Goal: Information Seeking & Learning: Learn about a topic

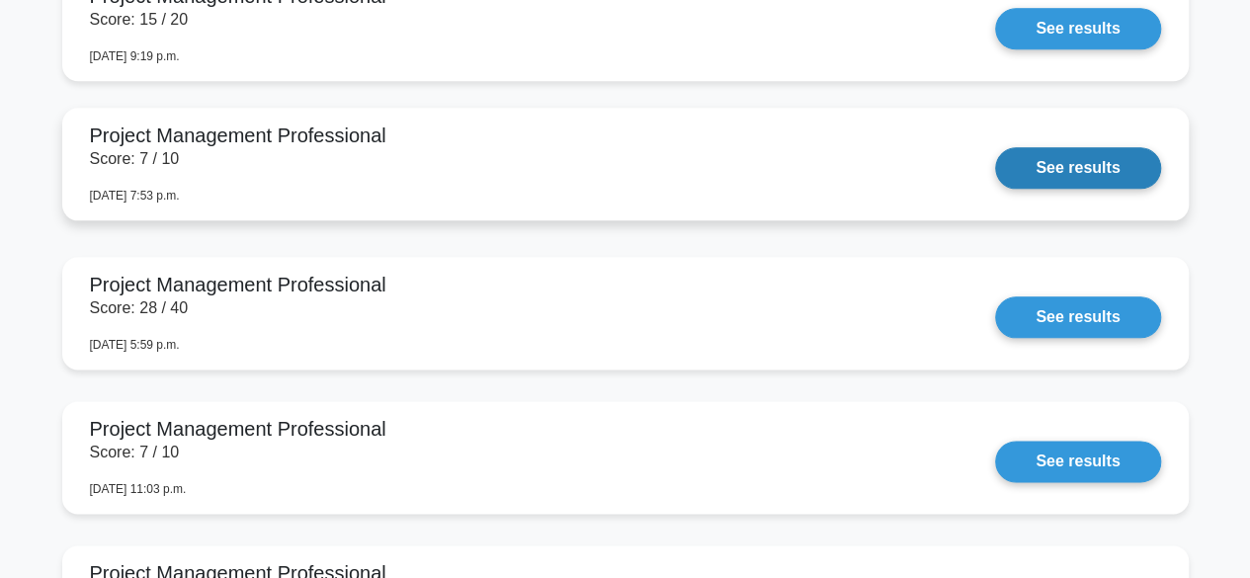
scroll to position [4811, 0]
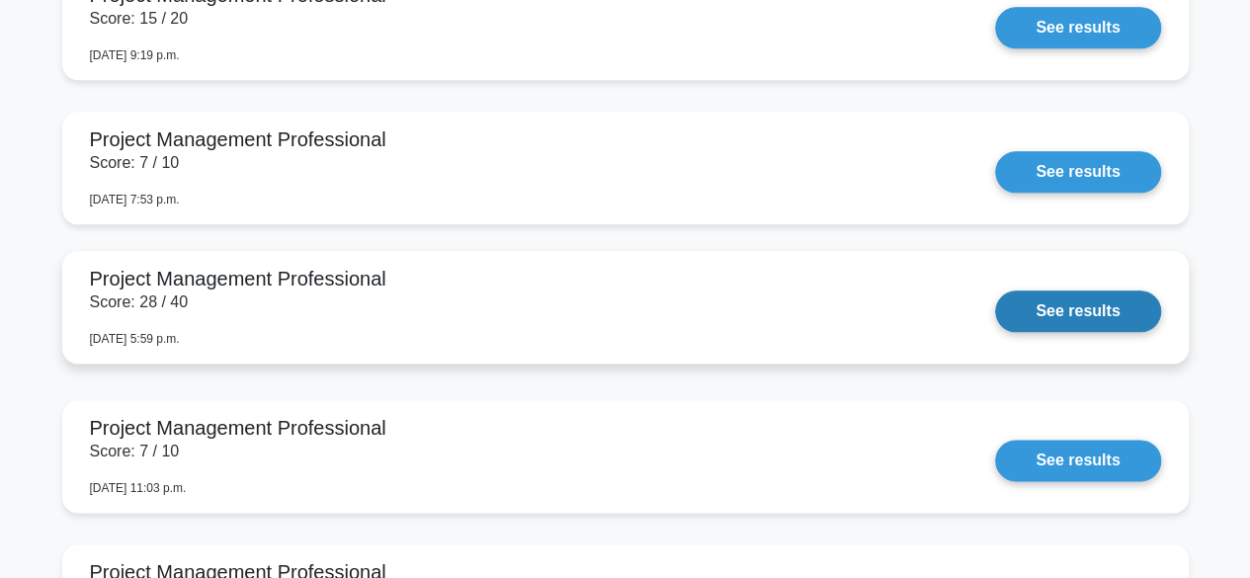
click at [995, 301] on link "See results" at bounding box center [1077, 312] width 165 height 42
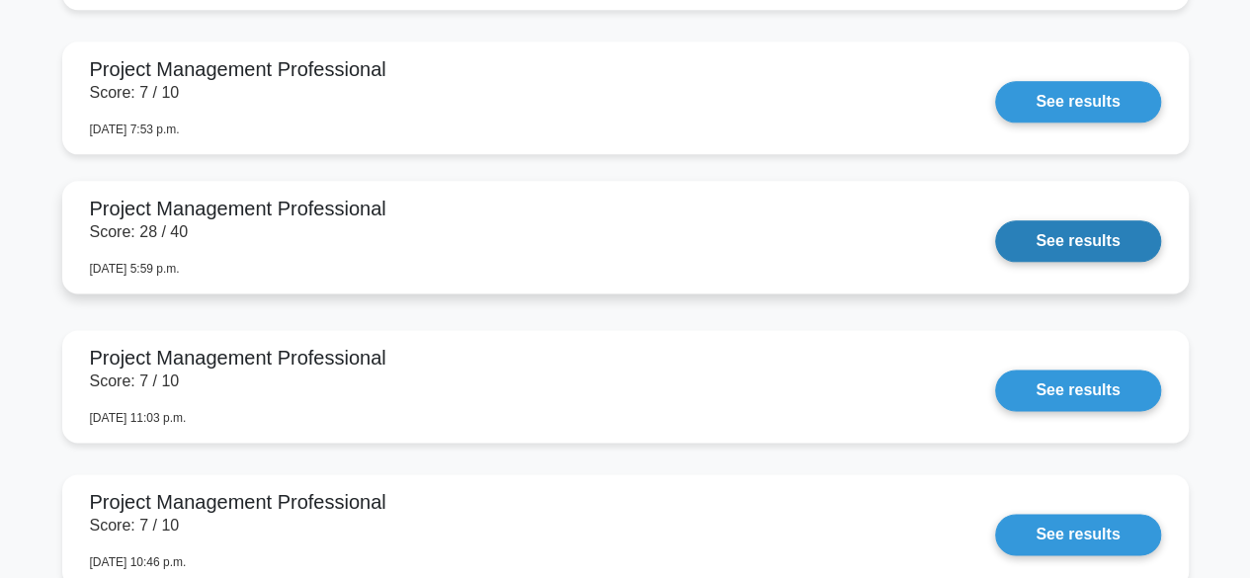
scroll to position [4882, 0]
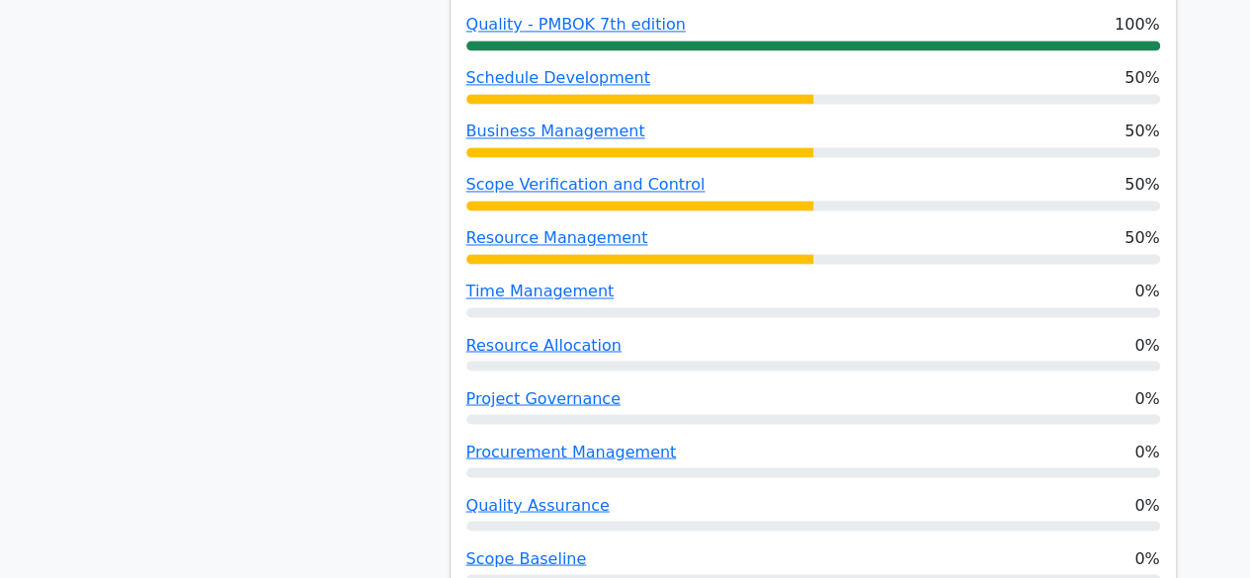
scroll to position [1531, 0]
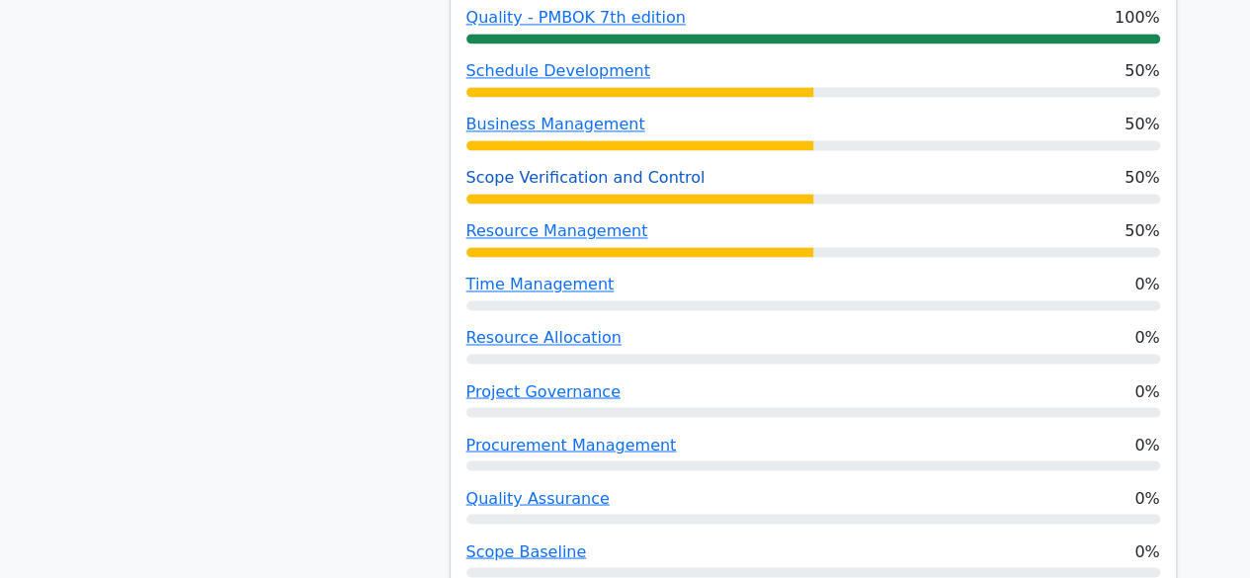
click at [548, 168] on link "Scope Verification and Control" at bounding box center [585, 177] width 239 height 19
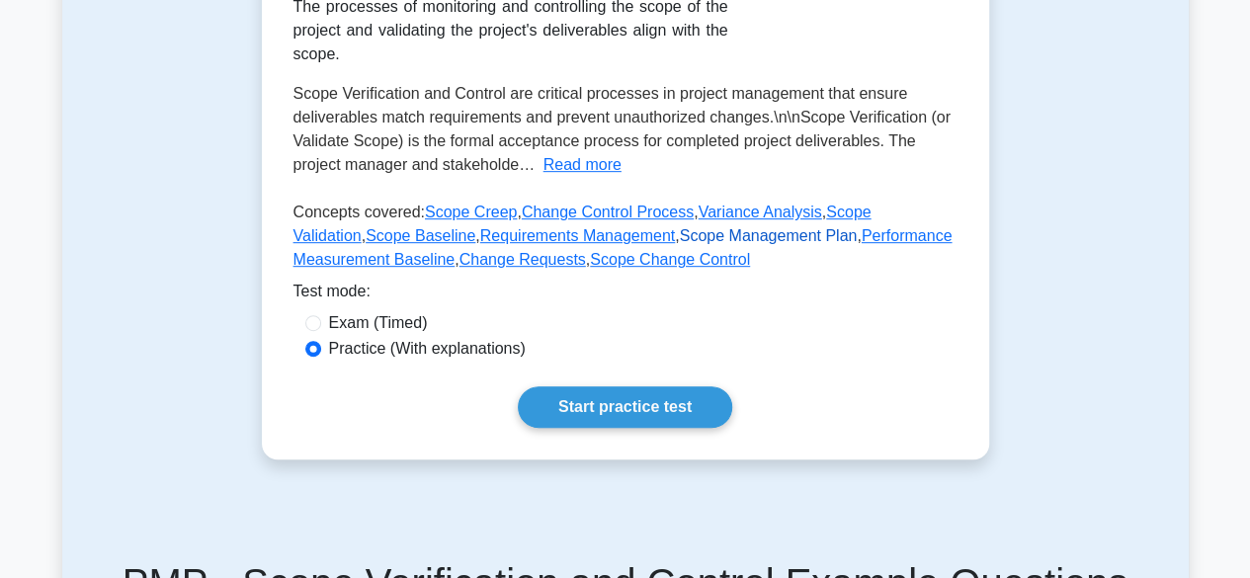
scroll to position [425, 0]
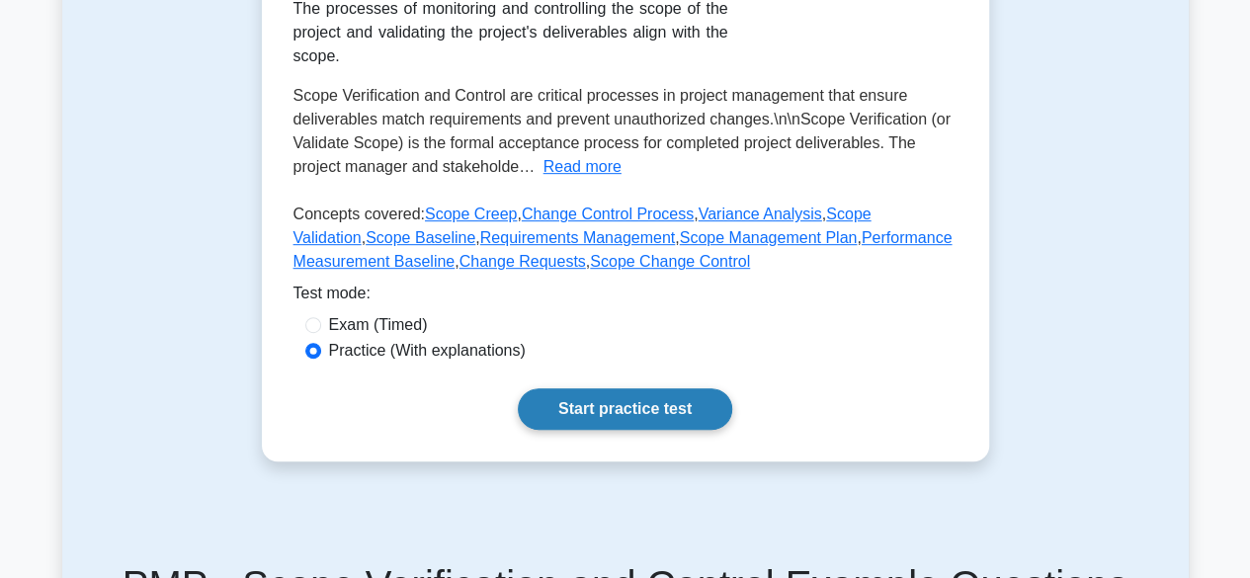
click at [606, 419] on link "Start practice test" at bounding box center [625, 409] width 214 height 42
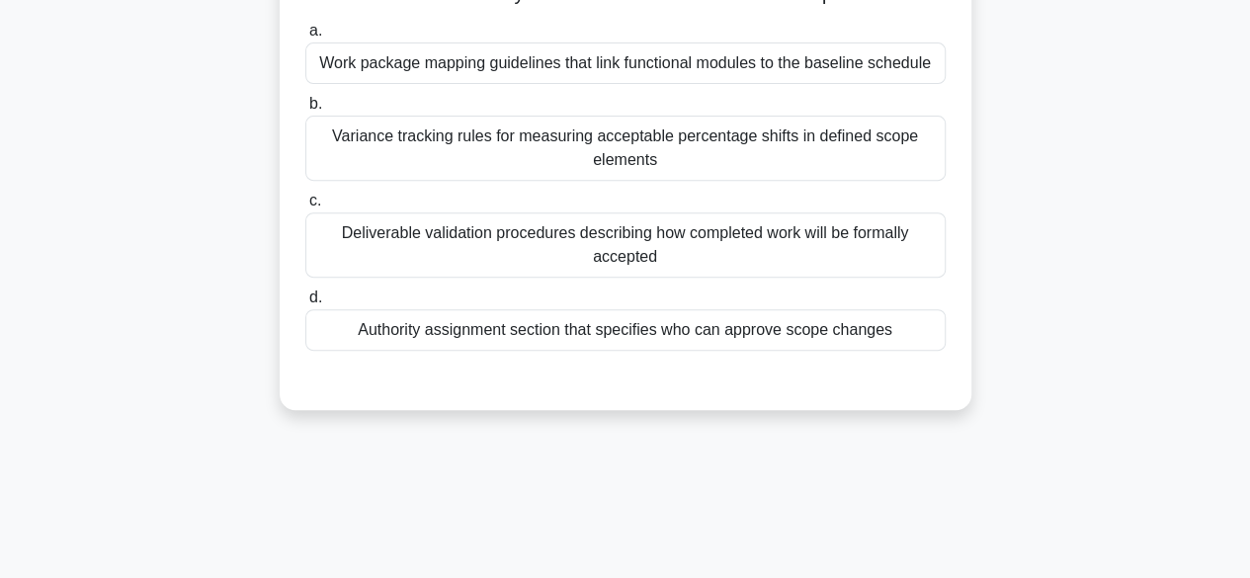
scroll to position [332, 0]
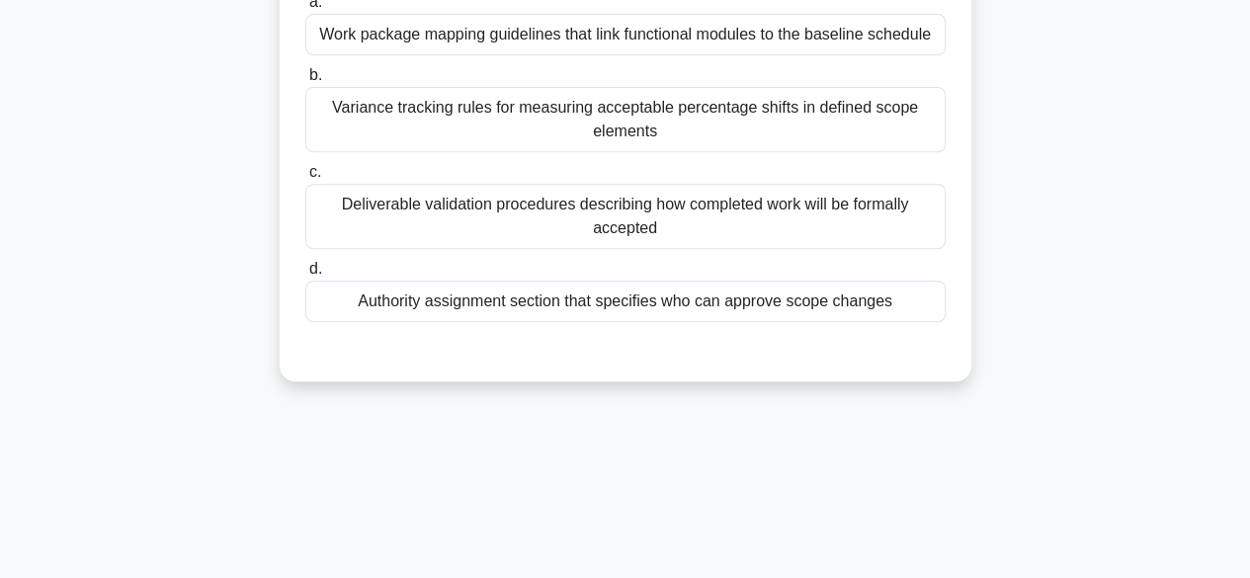
click at [687, 326] on div "a. Work package mapping guidelines that link functional modules to the baseline…" at bounding box center [625, 172] width 644 height 372
click at [688, 309] on div "Authority assignment section that specifies who can approve scope changes" at bounding box center [625, 302] width 640 height 42
click at [305, 276] on input "d. Authority assignment section that specifies who can approve scope changes" at bounding box center [305, 269] width 0 height 13
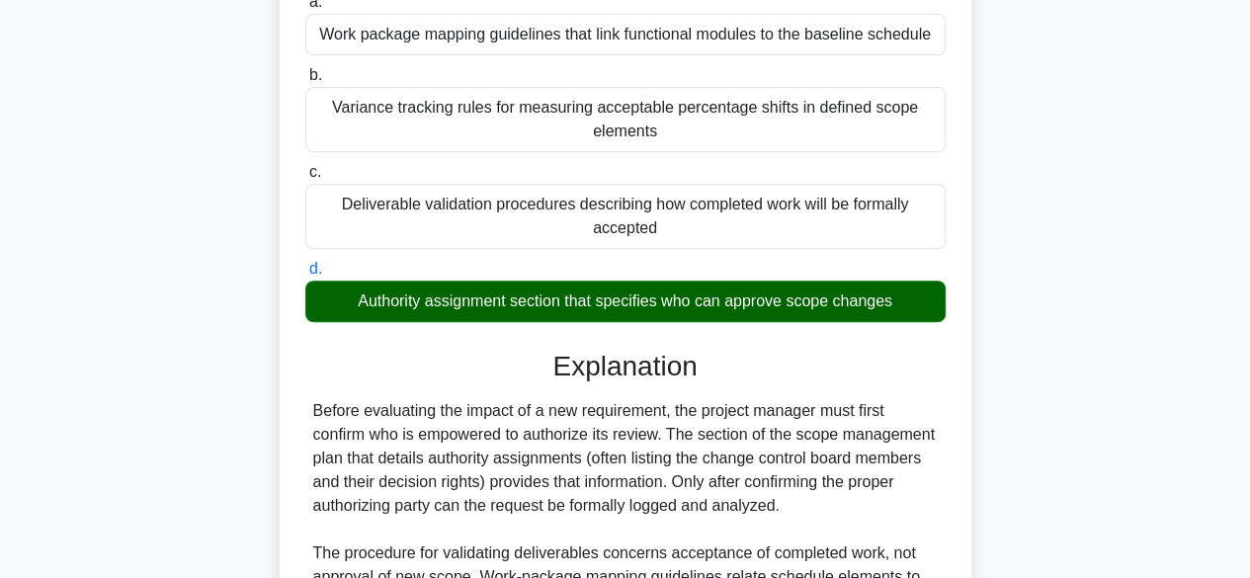
scroll to position [590, 0]
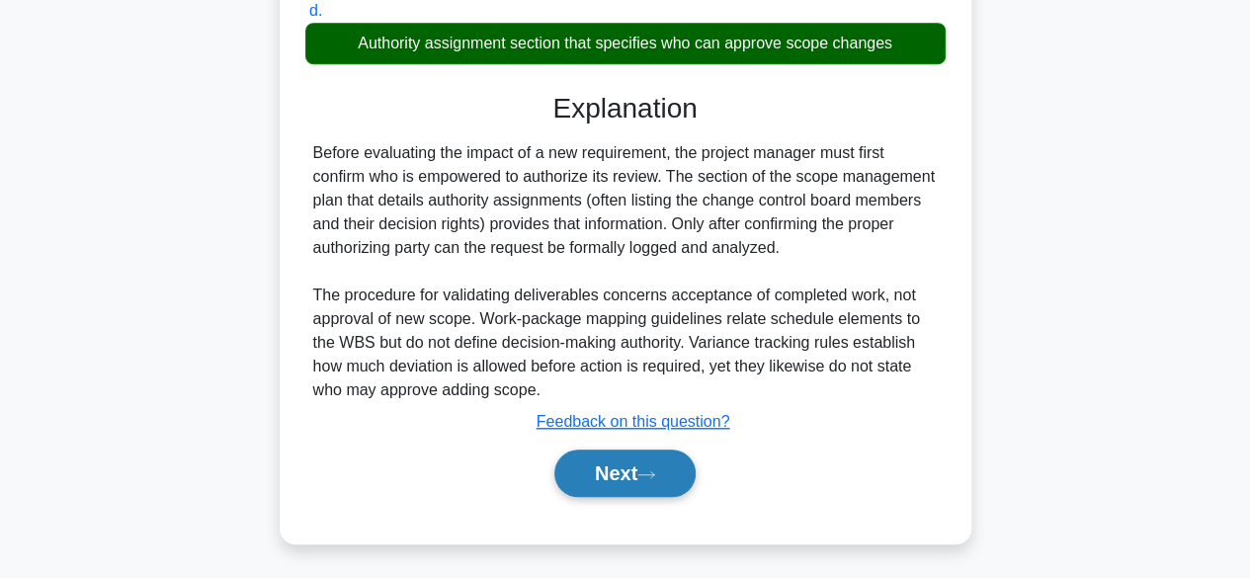
click at [632, 477] on button "Next" at bounding box center [624, 473] width 141 height 47
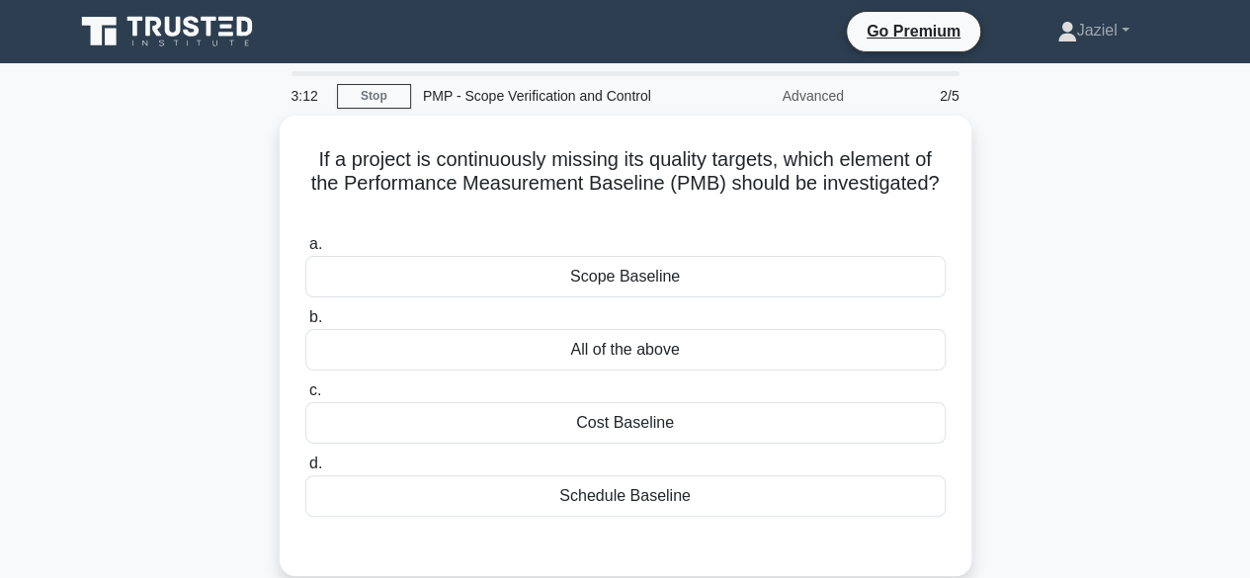
scroll to position [66, 0]
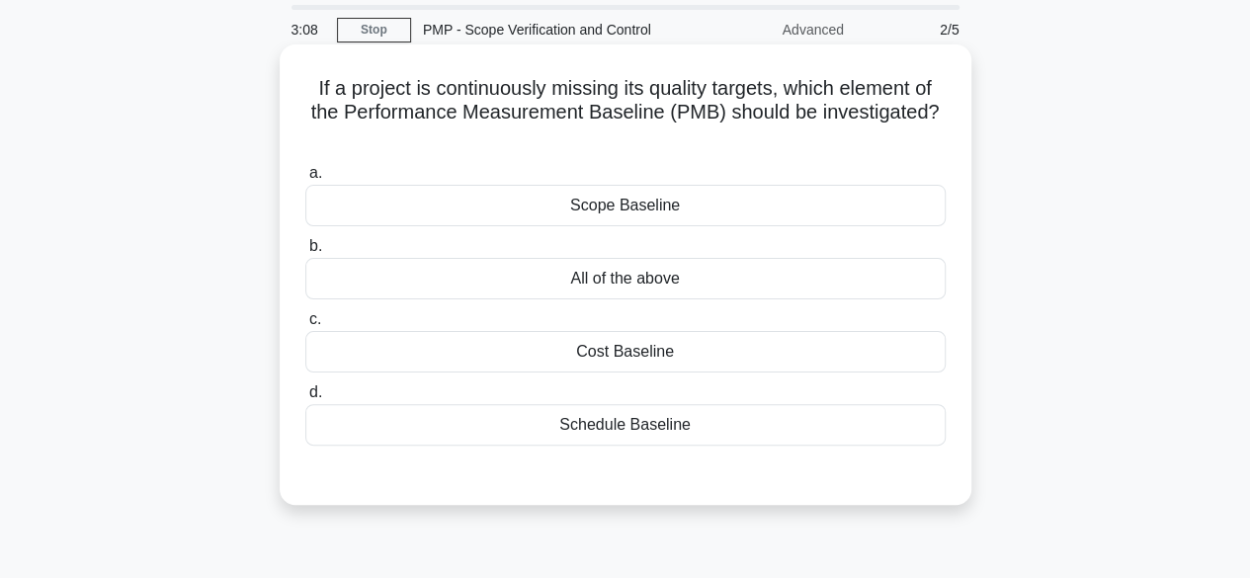
click at [624, 282] on div "All of the above" at bounding box center [625, 279] width 640 height 42
click at [305, 253] on input "b. All of the above" at bounding box center [305, 246] width 0 height 13
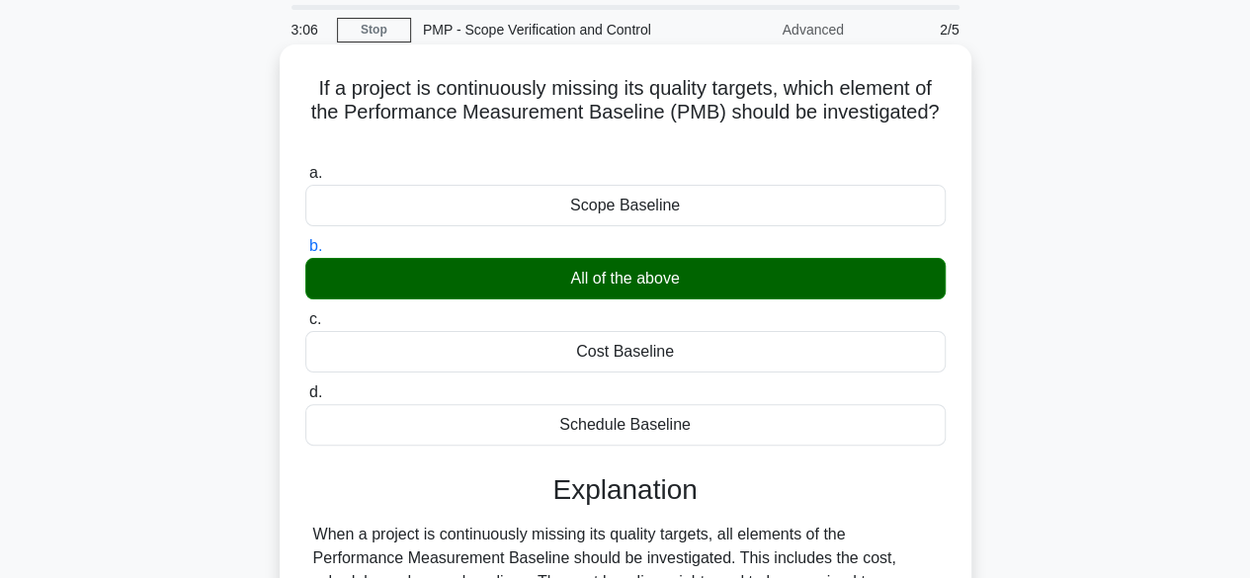
scroll to position [489, 0]
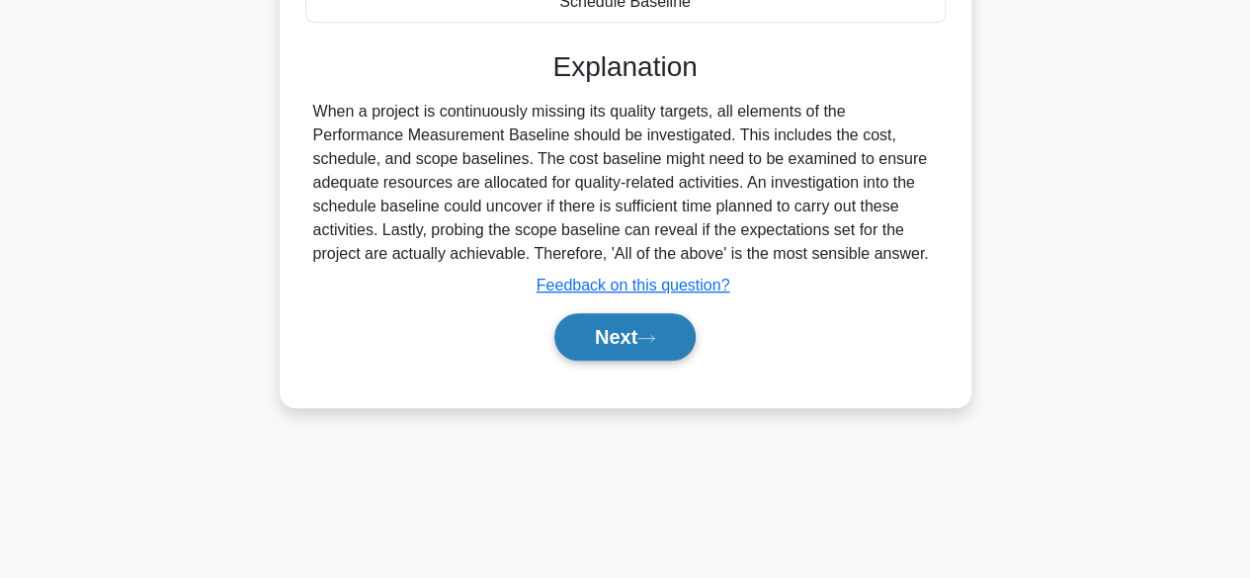
click at [608, 325] on button "Next" at bounding box center [624, 336] width 141 height 47
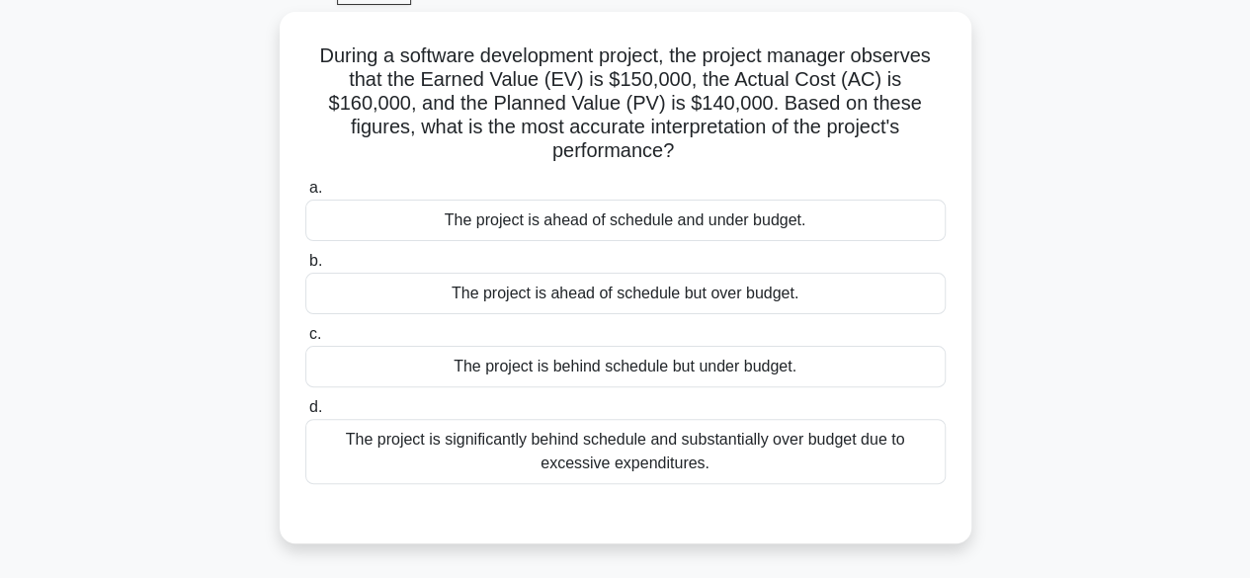
scroll to position [0, 0]
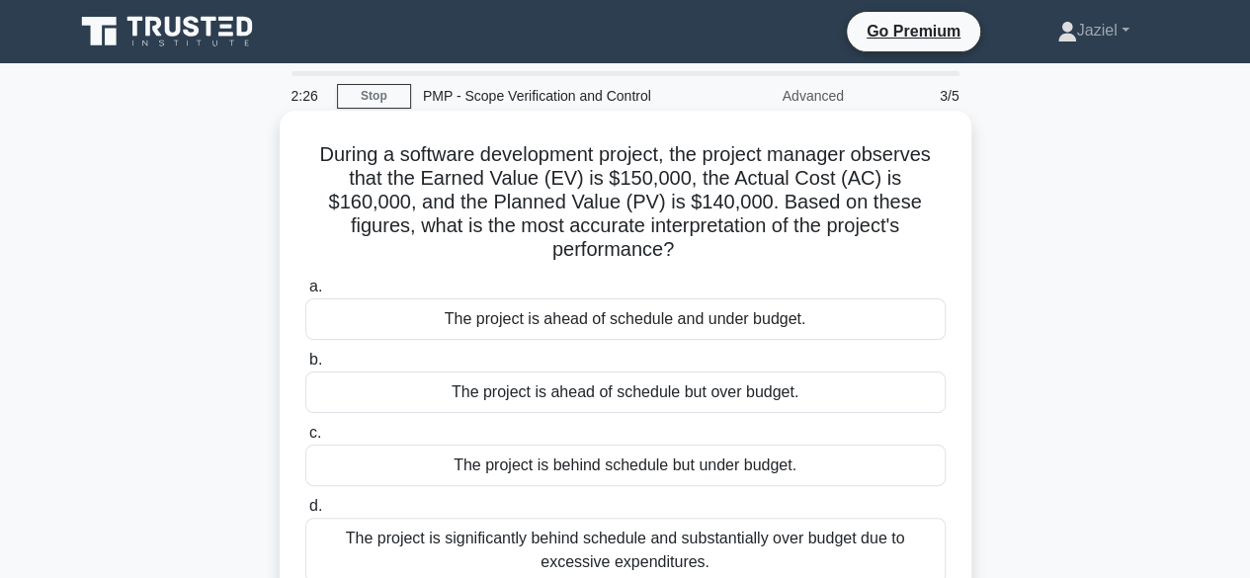
click at [558, 527] on div "The project is significantly behind schedule and substantially over budget due …" at bounding box center [625, 550] width 640 height 65
click at [305, 513] on input "d. The project is significantly behind schedule and substantially over budget d…" at bounding box center [305, 506] width 0 height 13
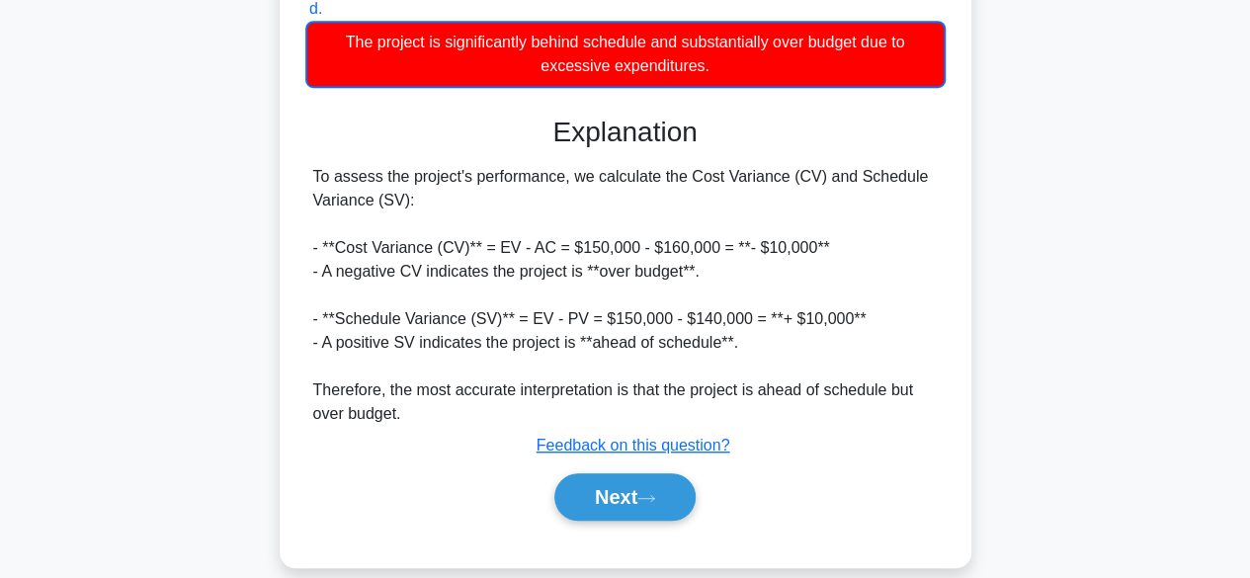
scroll to position [498, 0]
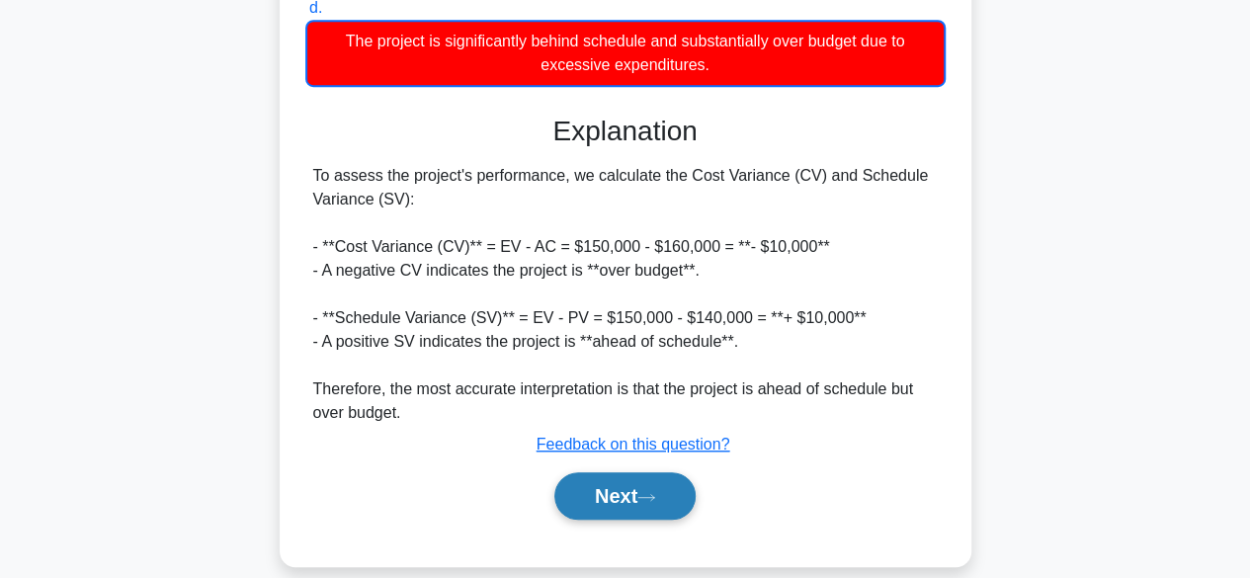
click at [621, 472] on button "Next" at bounding box center [624, 495] width 141 height 47
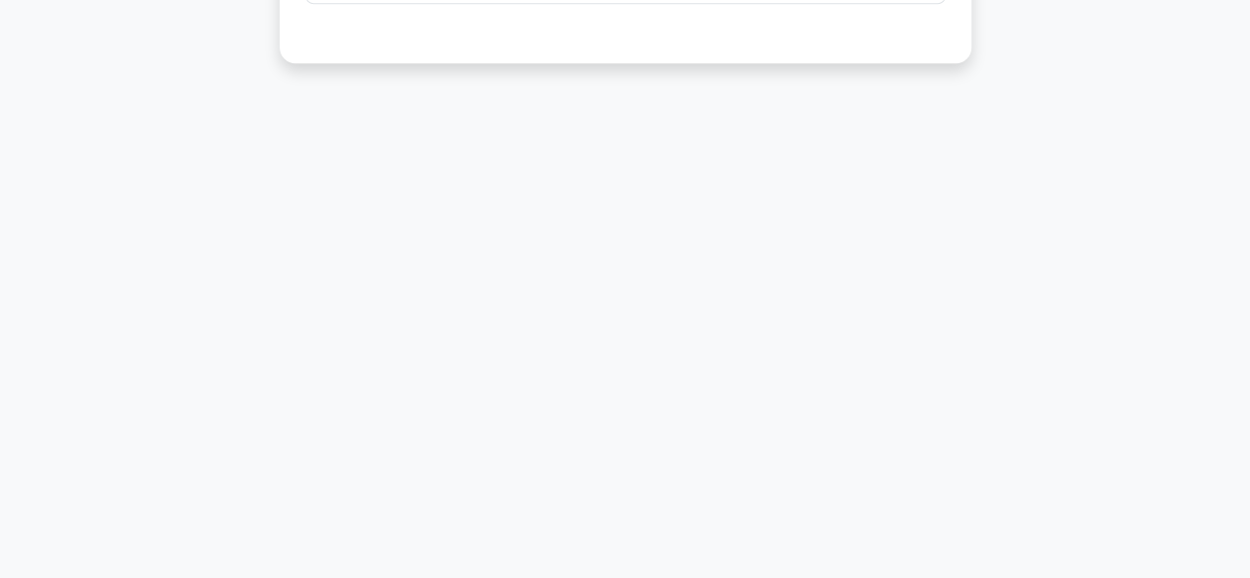
scroll to position [0, 0]
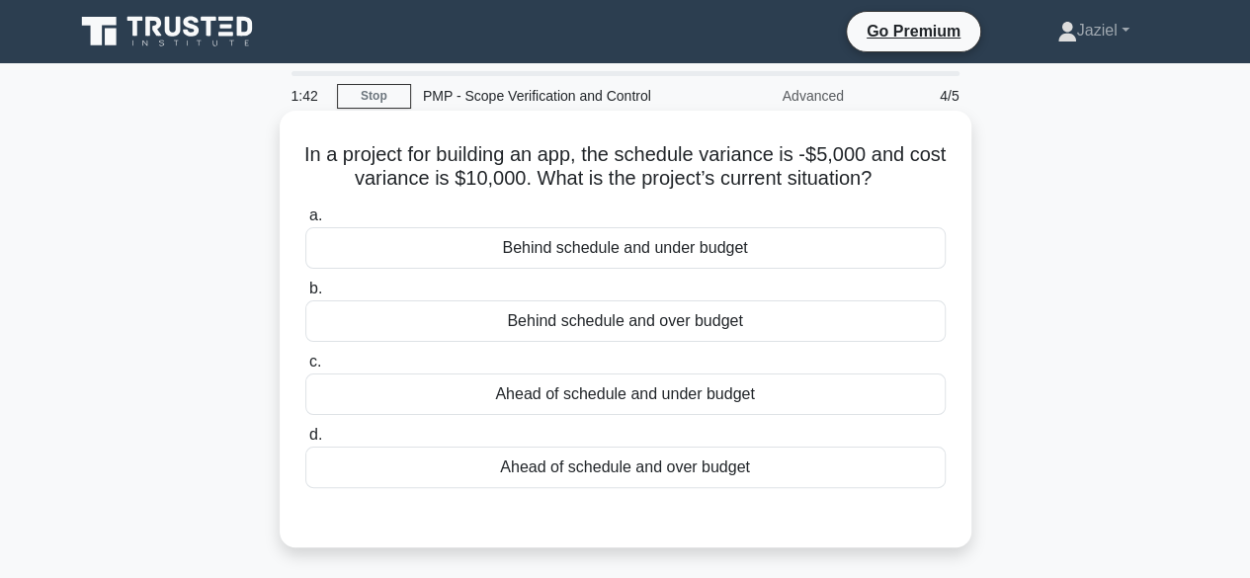
click at [657, 327] on div "Behind schedule and over budget" at bounding box center [625, 321] width 640 height 42
click at [305, 295] on input "b. Behind schedule and over budget" at bounding box center [305, 289] width 0 height 13
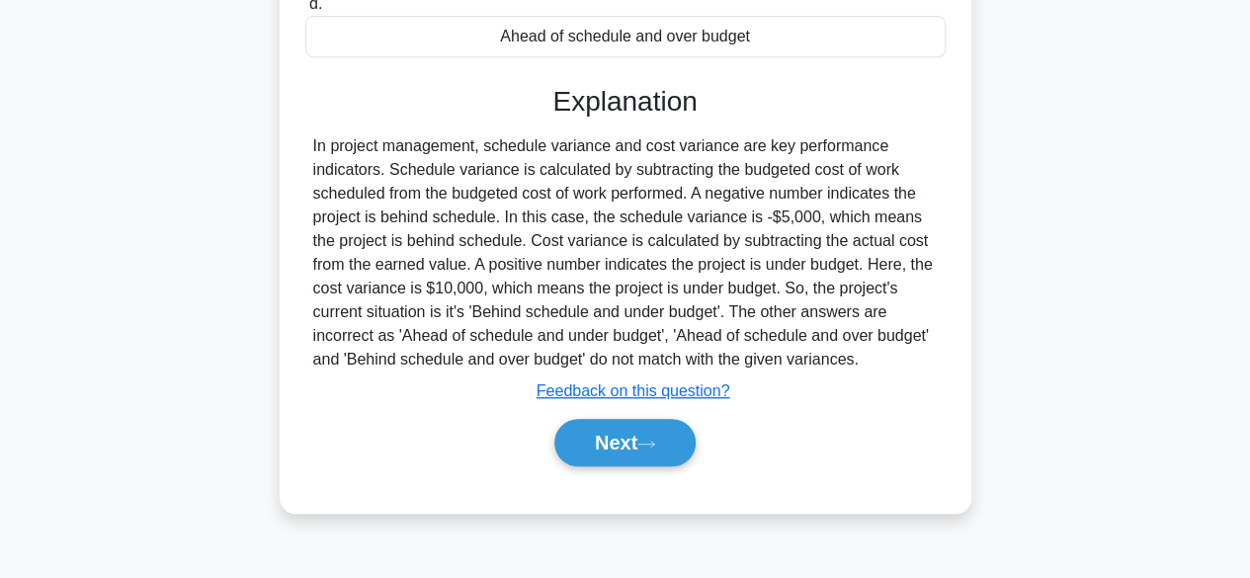
scroll to position [489, 0]
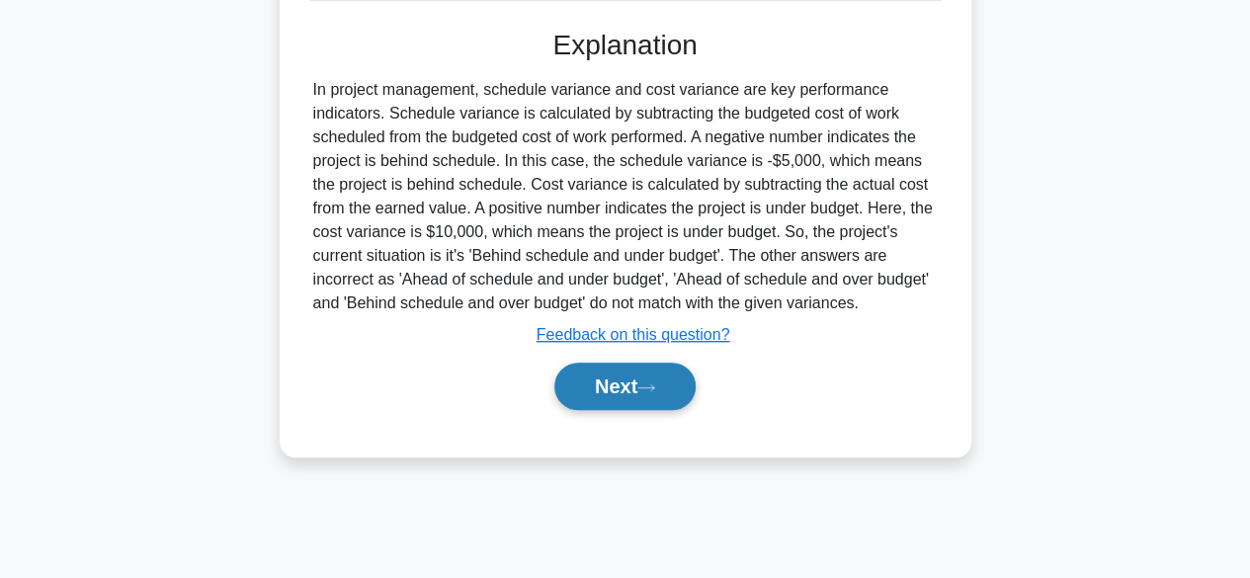
click at [655, 371] on button "Next" at bounding box center [624, 386] width 141 height 47
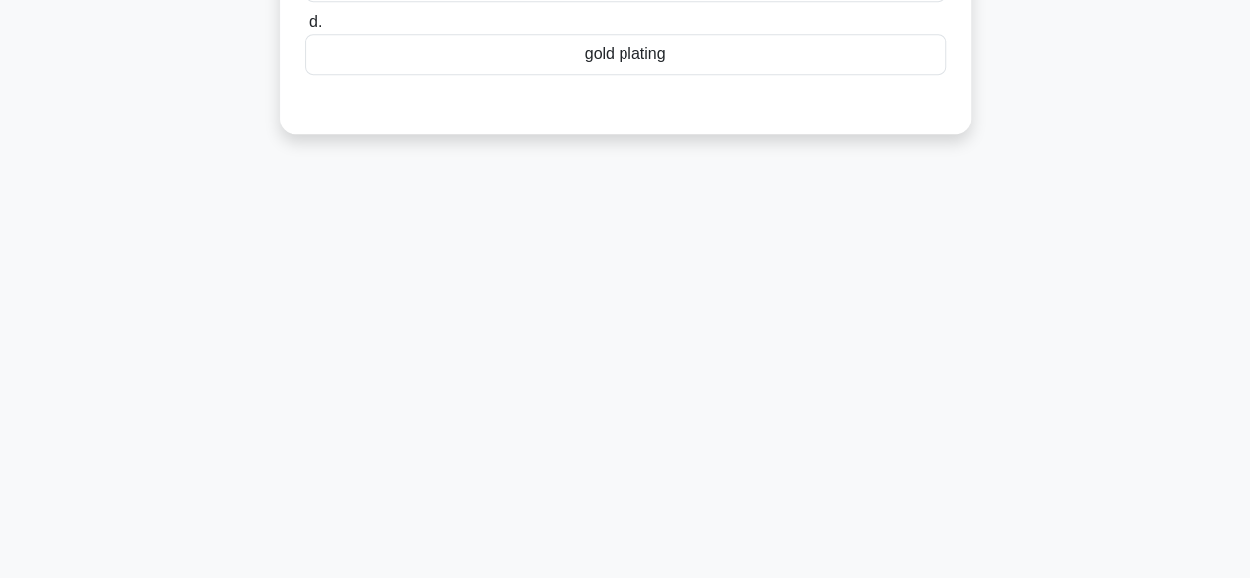
scroll to position [0, 0]
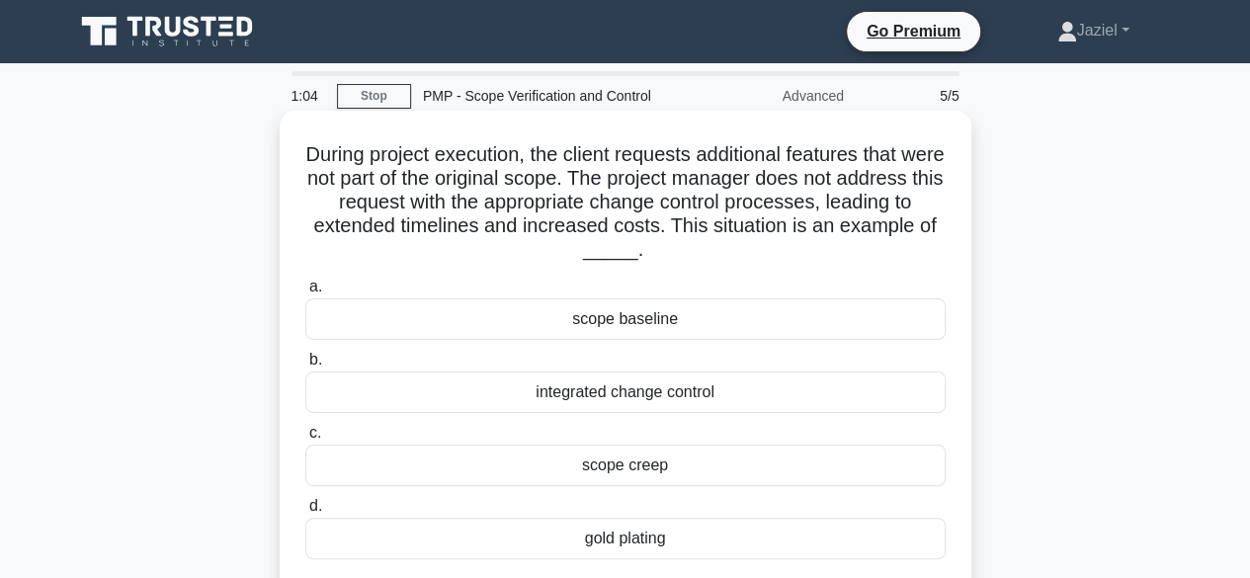
click at [640, 458] on div "scope creep" at bounding box center [625, 466] width 640 height 42
click at [305, 440] on input "c. scope creep" at bounding box center [305, 433] width 0 height 13
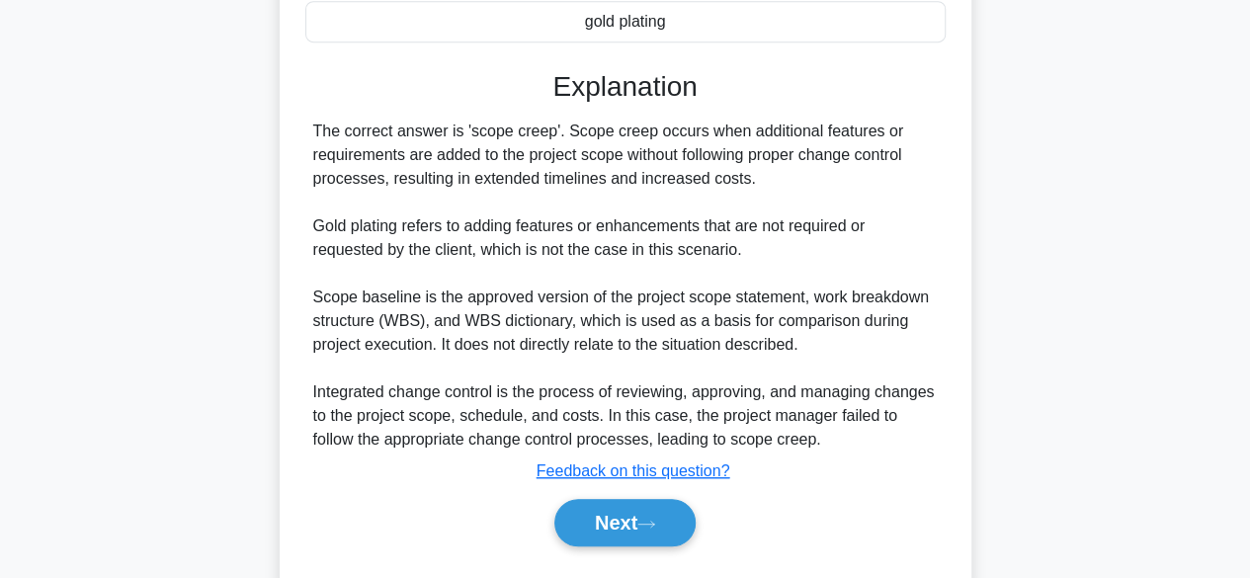
scroll to position [522, 0]
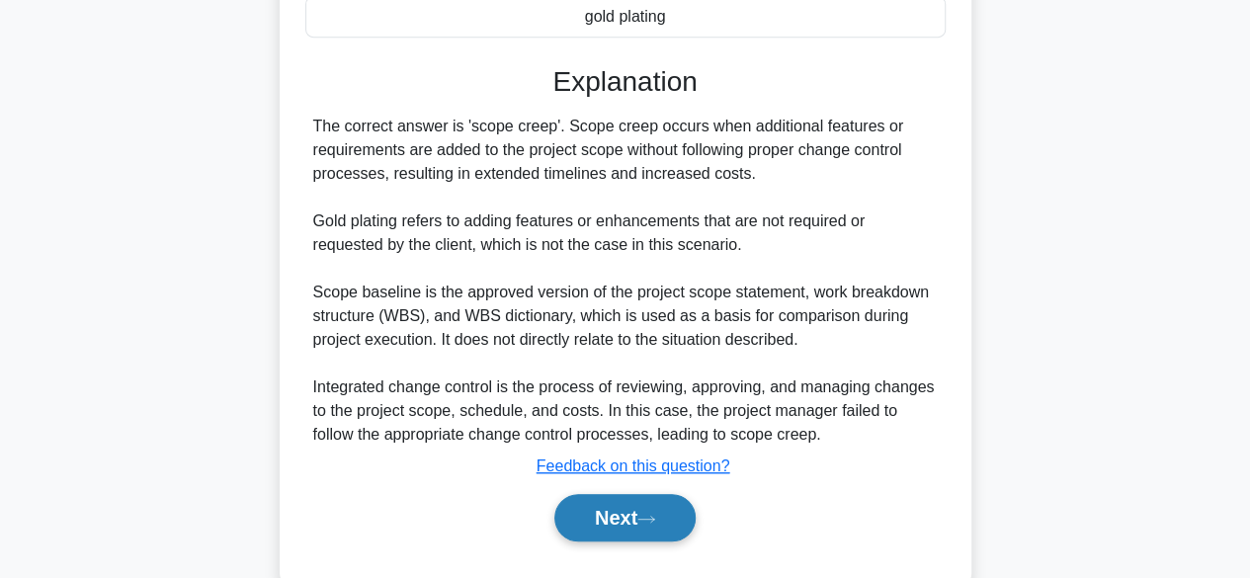
click at [613, 509] on button "Next" at bounding box center [624, 517] width 141 height 47
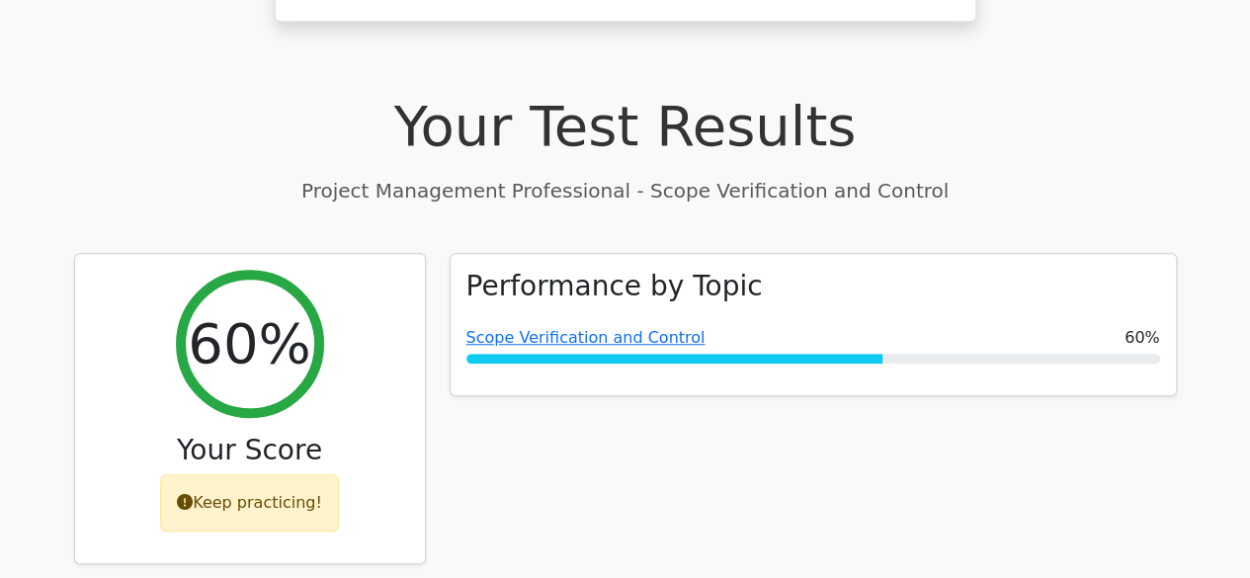
scroll to position [627, 0]
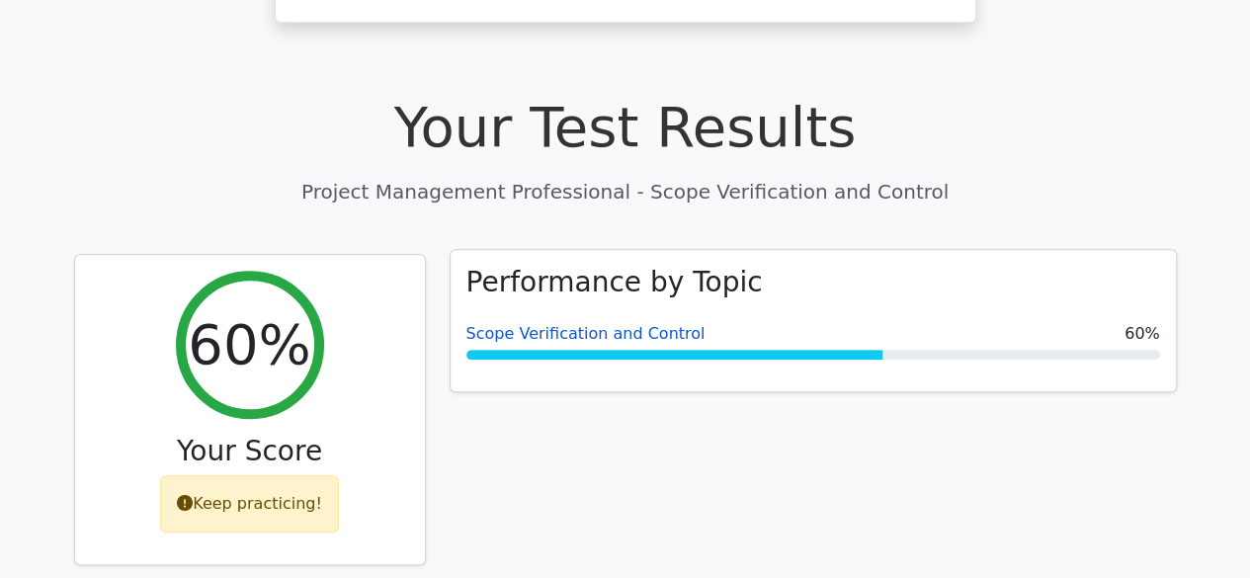
click at [621, 324] on link "Scope Verification and Control" at bounding box center [585, 333] width 239 height 19
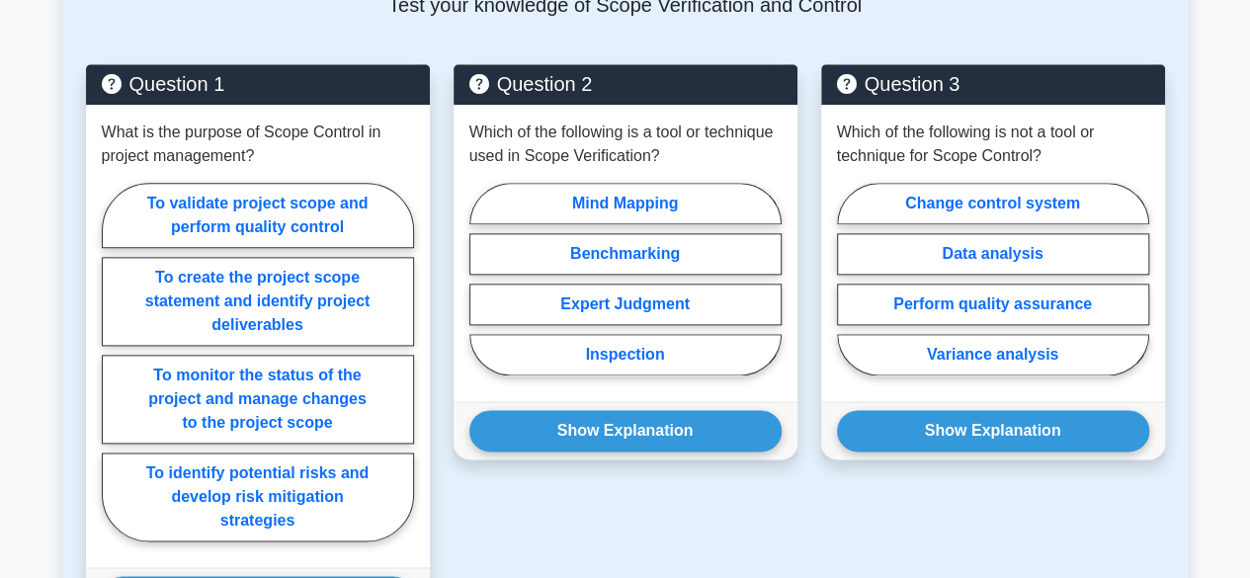
scroll to position [1049, 0]
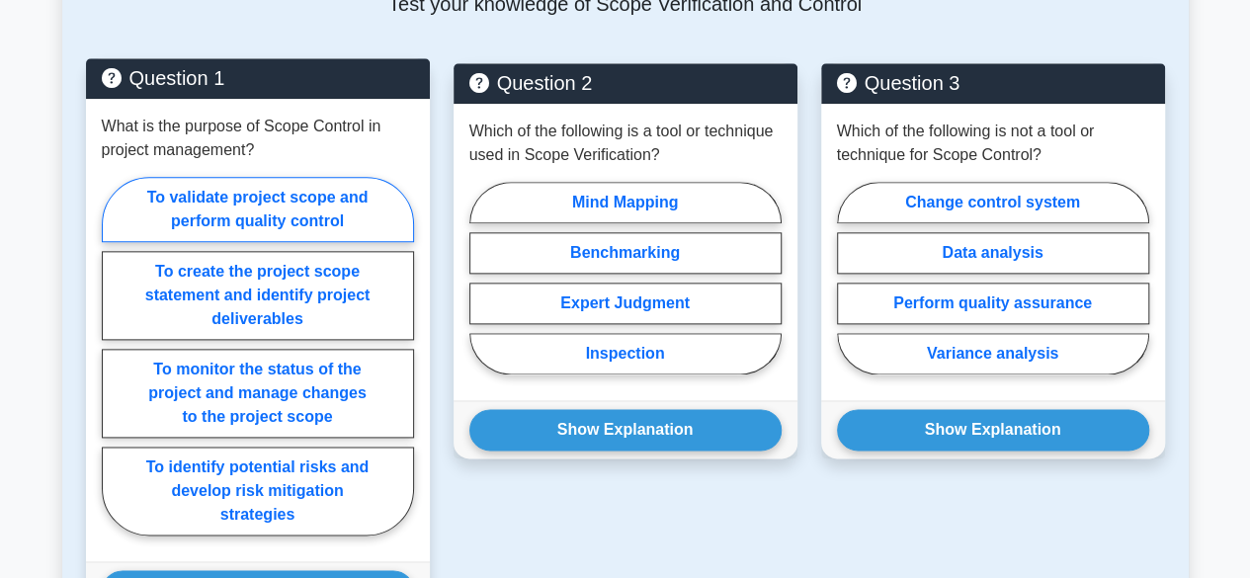
click at [332, 208] on label "To validate project scope and perform quality control" at bounding box center [258, 209] width 312 height 65
click at [115, 356] on input "To validate project scope and perform quality control" at bounding box center [108, 362] width 13 height 13
radio input "true"
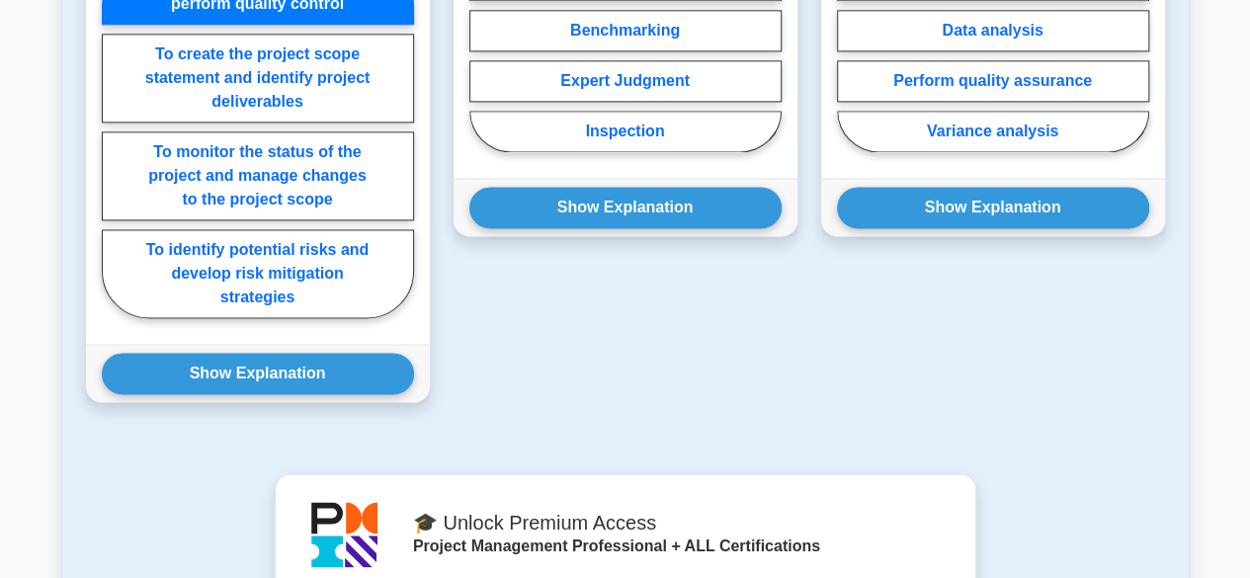
scroll to position [1283, 0]
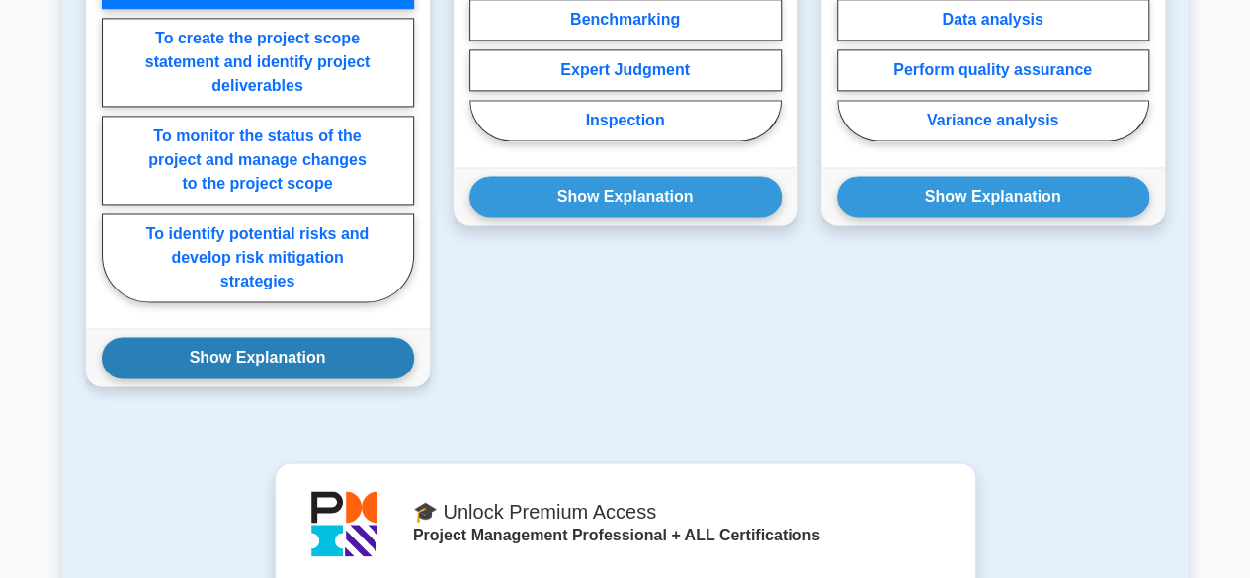
click at [239, 365] on button "Show Explanation" at bounding box center [258, 358] width 312 height 42
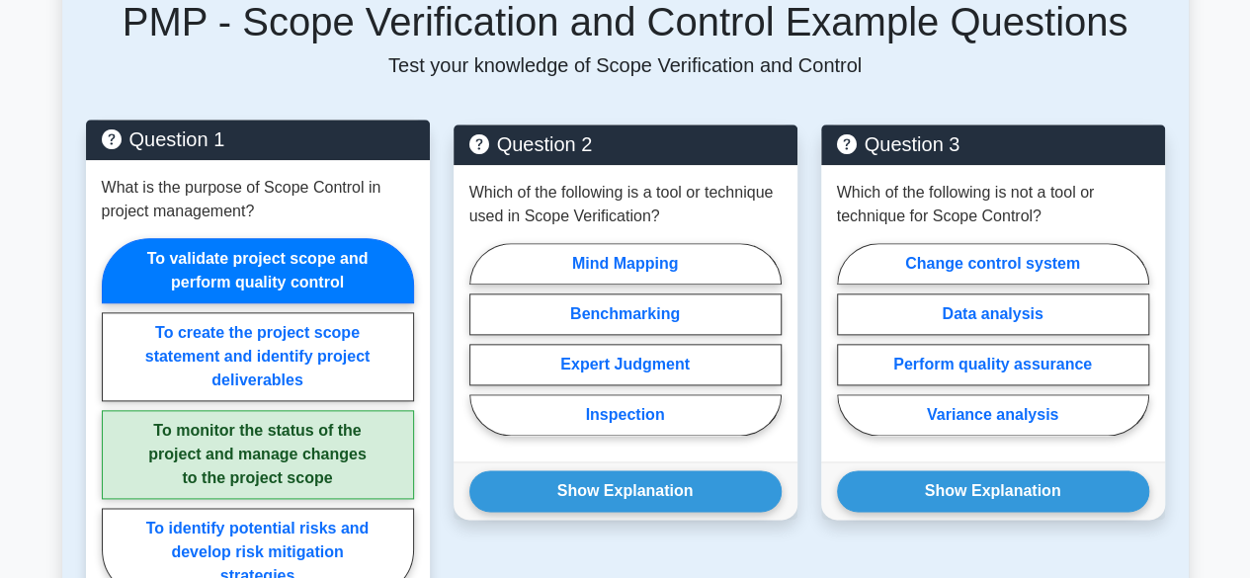
scroll to position [987, 0]
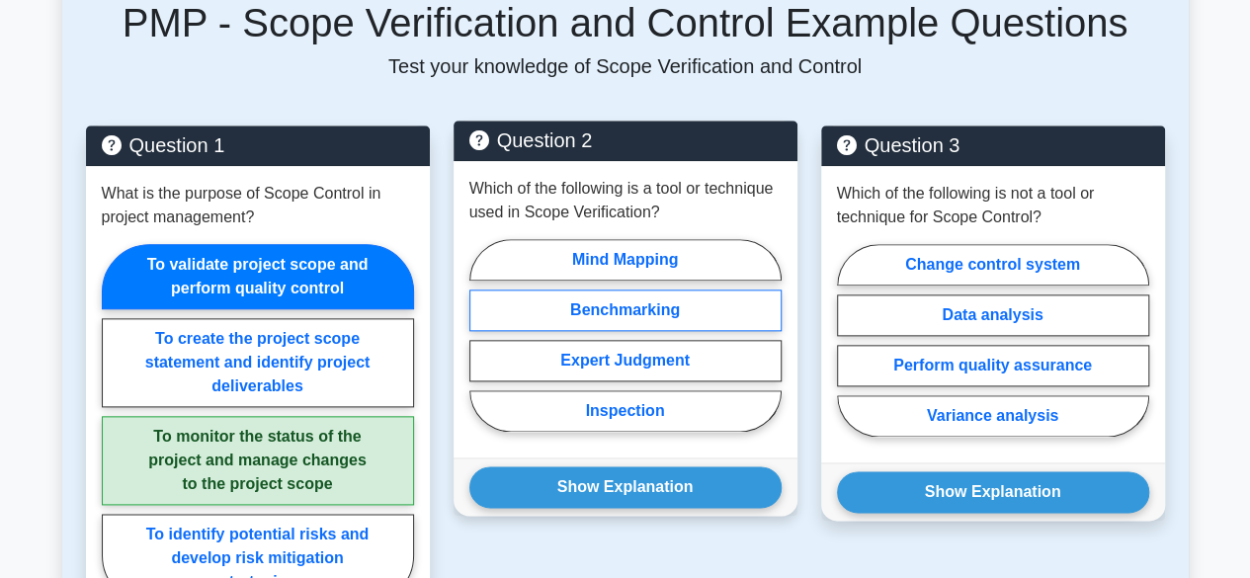
click at [717, 305] on label "Benchmarking" at bounding box center [625, 311] width 312 height 42
click at [482, 335] on input "Benchmarking" at bounding box center [475, 341] width 13 height 13
radio input "true"
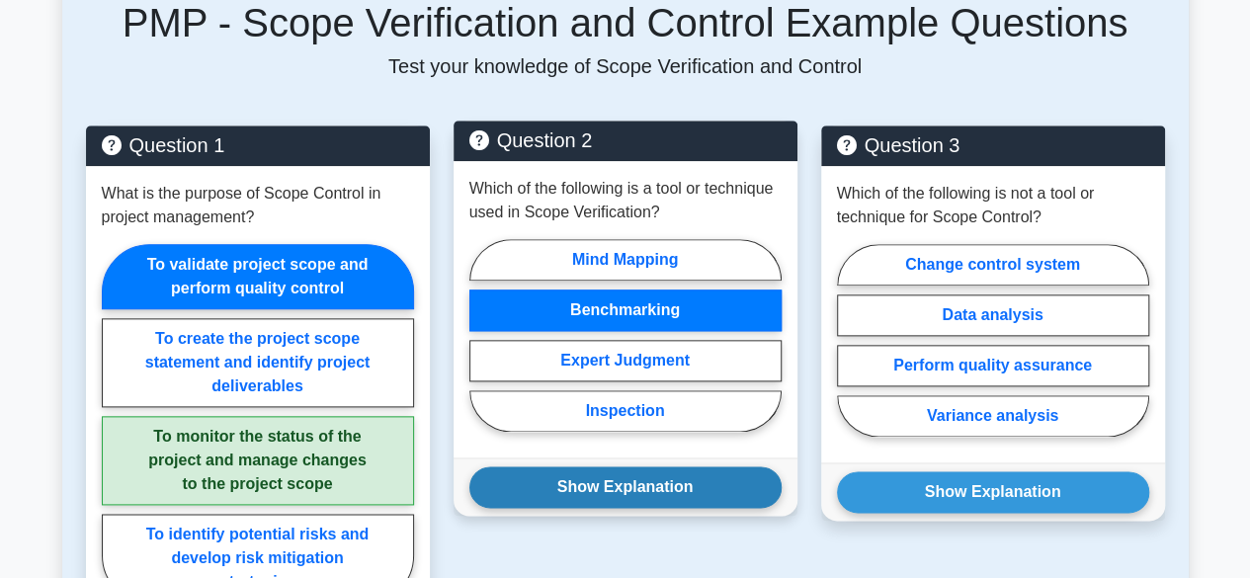
click at [672, 466] on button "Show Explanation" at bounding box center [625, 487] width 312 height 42
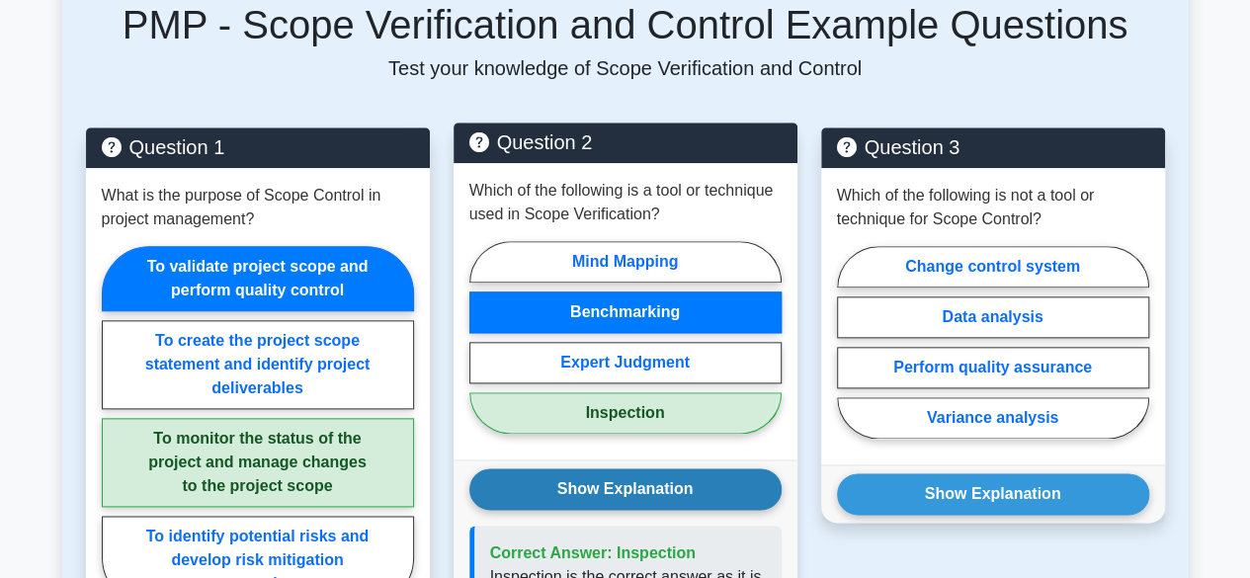
scroll to position [984, 0]
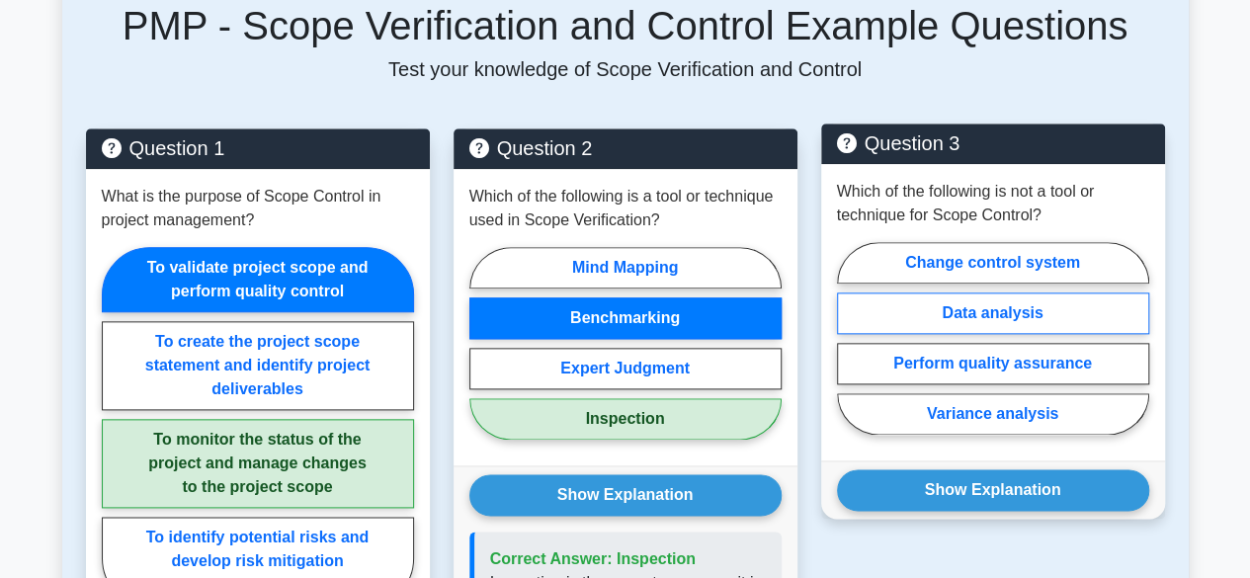
click at [943, 324] on label "Data analysis" at bounding box center [993, 313] width 312 height 42
click at [850, 338] on input "Data analysis" at bounding box center [843, 344] width 13 height 13
radio input "true"
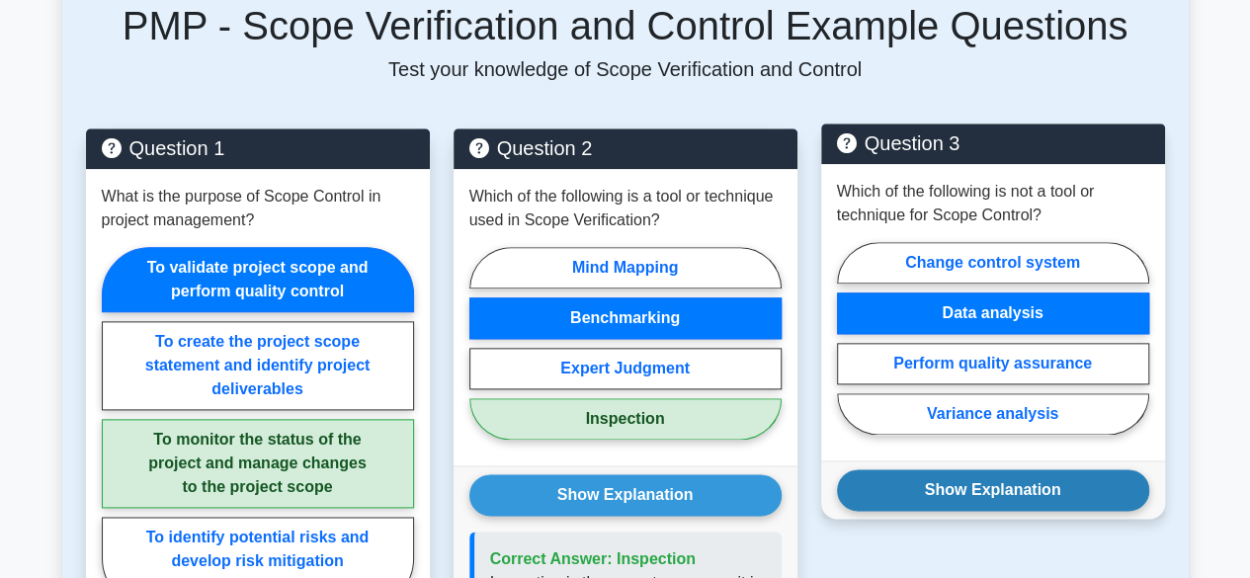
click at [906, 473] on button "Show Explanation" at bounding box center [993, 490] width 312 height 42
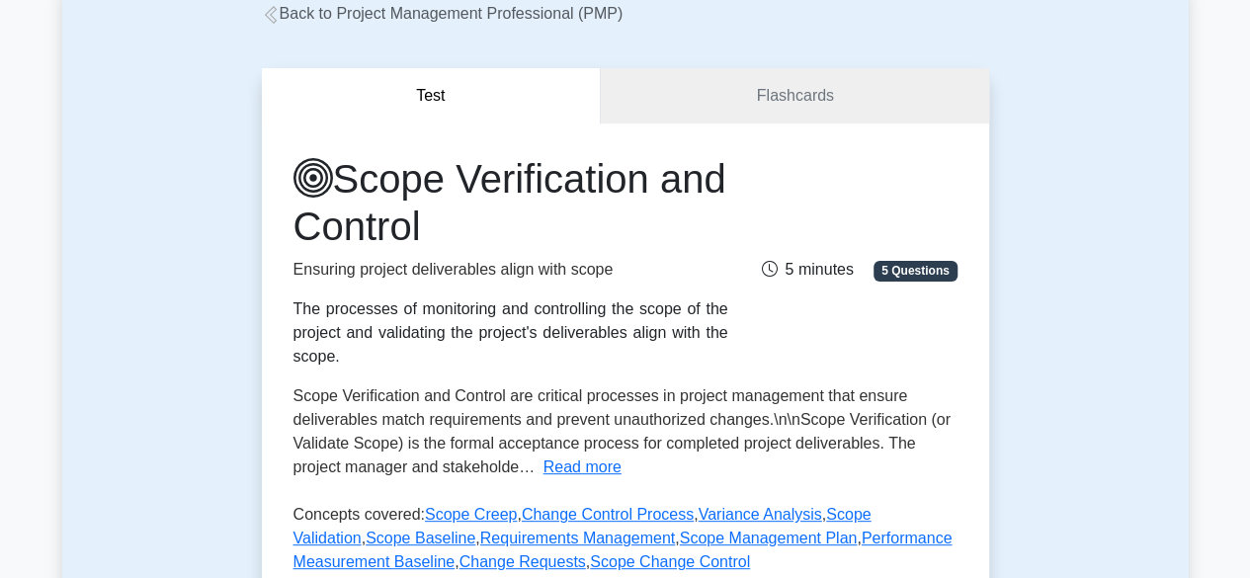
scroll to position [125, 0]
click at [711, 89] on link "Flashcards" at bounding box center [794, 96] width 387 height 56
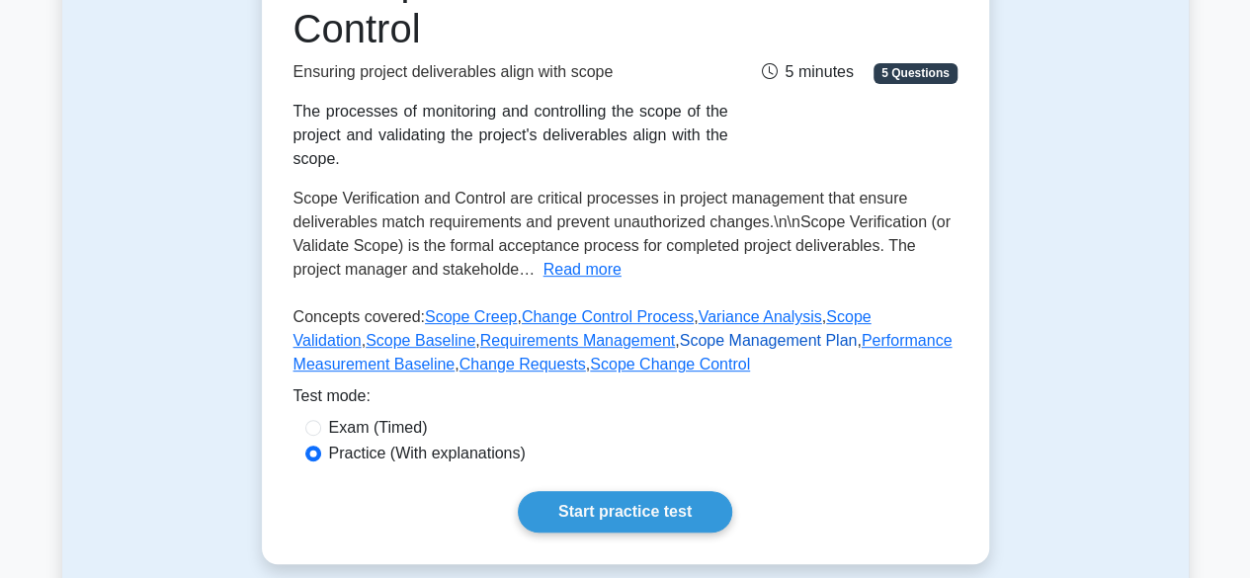
scroll to position [322, 0]
click at [794, 69] on span "5 minutes" at bounding box center [807, 71] width 92 height 17
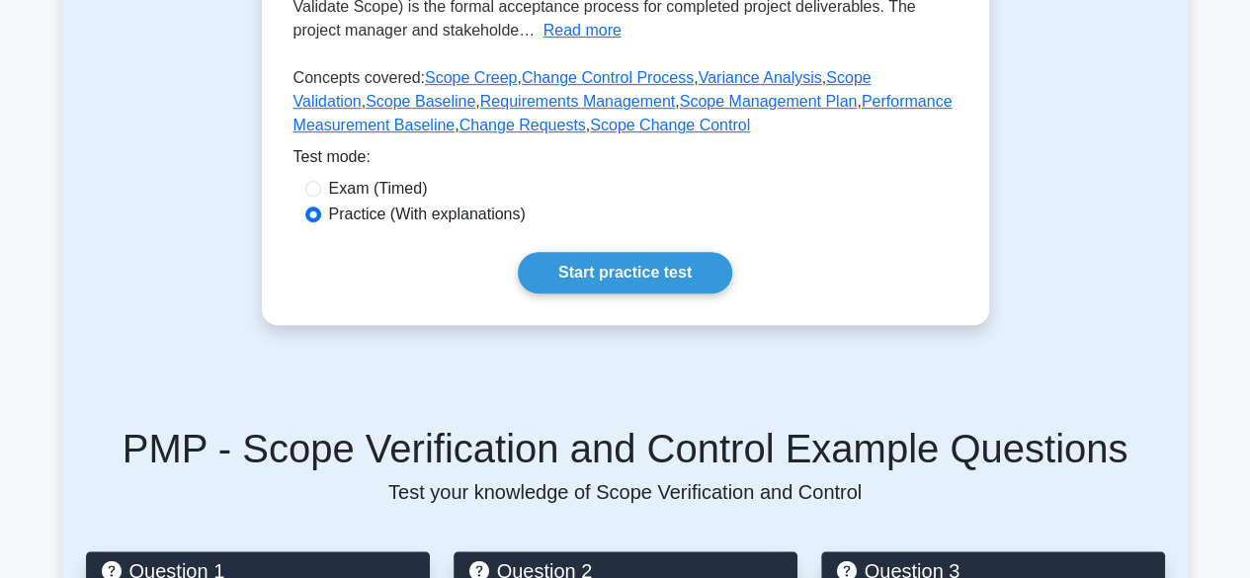
scroll to position [561, 0]
click at [720, 78] on link "Variance Analysis" at bounding box center [761, 77] width 124 height 17
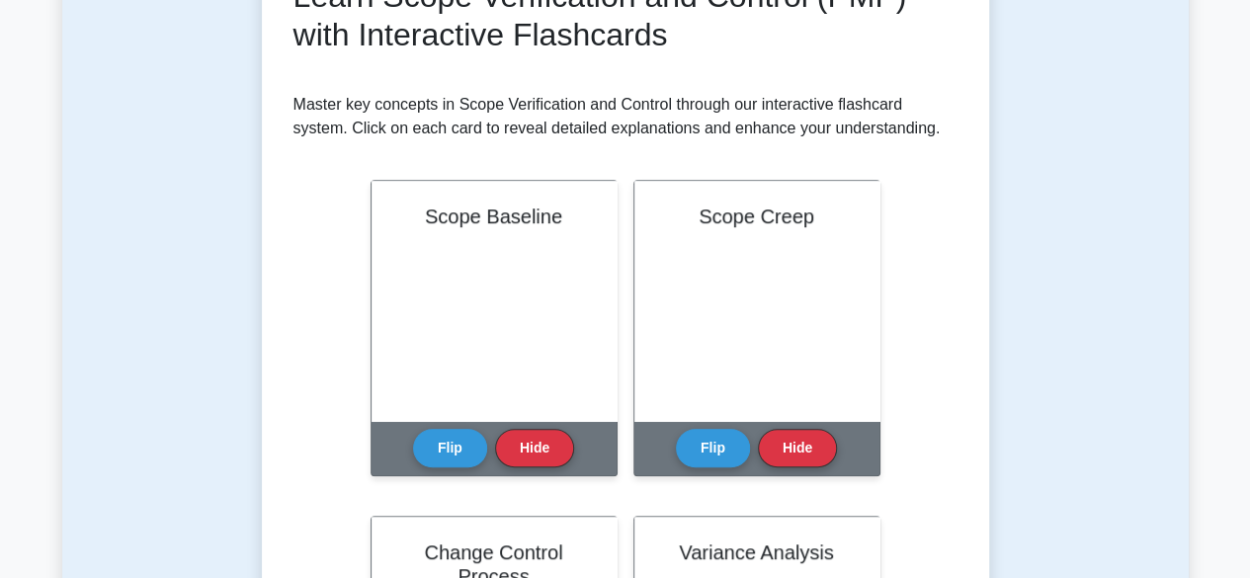
scroll to position [322, 0]
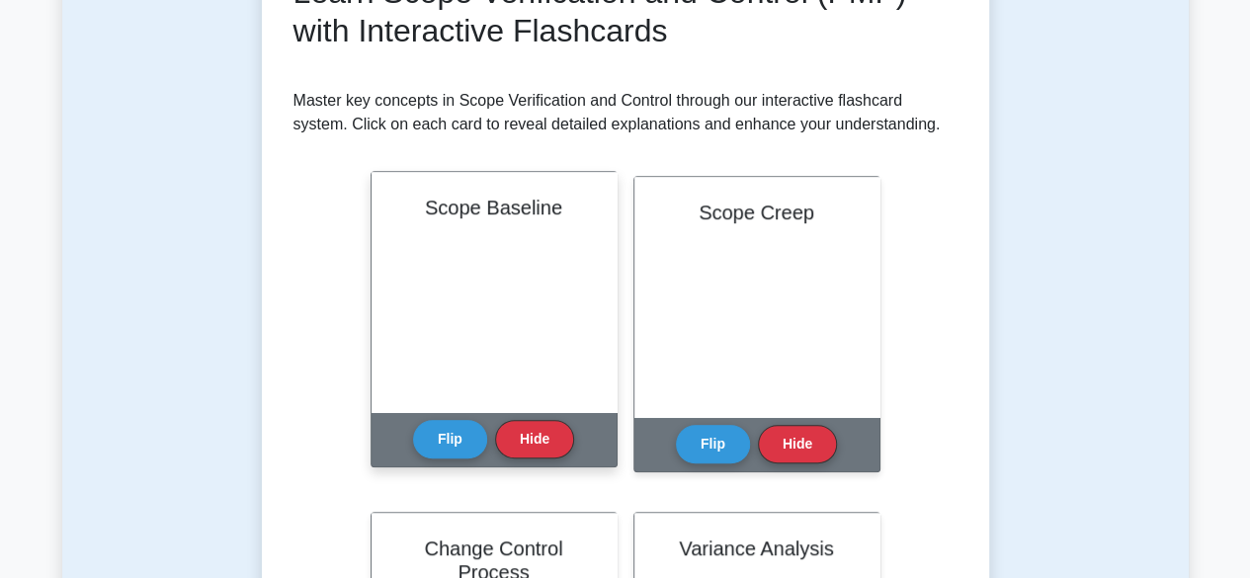
click at [567, 311] on div "Scope Baseline" at bounding box center [494, 292] width 245 height 240
click at [455, 440] on button "Flip" at bounding box center [450, 438] width 74 height 39
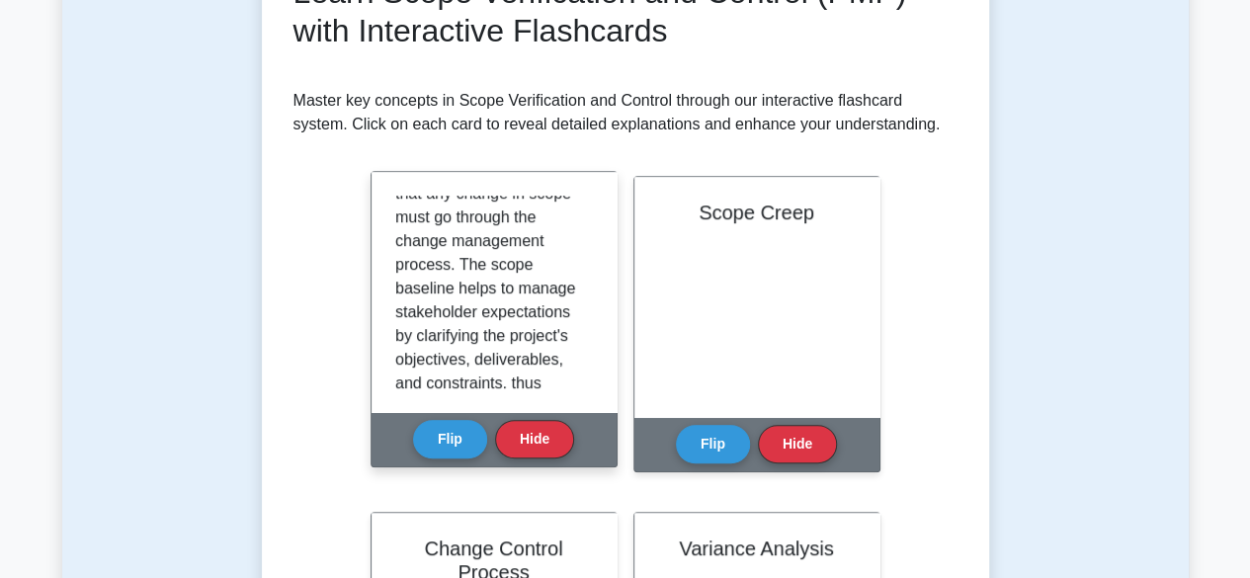
scroll to position [395, 0]
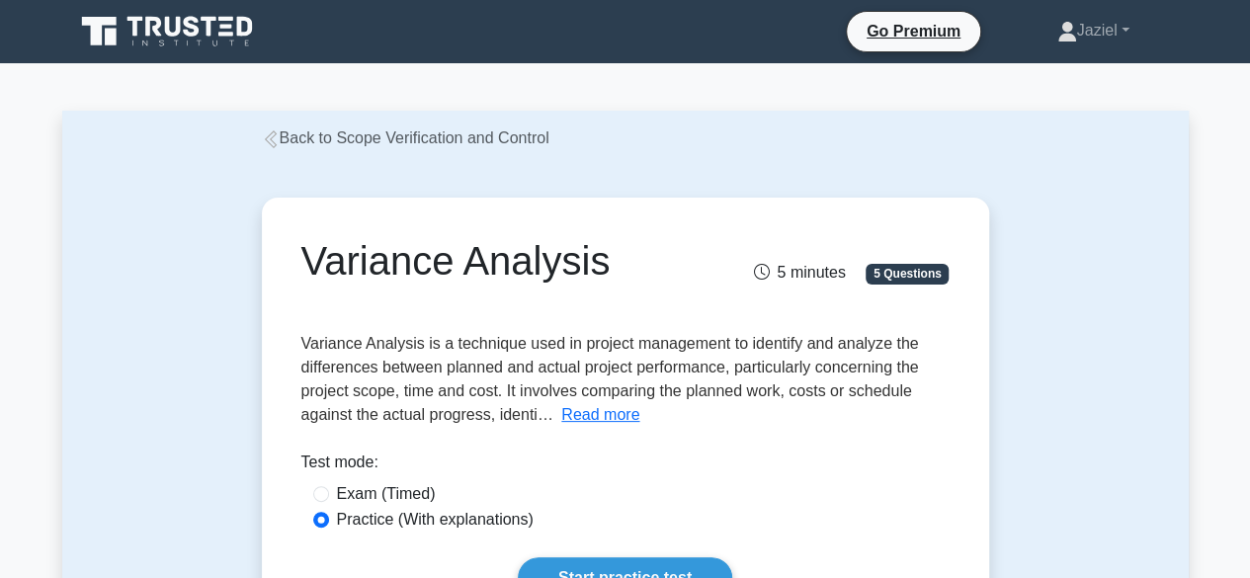
drag, startPoint x: 627, startPoint y: 264, endPoint x: 213, endPoint y: 219, distance: 416.4
click at [213, 219] on div "Variance Analysis 5 minutes 5 Questions Read more" at bounding box center [625, 418] width 1126 height 536
copy h1 "Variance Analysis"
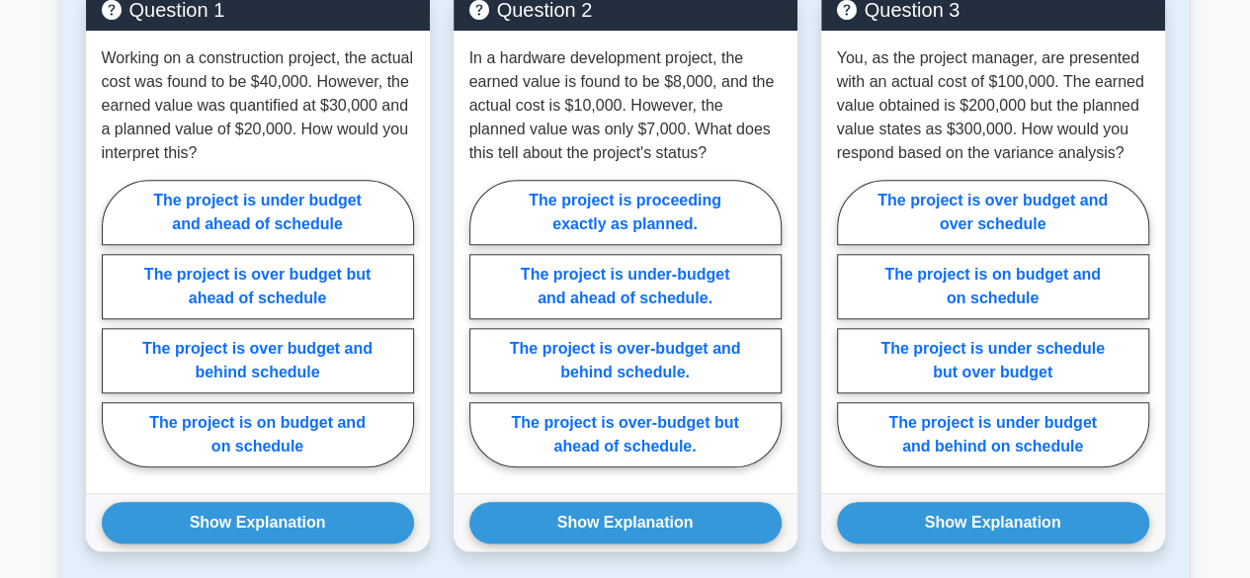
scroll to position [869, 0]
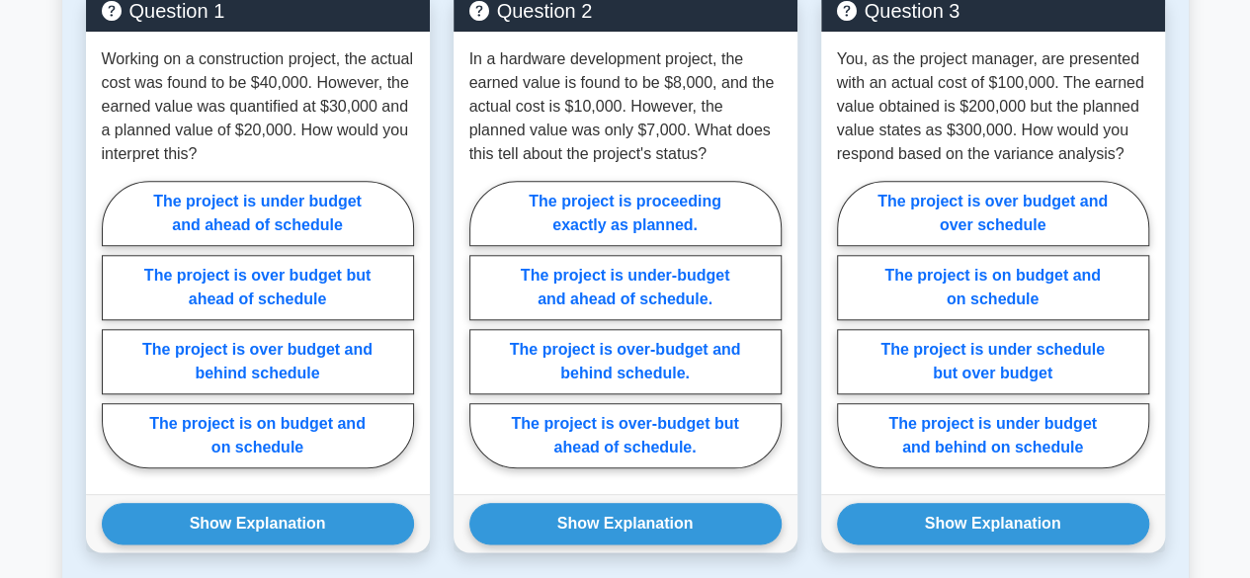
click at [863, 469] on div "You, as the project manager, are presented with an actual cost of $100,000. The…" at bounding box center [993, 263] width 344 height 462
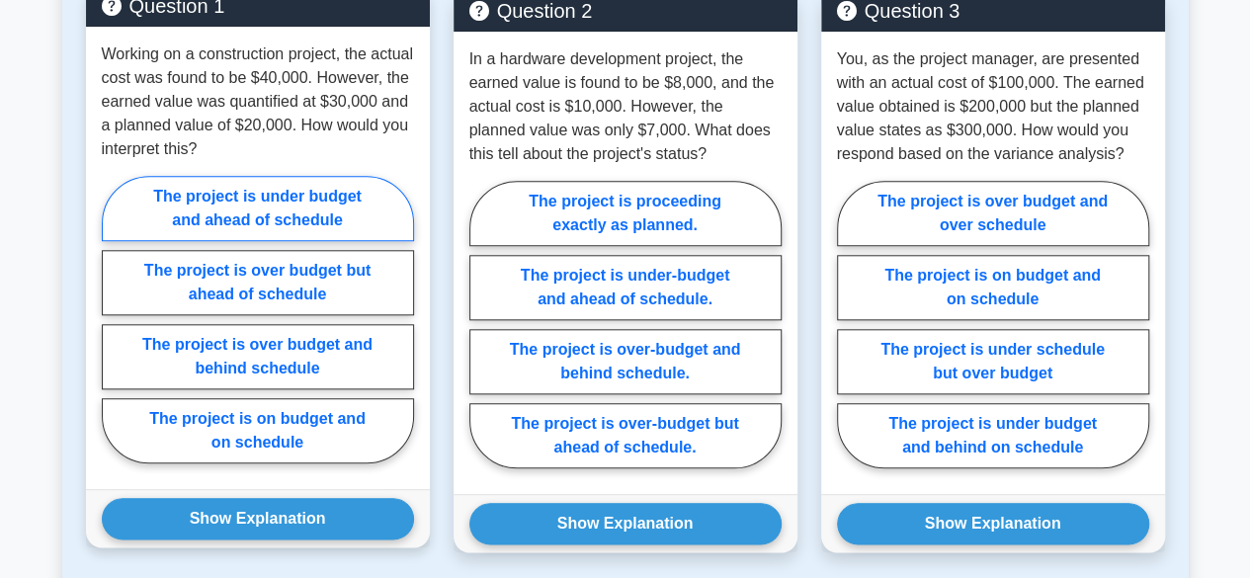
click at [338, 220] on label "The project is under budget and ahead of schedule" at bounding box center [258, 208] width 312 height 65
click at [115, 319] on input "The project is under budget and ahead of schedule" at bounding box center [108, 325] width 13 height 13
radio input "true"
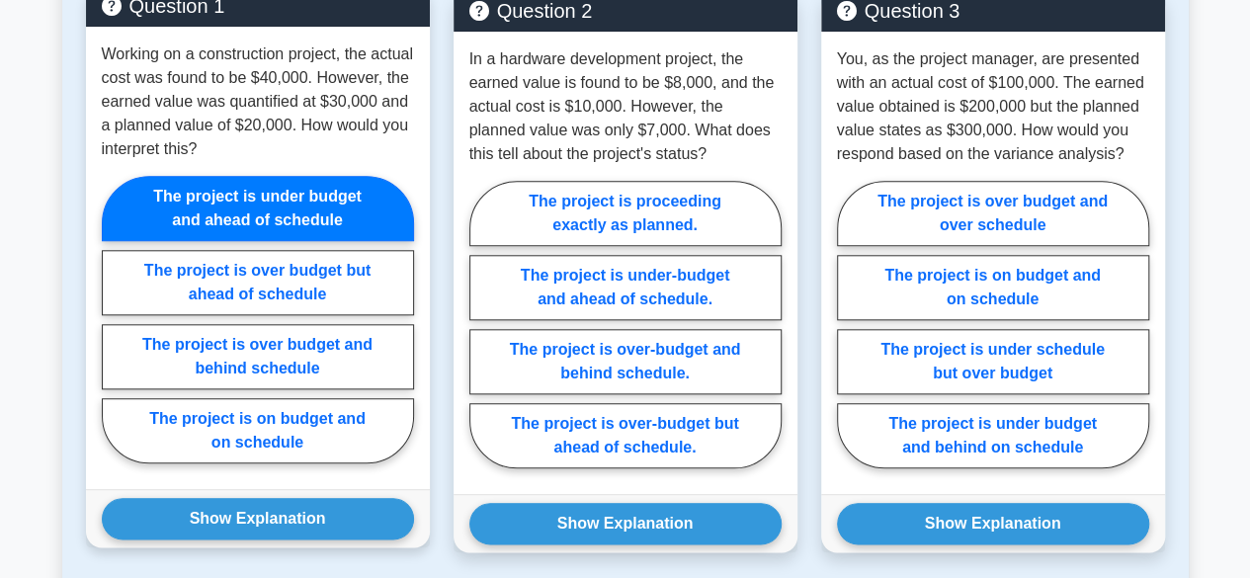
click at [302, 537] on div "Show Explanation Correct Answer: The project is over budget but ahead of schedu…" at bounding box center [258, 518] width 344 height 58
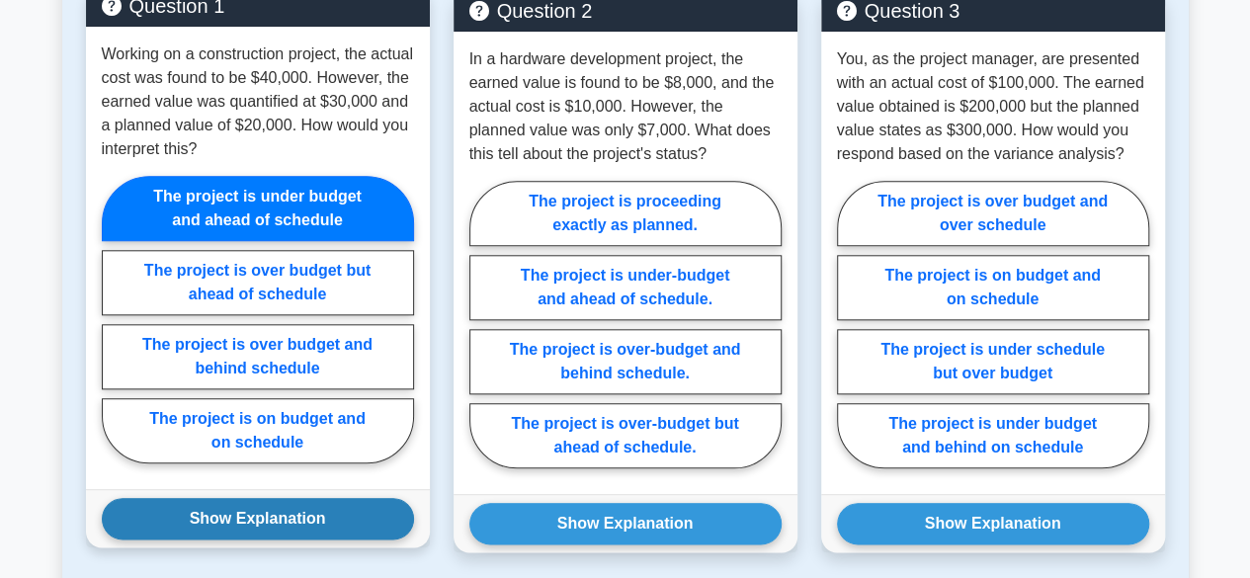
click at [304, 523] on button "Show Explanation" at bounding box center [258, 519] width 312 height 42
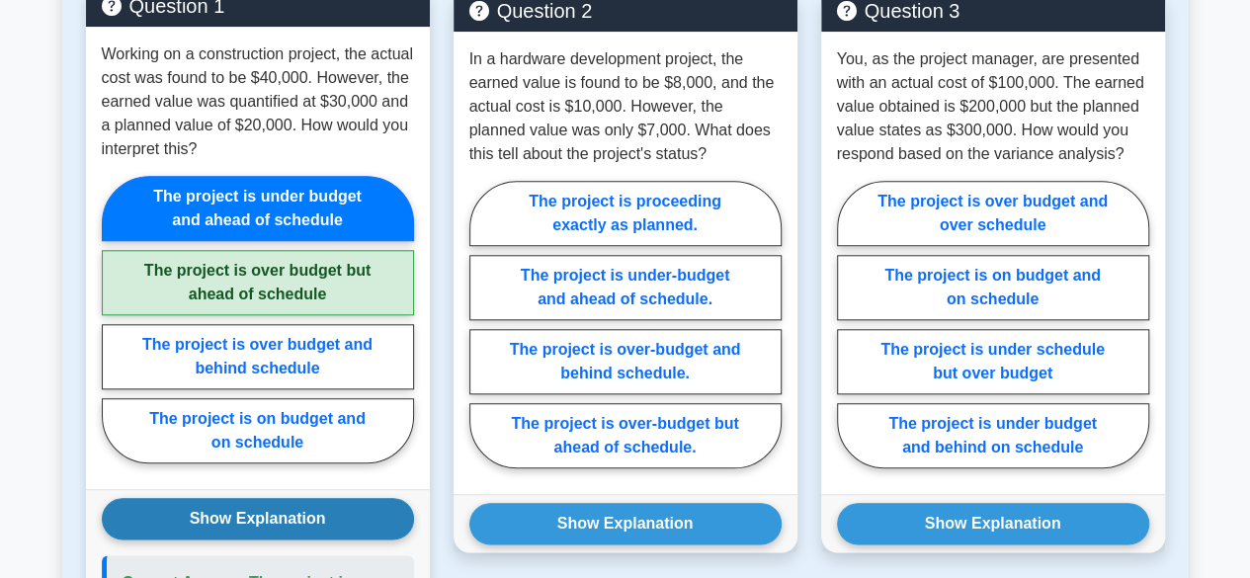
click at [304, 523] on button "Show Explanation" at bounding box center [258, 519] width 312 height 42
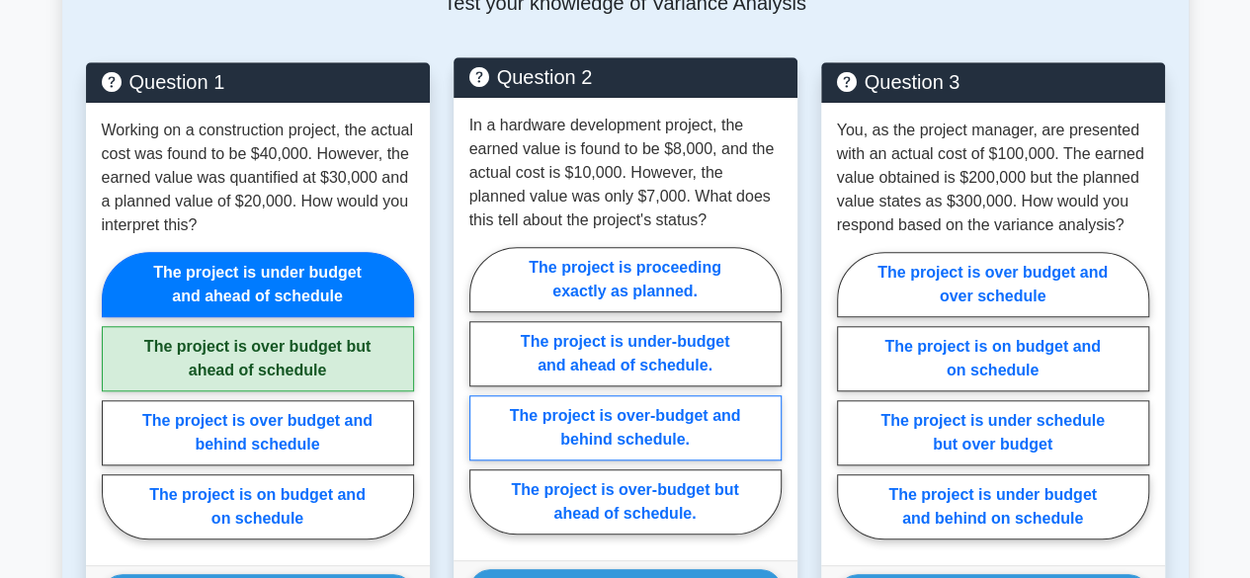
scroll to position [788, 0]
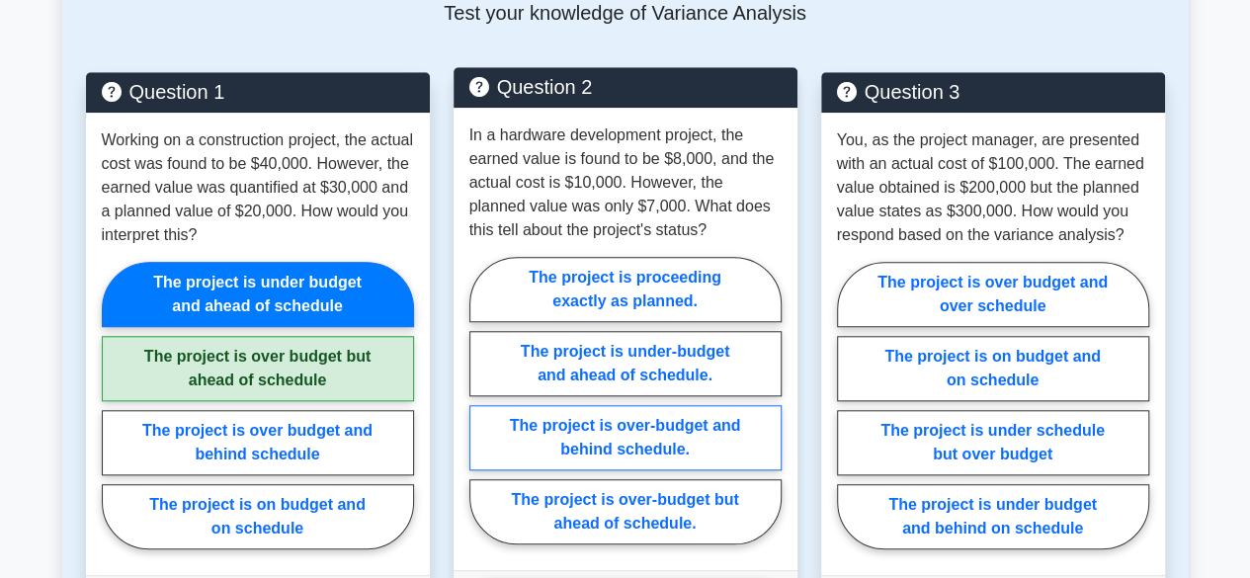
click at [556, 437] on label "The project is over-budget and behind schedule." at bounding box center [625, 437] width 312 height 65
click at [482, 413] on input "The project is over-budget and behind schedule." at bounding box center [475, 406] width 13 height 13
radio input "true"
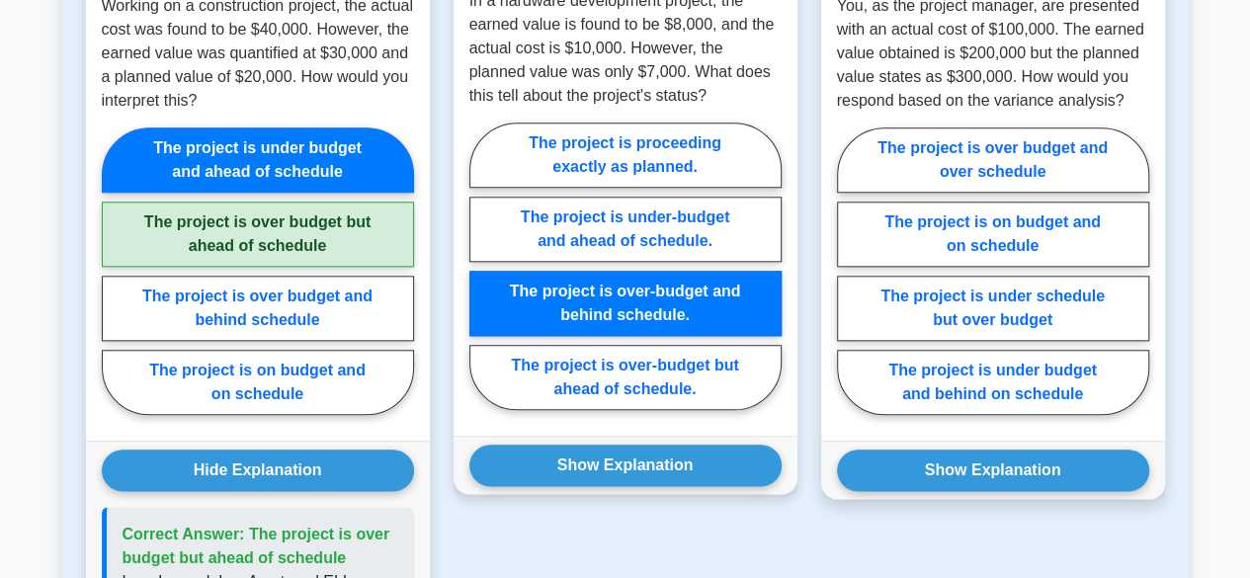
scroll to position [931, 0]
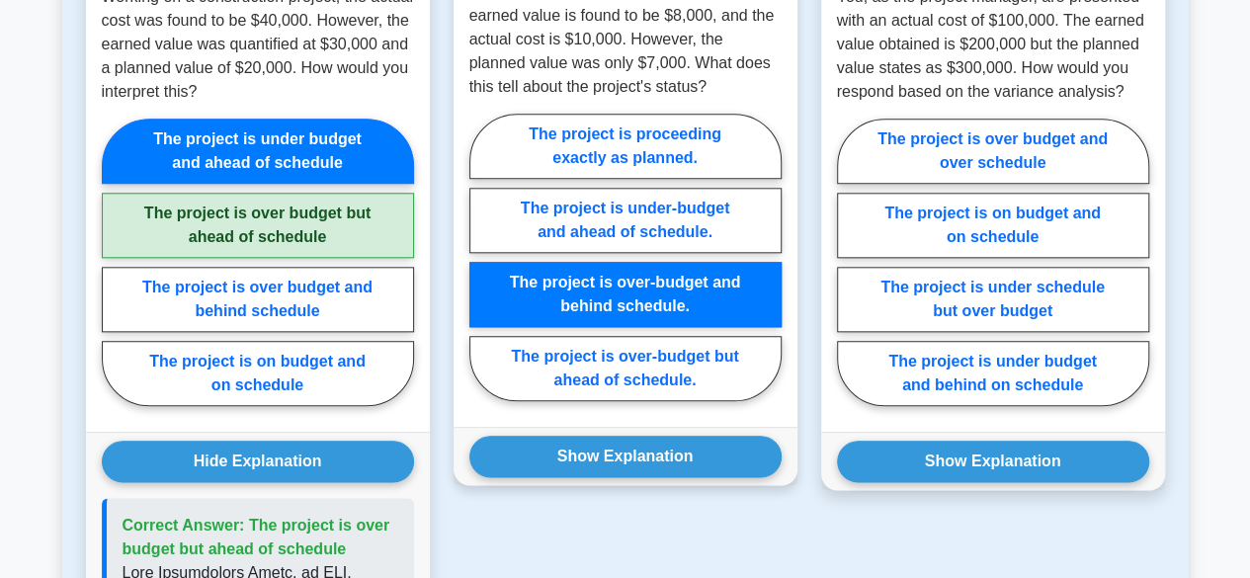
click at [556, 437] on button "Show Explanation" at bounding box center [625, 457] width 312 height 42
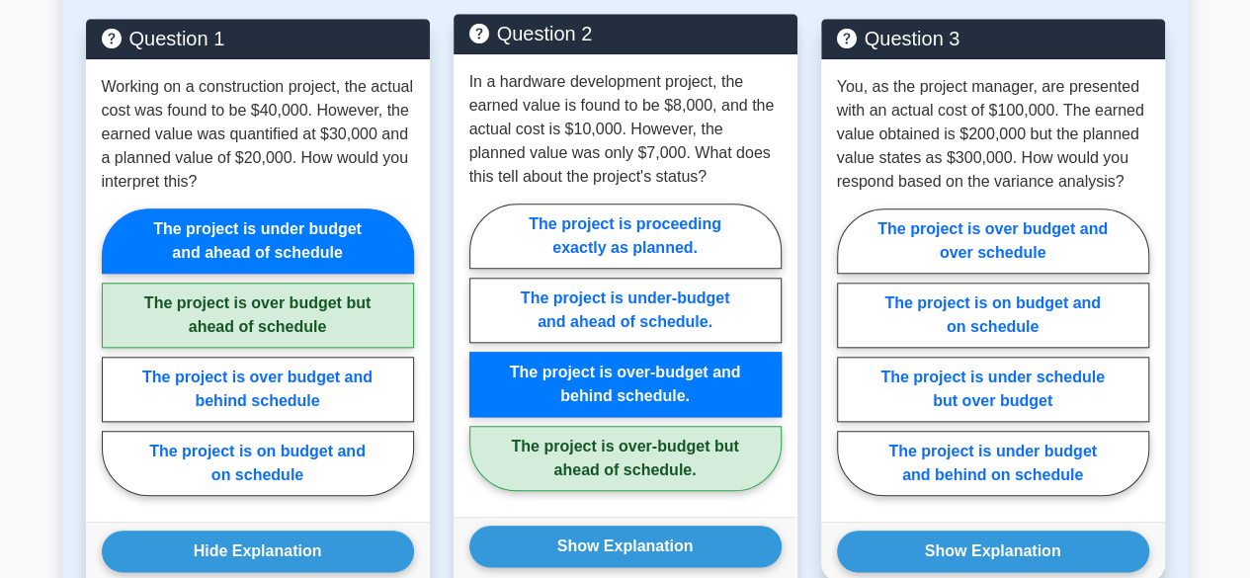
scroll to position [840, 0]
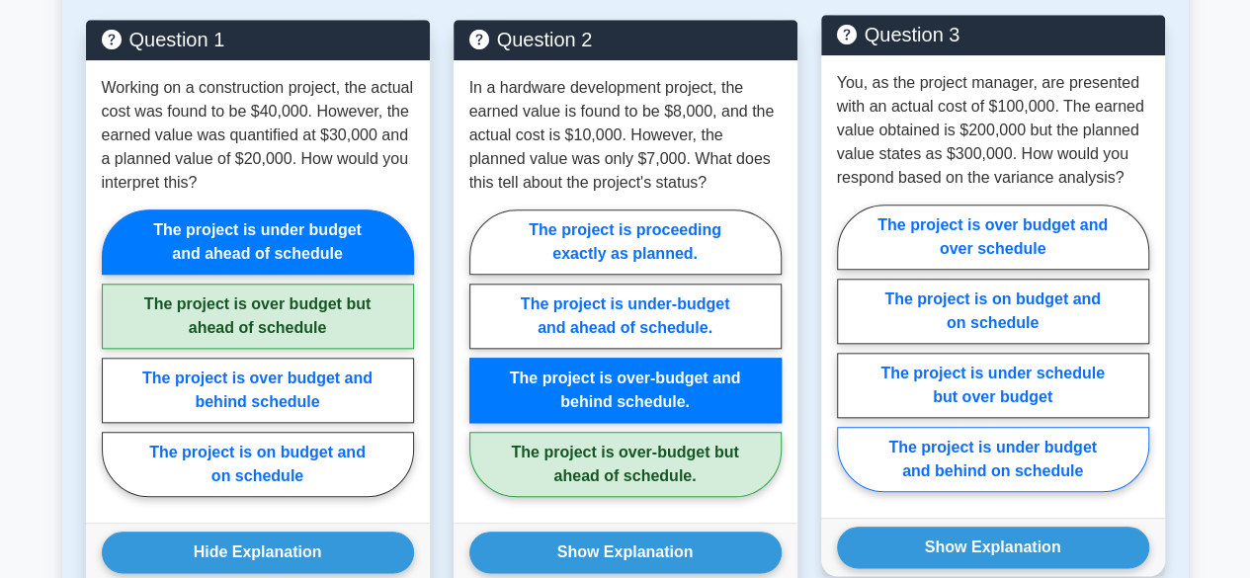
click at [966, 433] on label "The project is under budget and behind on schedule" at bounding box center [993, 459] width 312 height 65
click at [850, 361] on input "The project is under budget and behind on schedule" at bounding box center [843, 354] width 13 height 13
radio input "true"
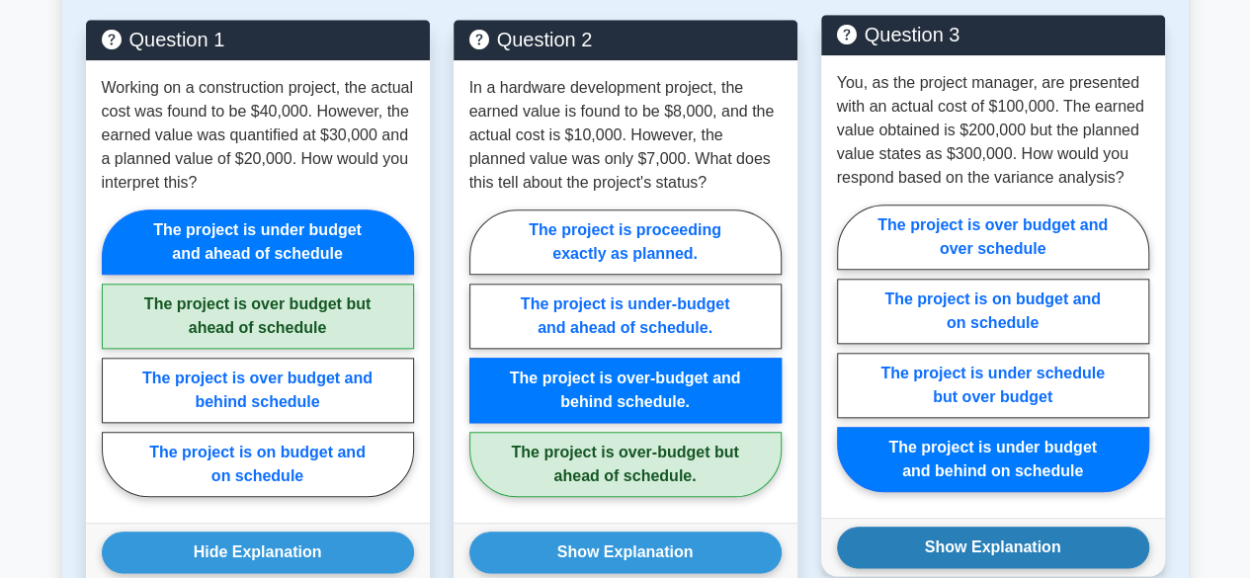
click at [1010, 531] on button "Show Explanation" at bounding box center [993, 548] width 312 height 42
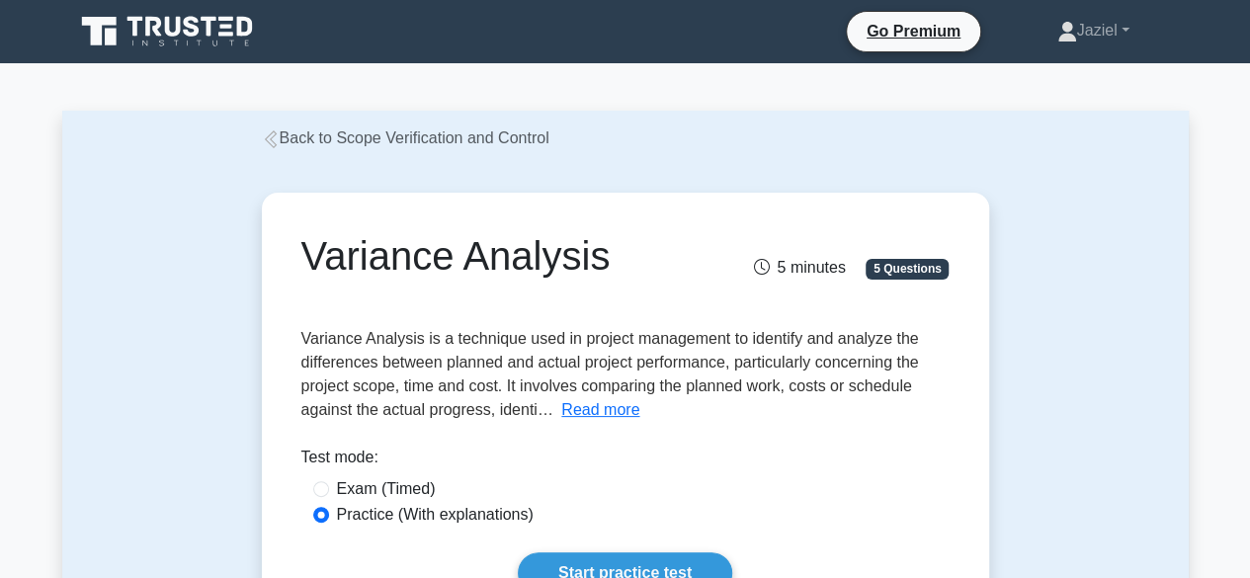
scroll to position [1, 0]
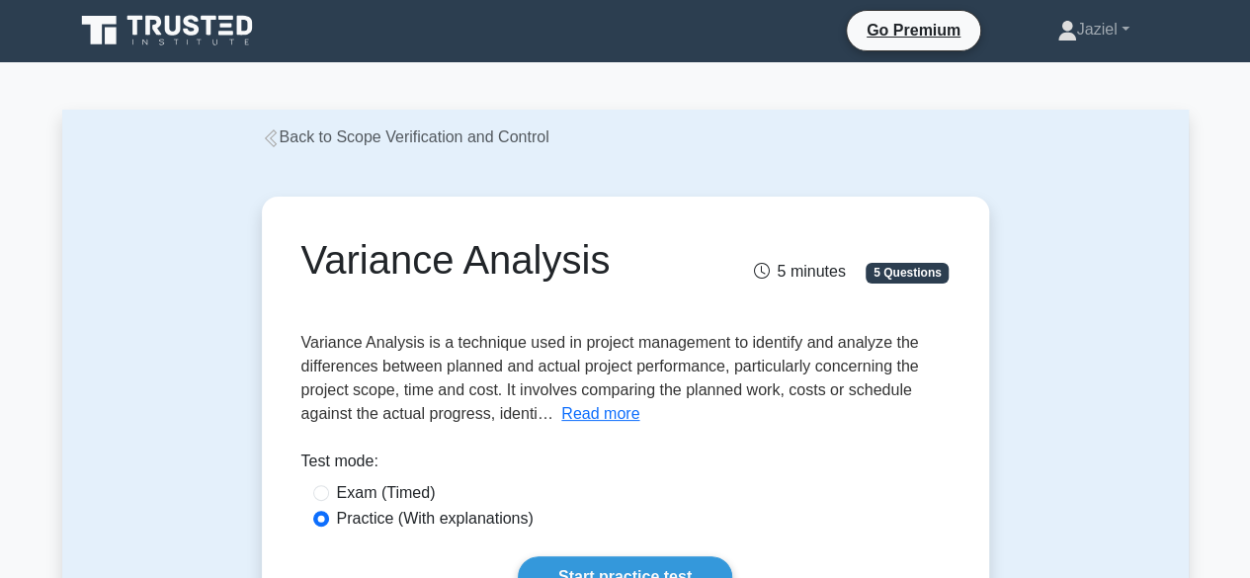
click at [273, 145] on icon at bounding box center [271, 138] width 18 height 18
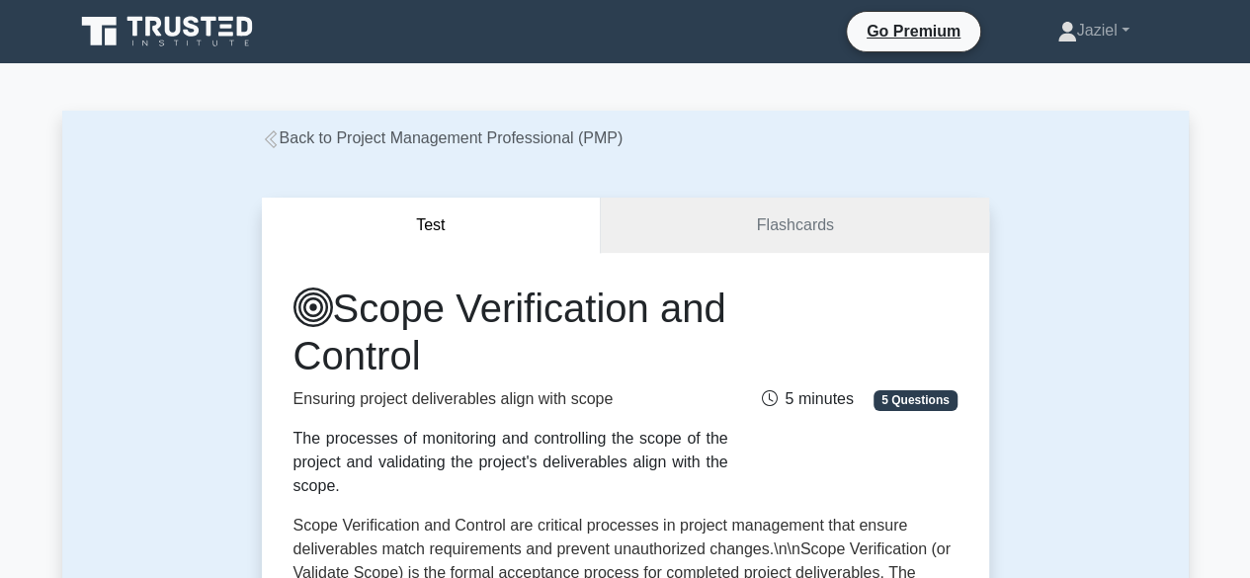
click at [273, 145] on icon at bounding box center [271, 139] width 18 height 18
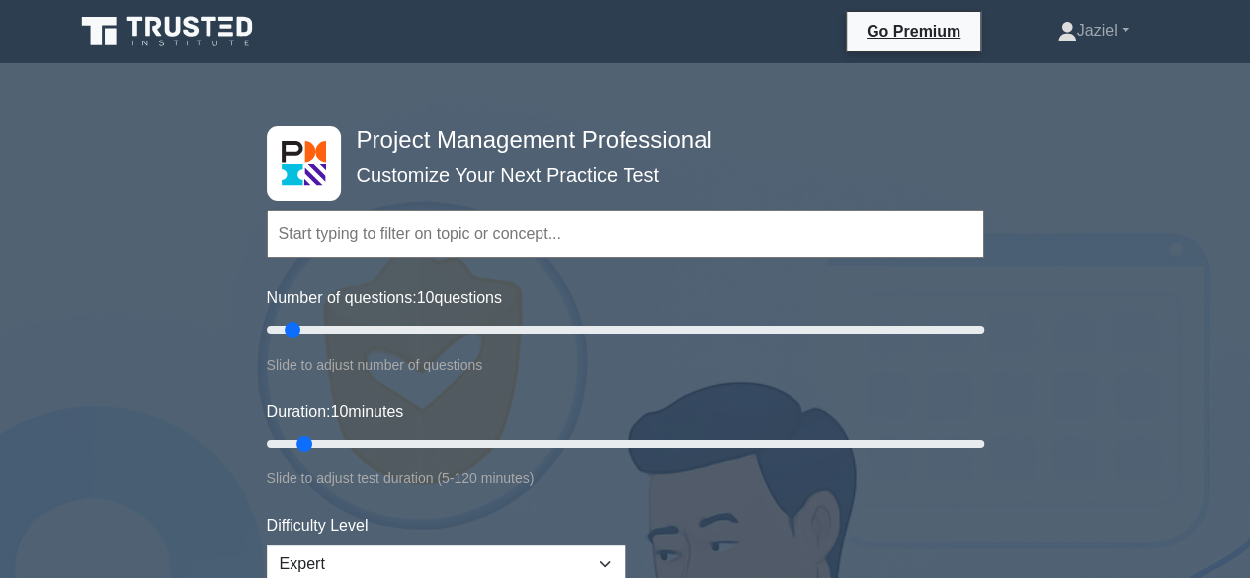
click at [343, 219] on input "text" at bounding box center [625, 233] width 717 height 47
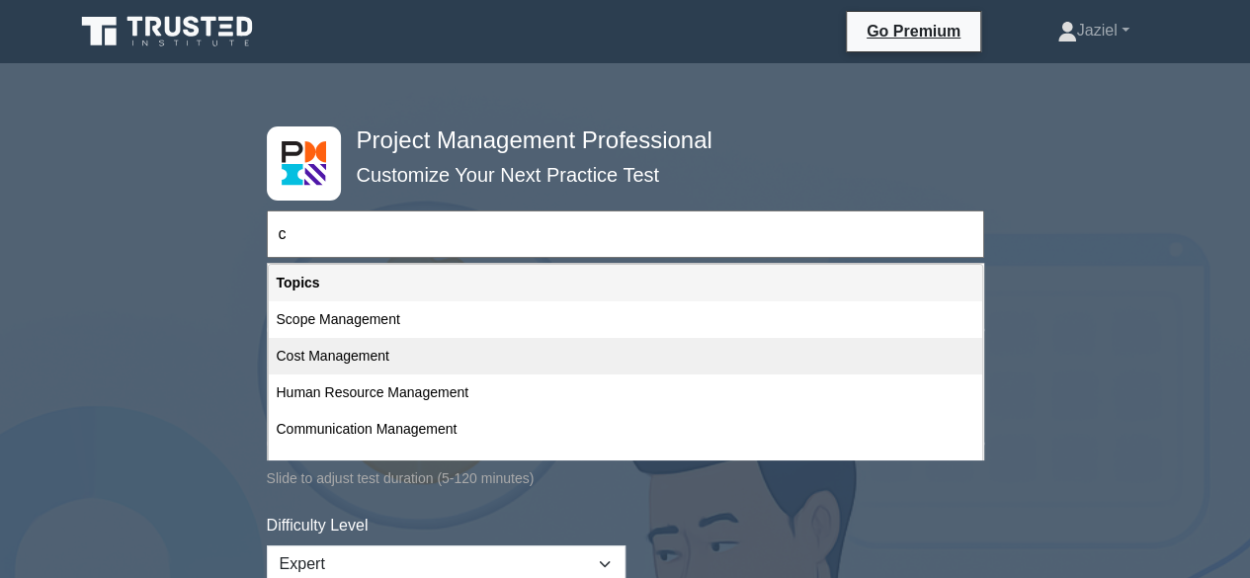
click at [381, 356] on div "Cost Management" at bounding box center [625, 356] width 713 height 37
type input "Cost Management"
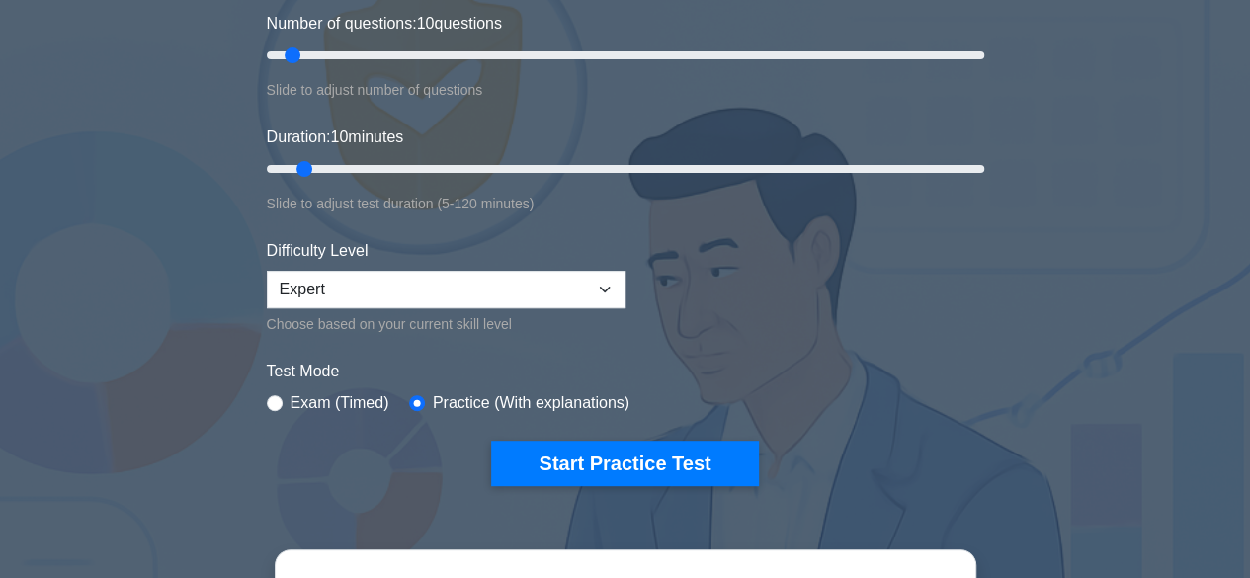
scroll to position [276, 0]
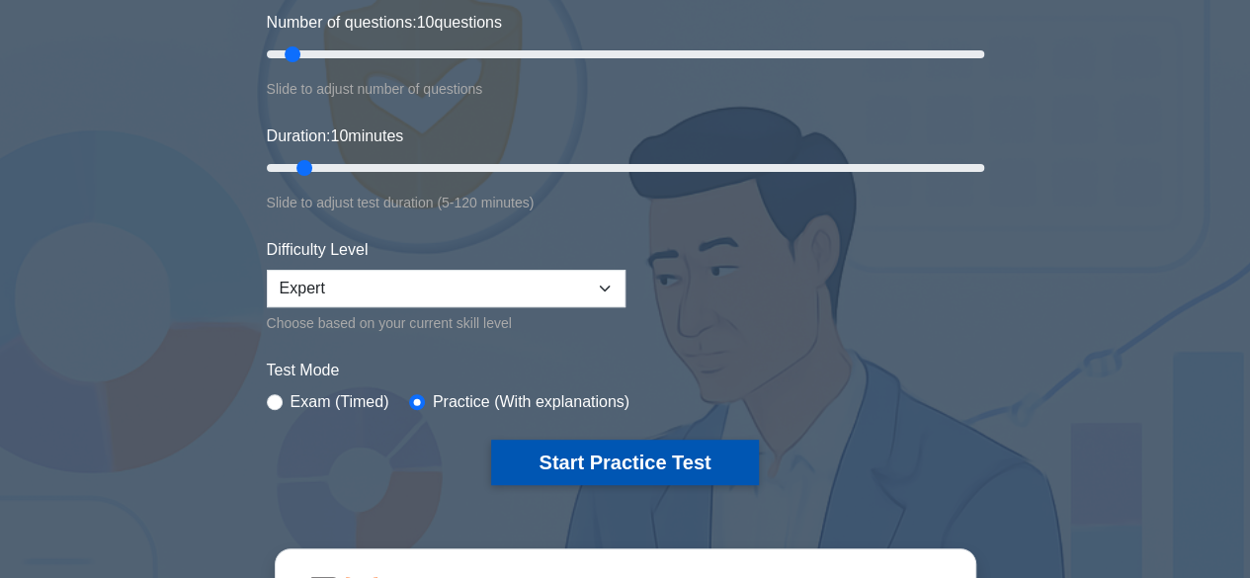
click at [547, 473] on button "Start Practice Test" at bounding box center [624, 462] width 267 height 45
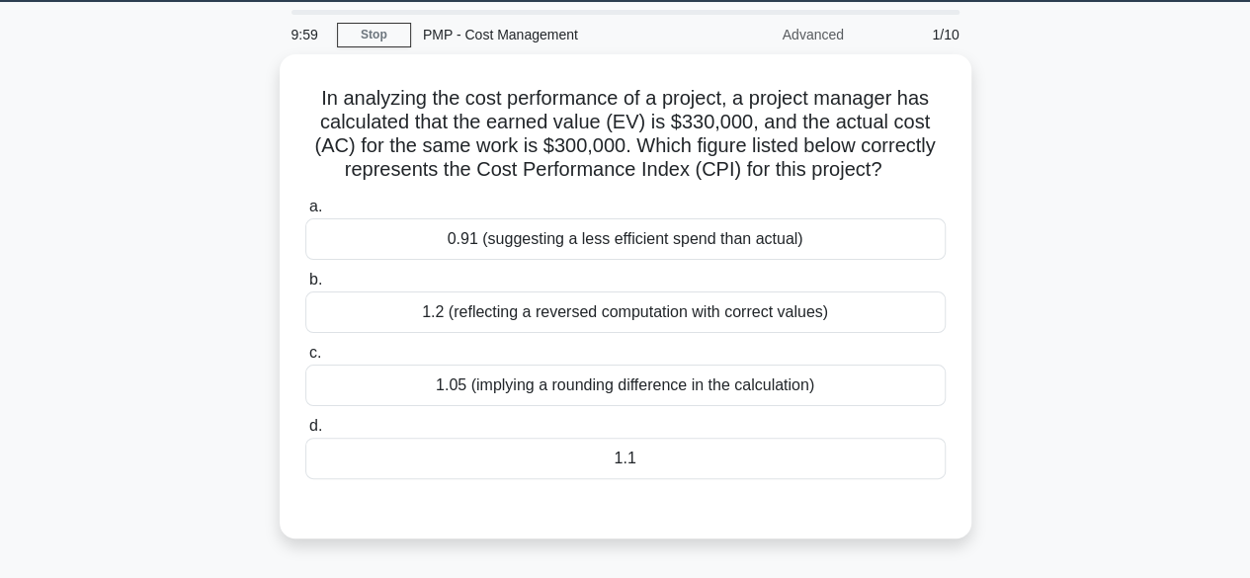
scroll to position [60, 0]
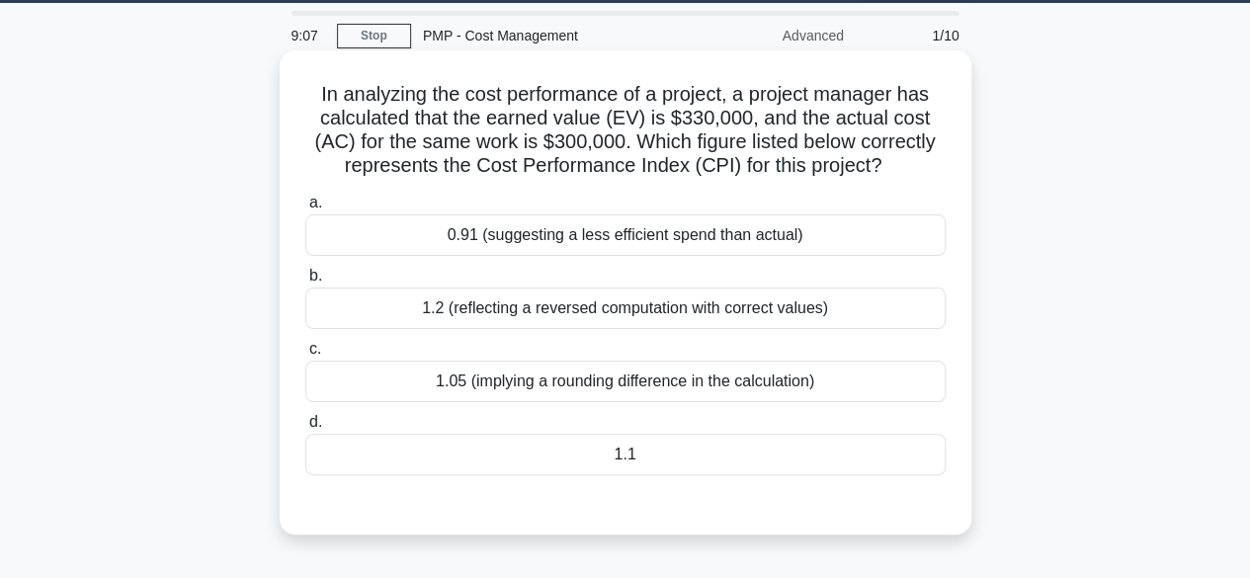
click at [497, 323] on div "1.2 (reflecting a reversed computation with correct values)" at bounding box center [625, 309] width 640 height 42
click at [305, 283] on input "b. 1.2 (reflecting a reversed computation with correct values)" at bounding box center [305, 276] width 0 height 13
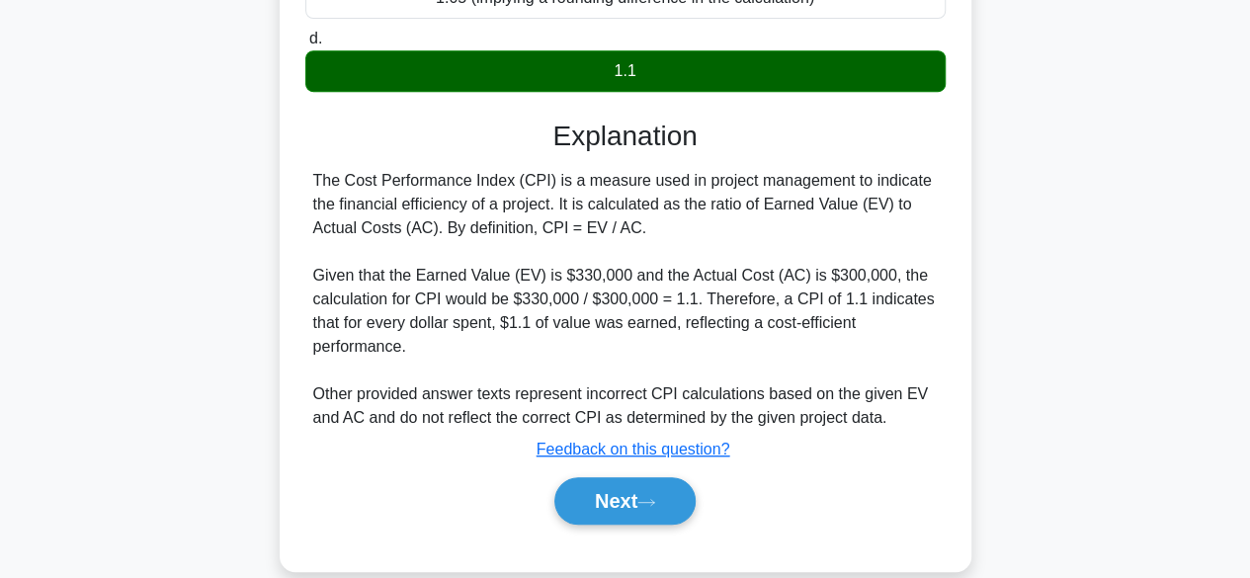
scroll to position [458, 0]
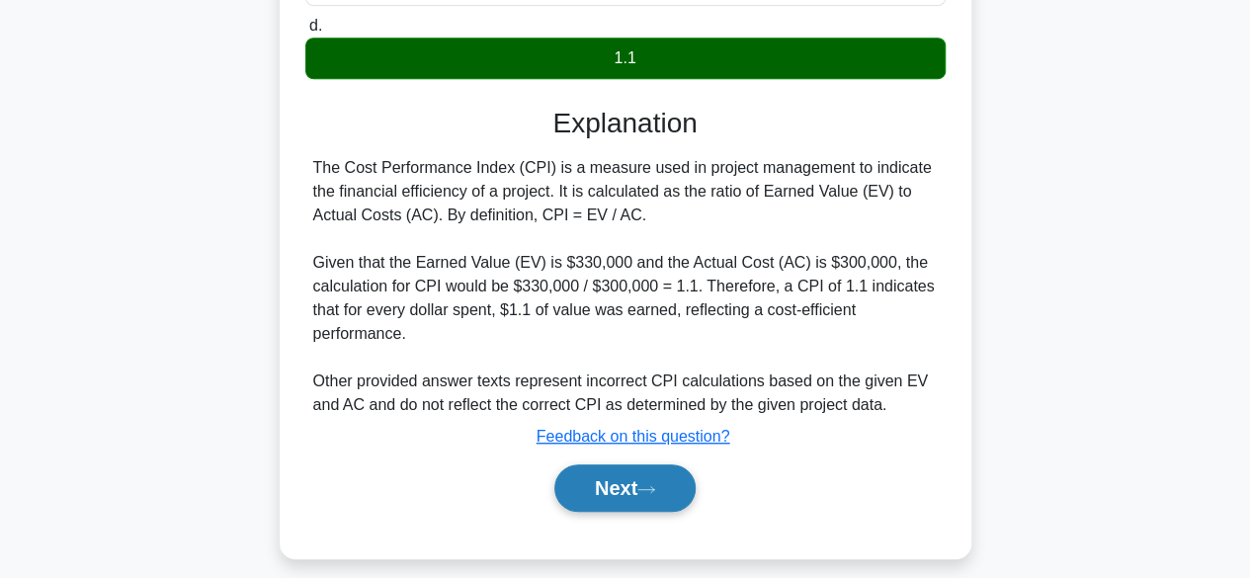
click at [617, 501] on button "Next" at bounding box center [624, 487] width 141 height 47
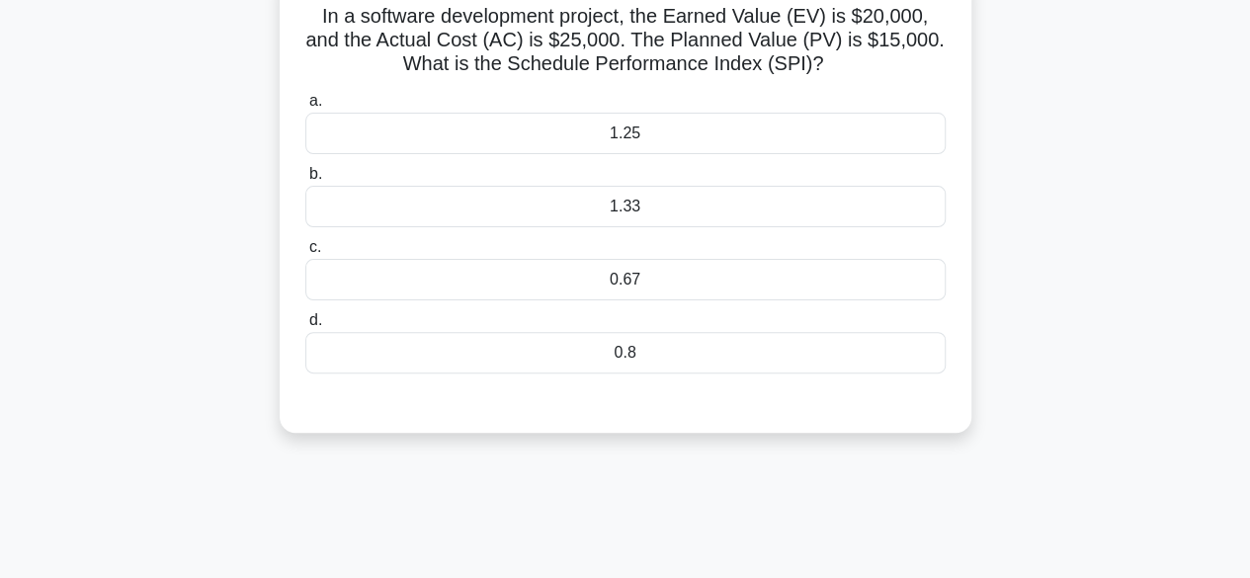
scroll to position [141, 0]
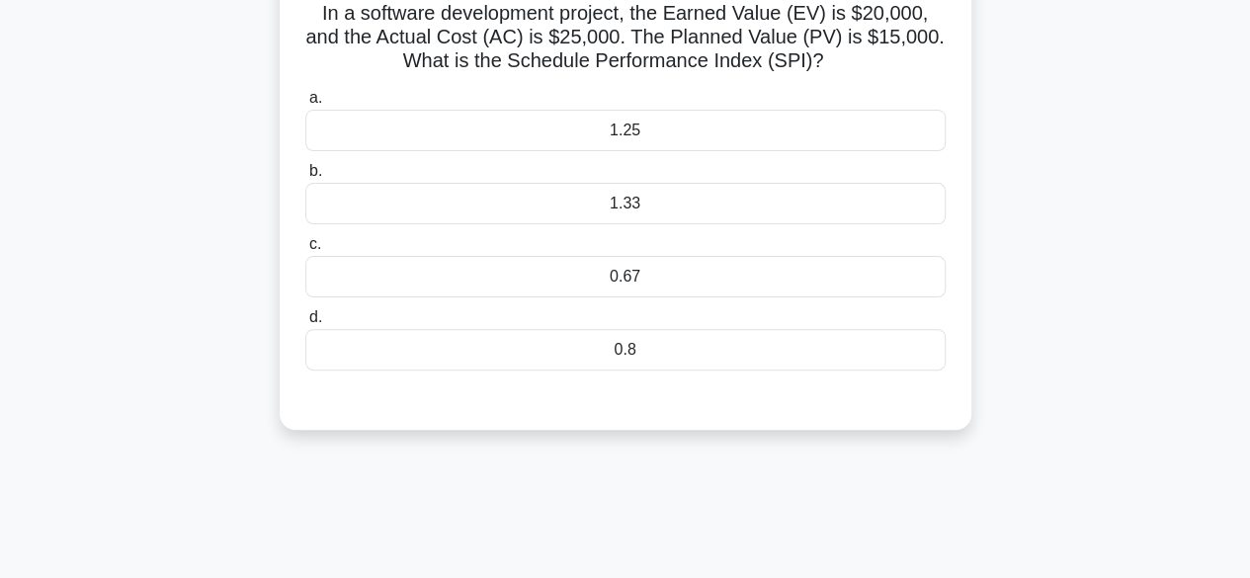
click at [643, 145] on div "1.25" at bounding box center [625, 131] width 640 height 42
click at [305, 105] on input "a. 1.25" at bounding box center [305, 98] width 0 height 13
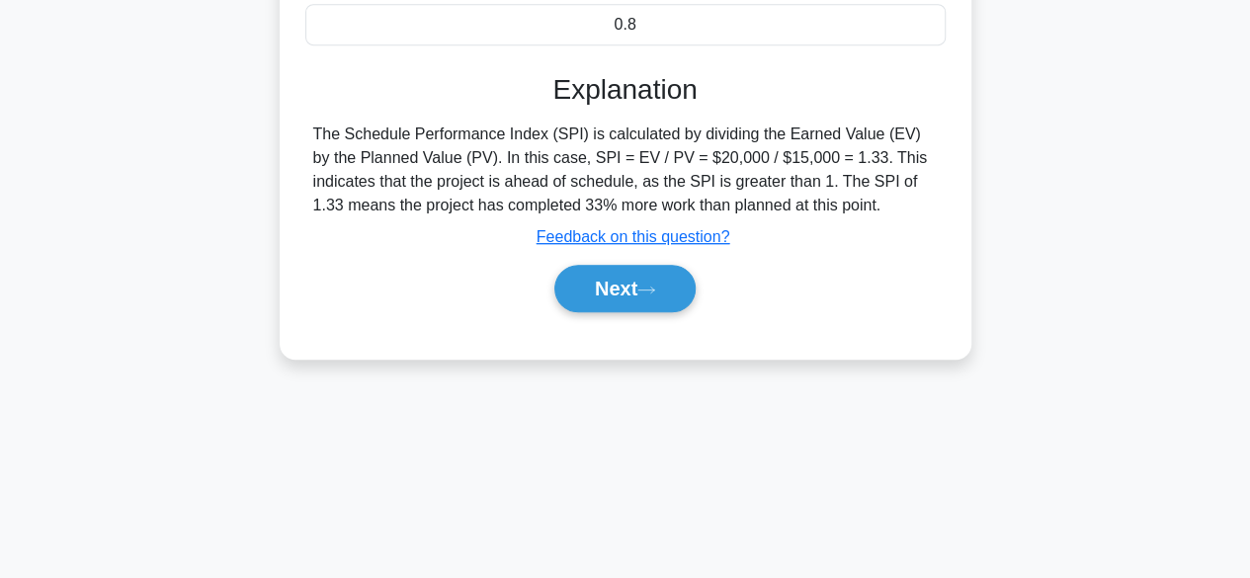
scroll to position [475, 0]
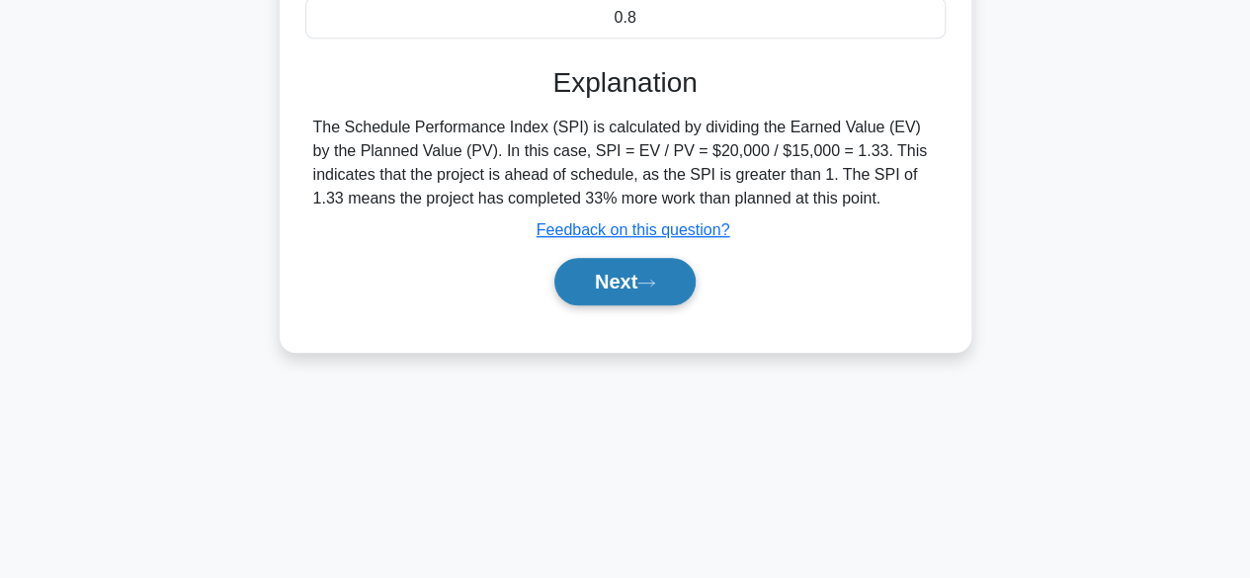
click at [632, 260] on button "Next" at bounding box center [624, 281] width 141 height 47
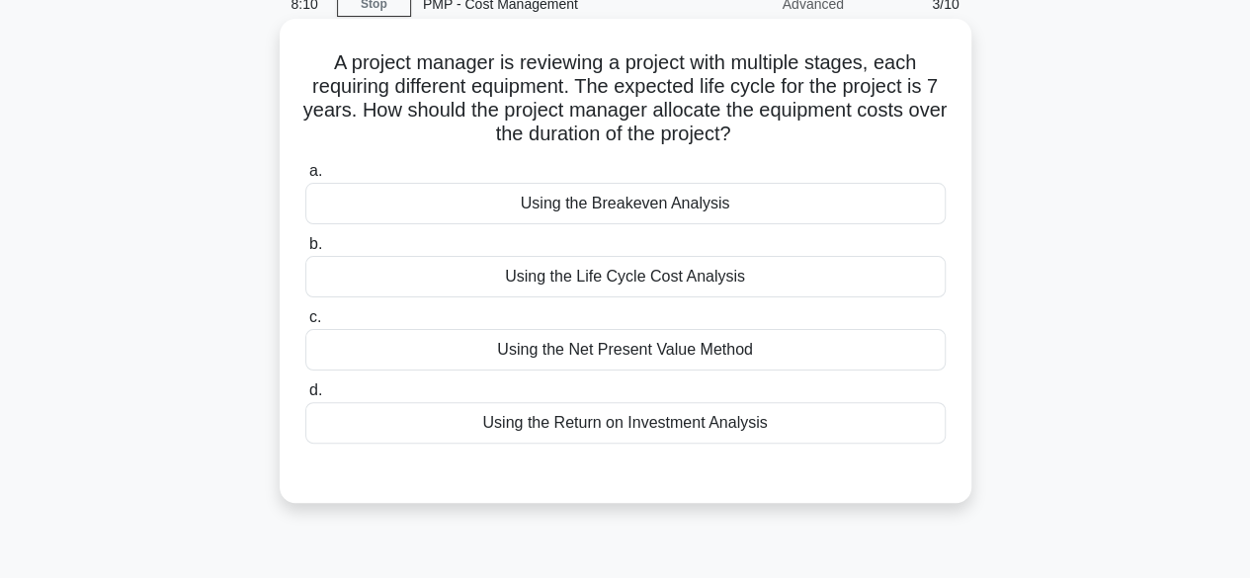
scroll to position [93, 0]
click at [653, 414] on div "Using the Return on Investment Analysis" at bounding box center [625, 422] width 640 height 42
click at [305, 396] on input "d. Using the Return on Investment Analysis" at bounding box center [305, 389] width 0 height 13
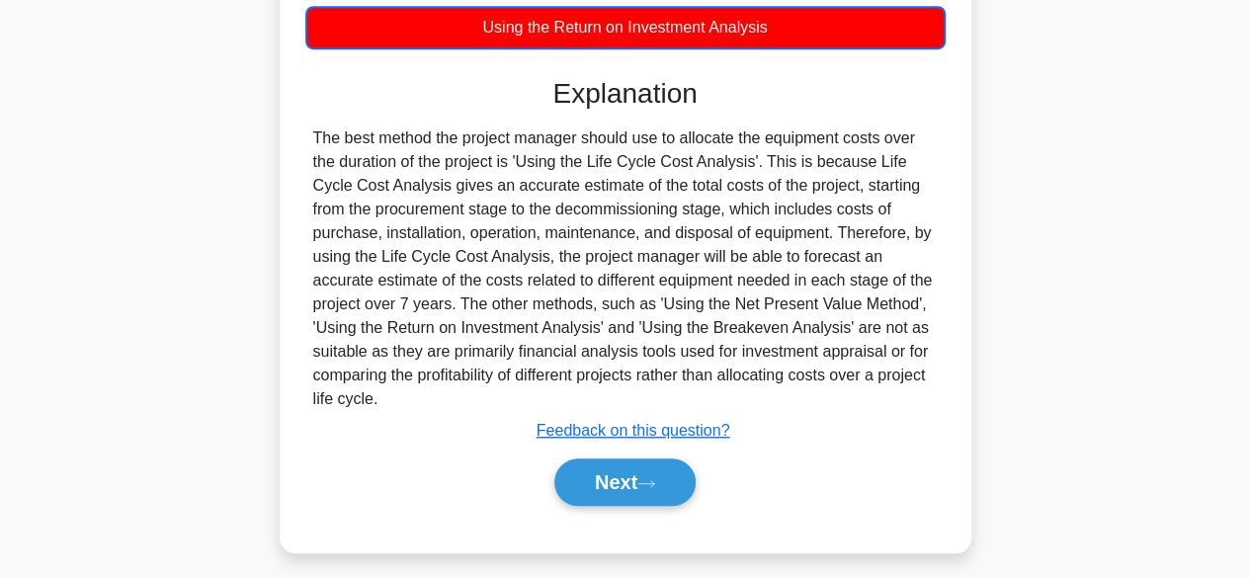
scroll to position [498, 0]
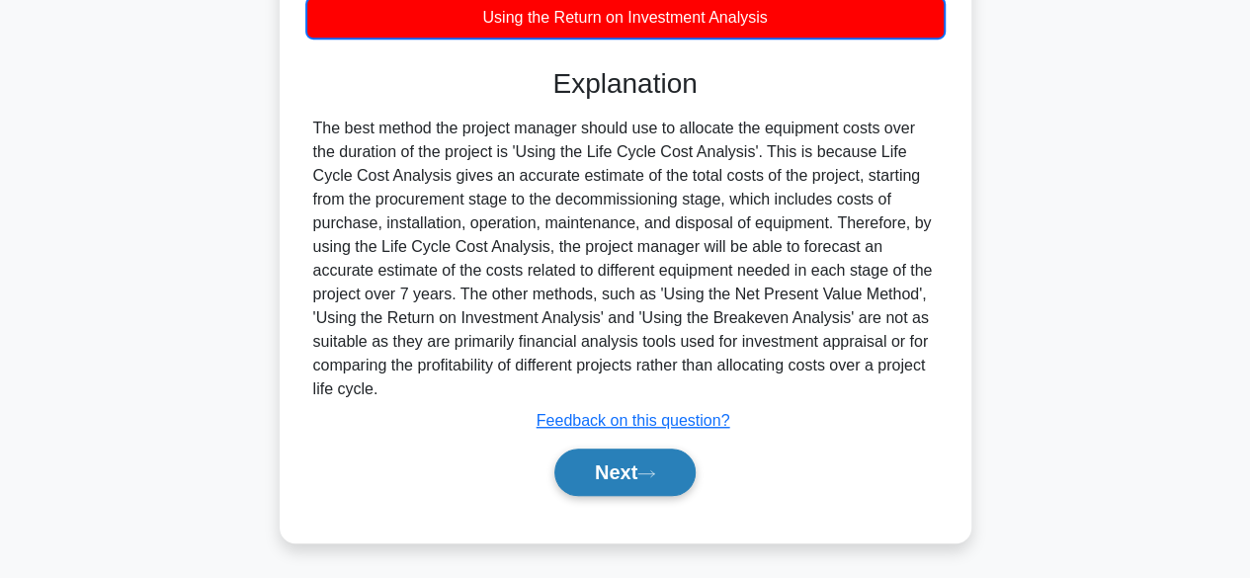
click at [645, 473] on icon at bounding box center [646, 473] width 18 height 11
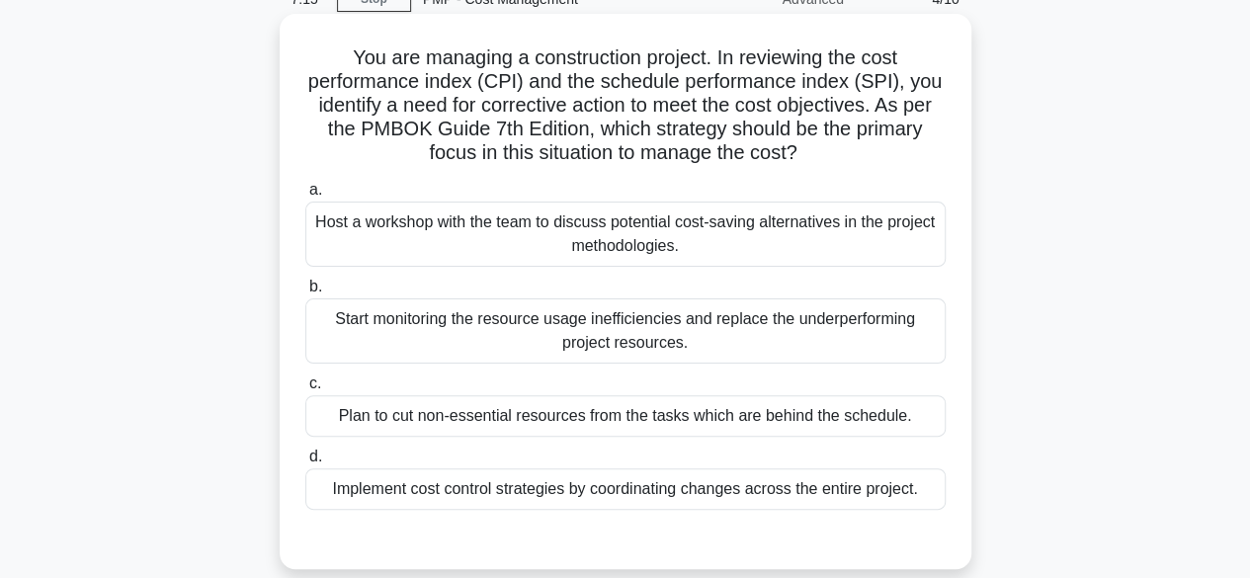
scroll to position [98, 0]
click at [713, 475] on div "Implement cost control strategies by coordinating changes across the entire pro…" at bounding box center [625, 488] width 640 height 42
click at [305, 462] on input "d. Implement cost control strategies by coordinating changes across the entire …" at bounding box center [305, 456] width 0 height 13
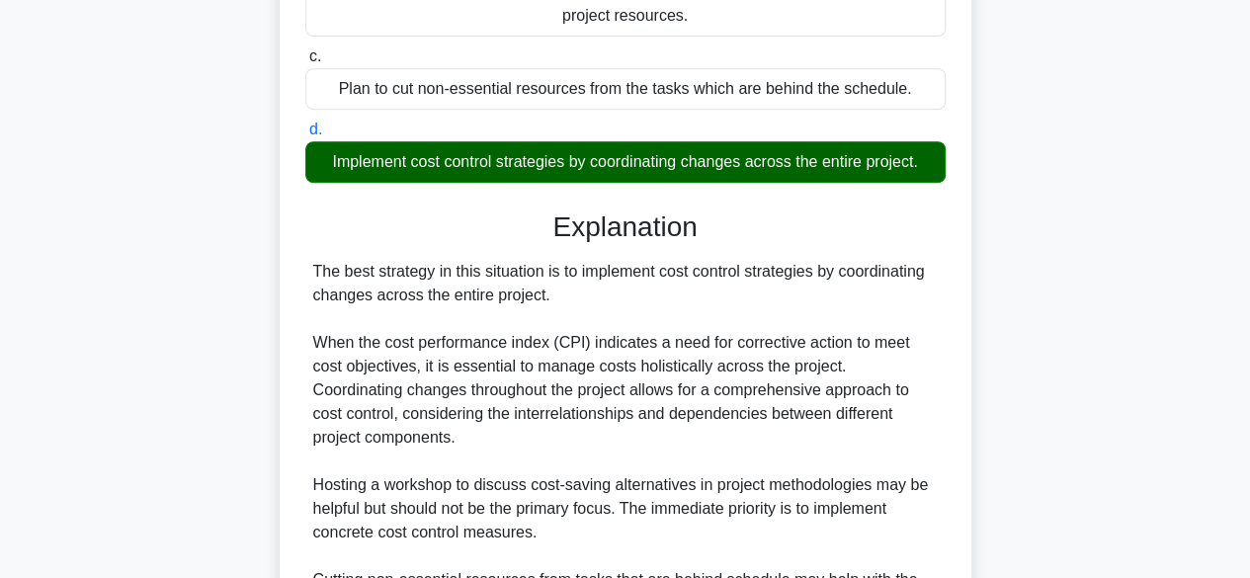
scroll to position [732, 0]
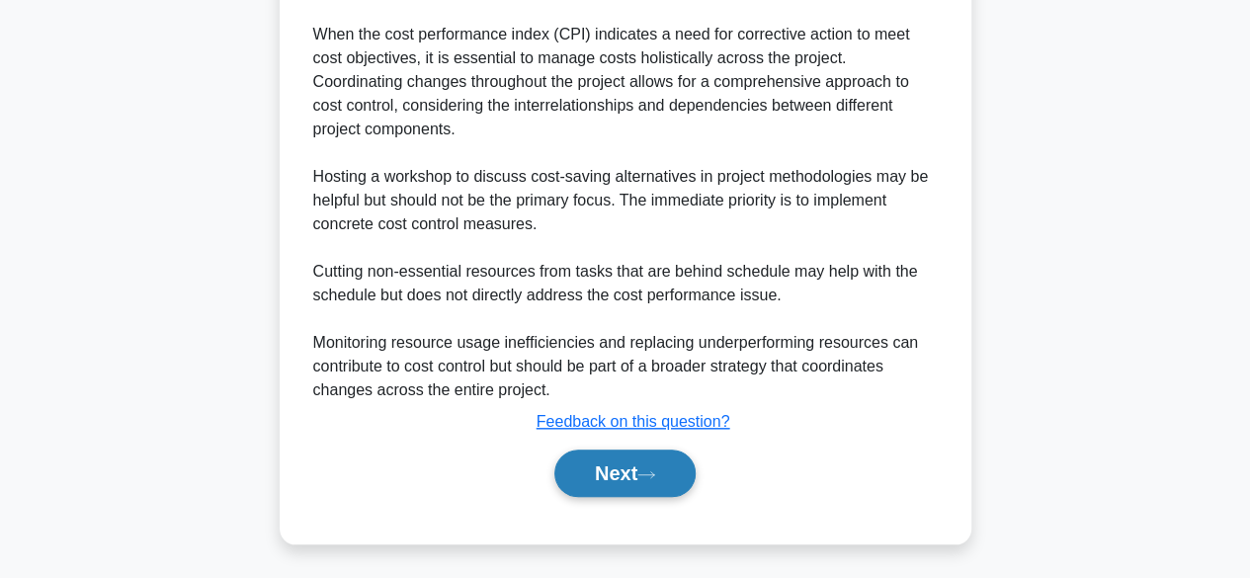
click at [616, 483] on button "Next" at bounding box center [624, 473] width 141 height 47
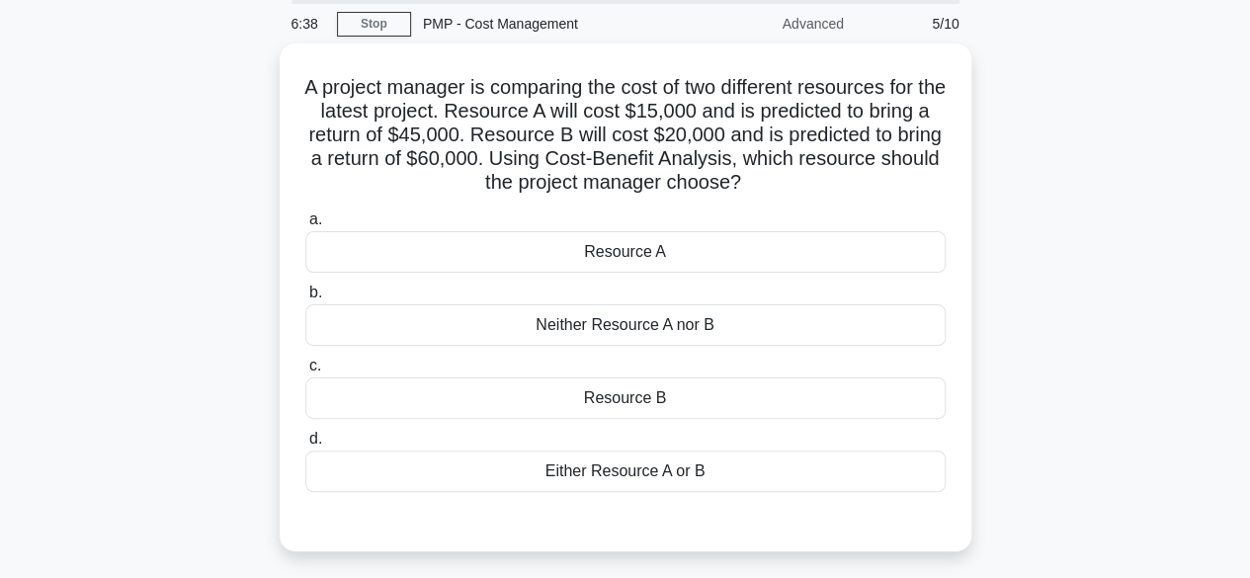
scroll to position [83, 0]
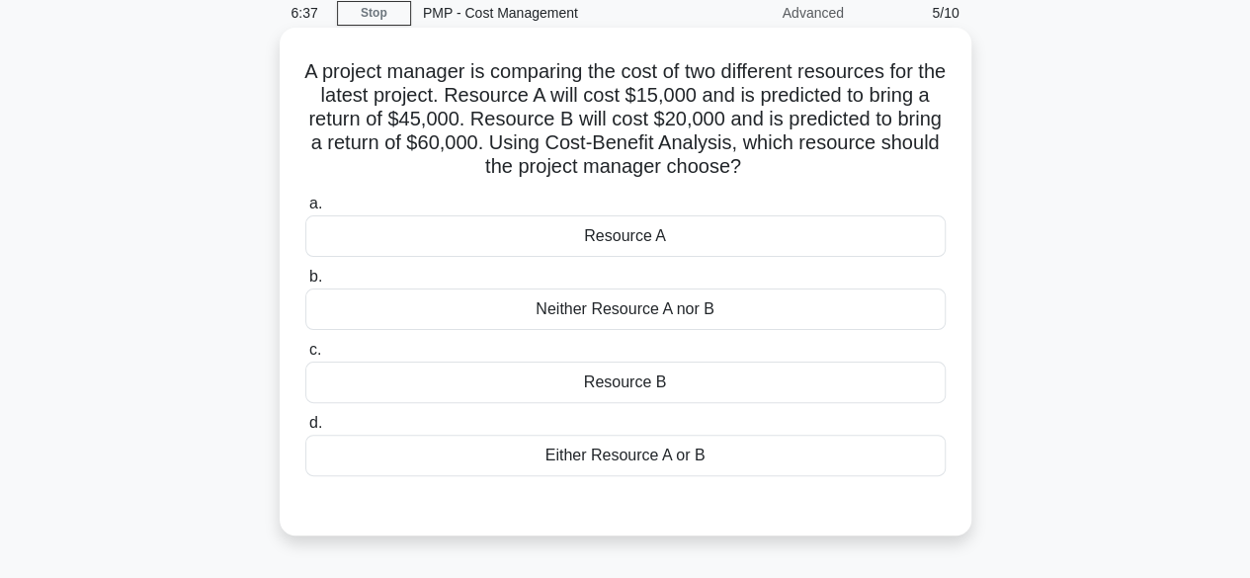
click at [641, 388] on div "Resource B" at bounding box center [625, 383] width 640 height 42
click at [305, 357] on input "c. Resource B" at bounding box center [305, 350] width 0 height 13
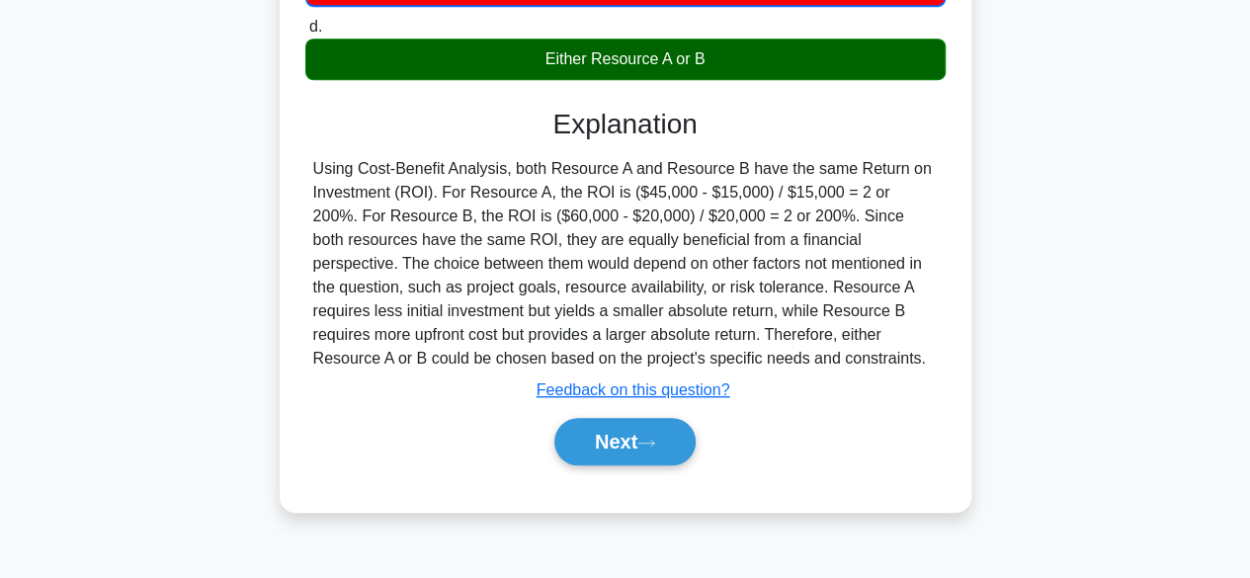
scroll to position [482, 0]
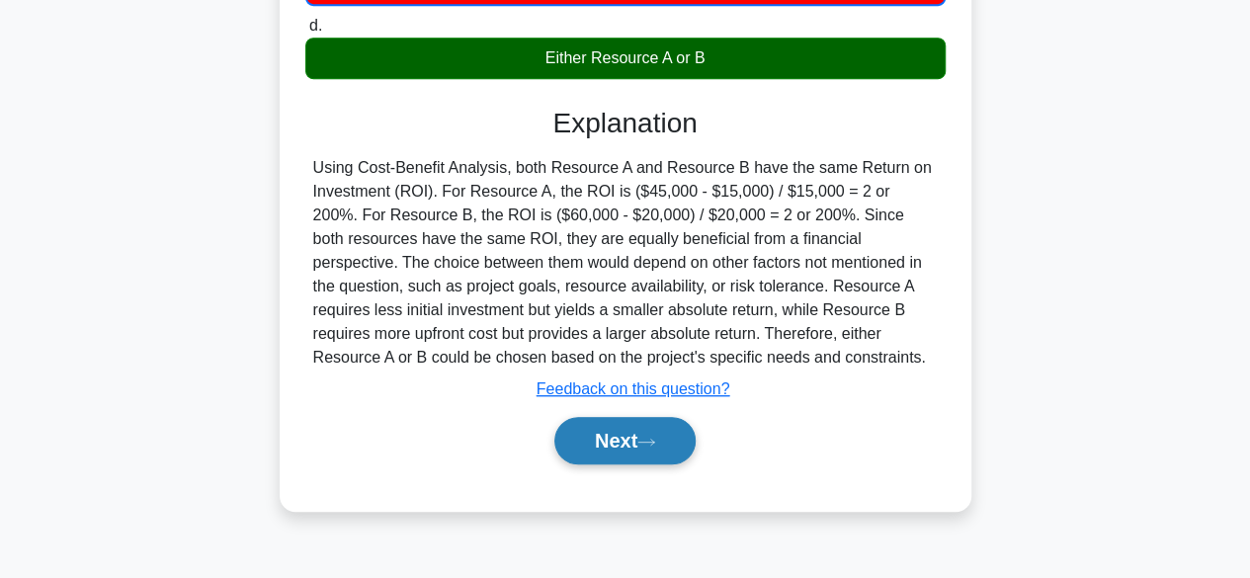
click at [641, 436] on button "Next" at bounding box center [624, 440] width 141 height 47
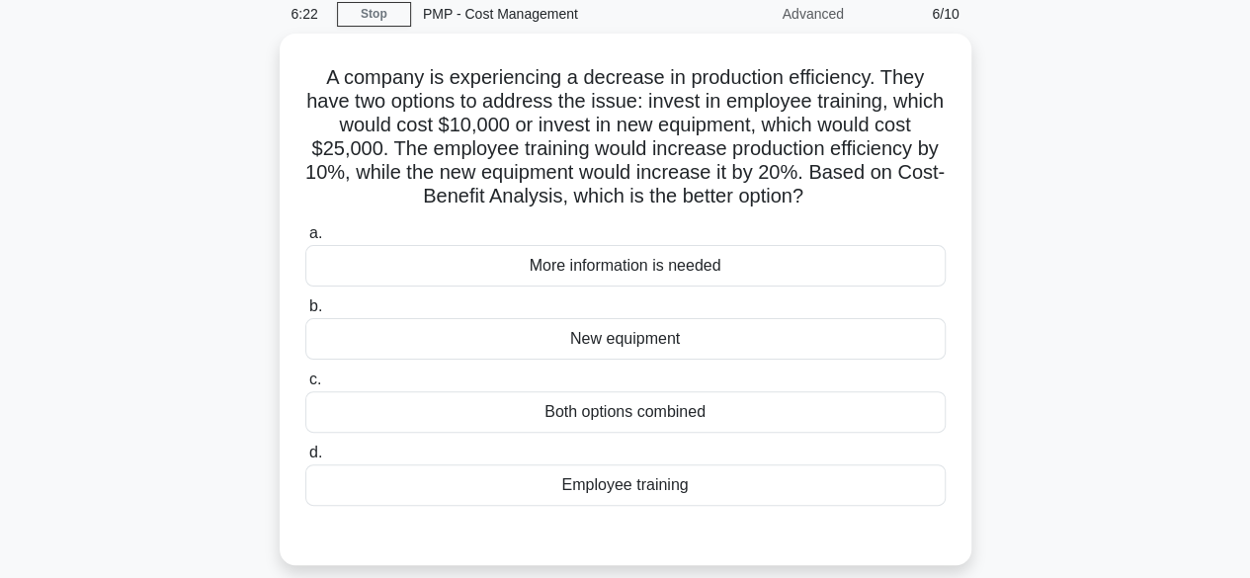
scroll to position [81, 0]
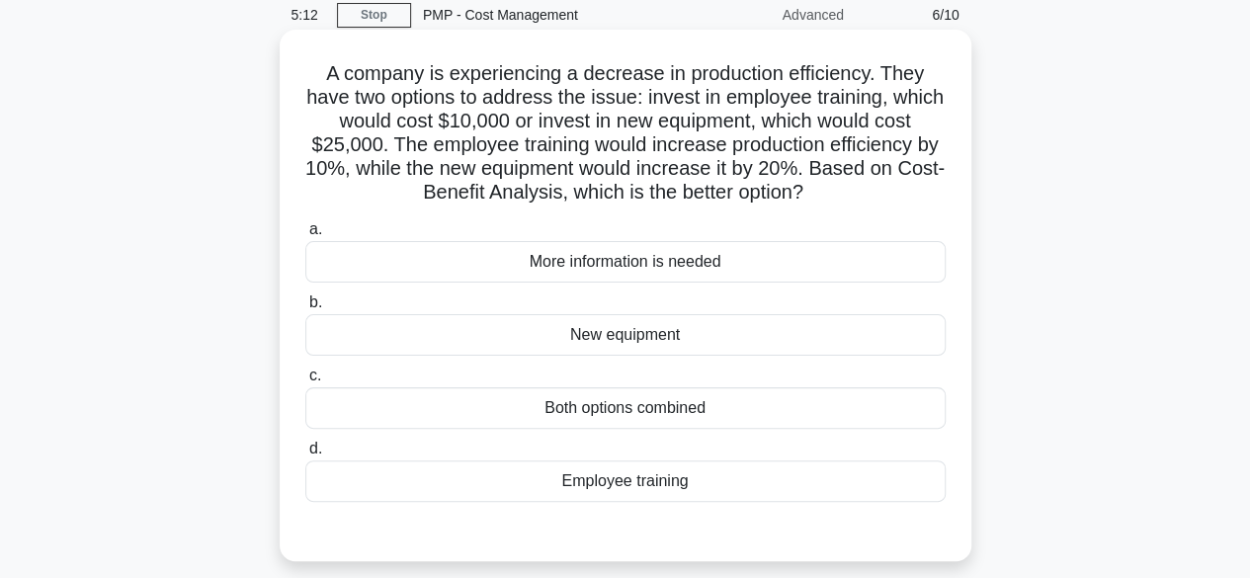
click at [617, 337] on div "New equipment" at bounding box center [625, 335] width 640 height 42
click at [305, 309] on input "b. New equipment" at bounding box center [305, 302] width 0 height 13
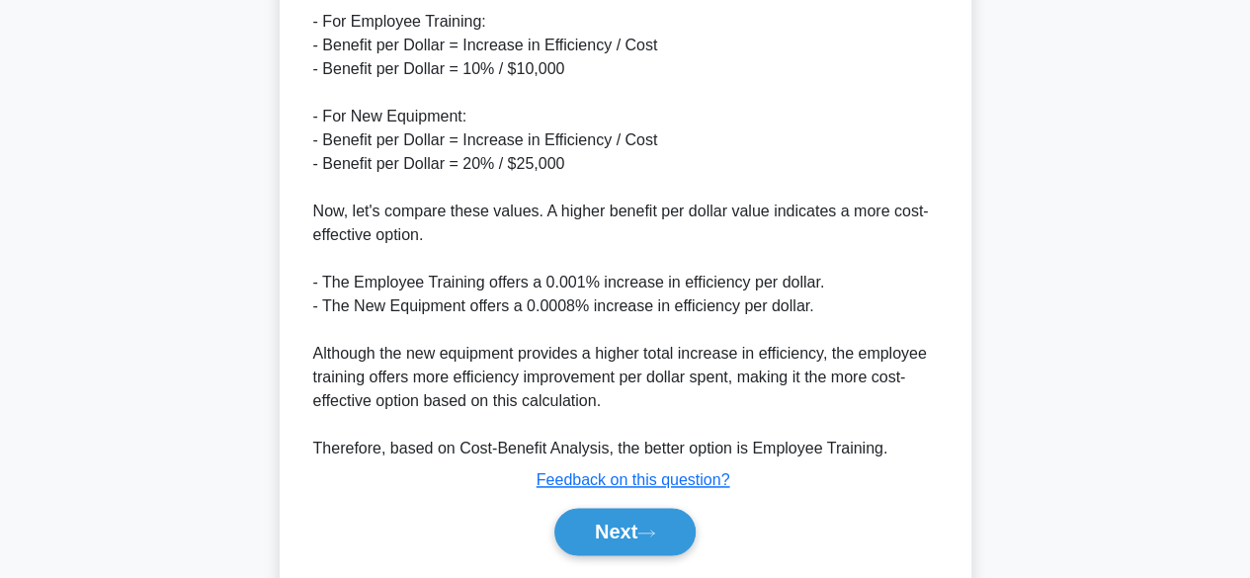
scroll to position [1091, 0]
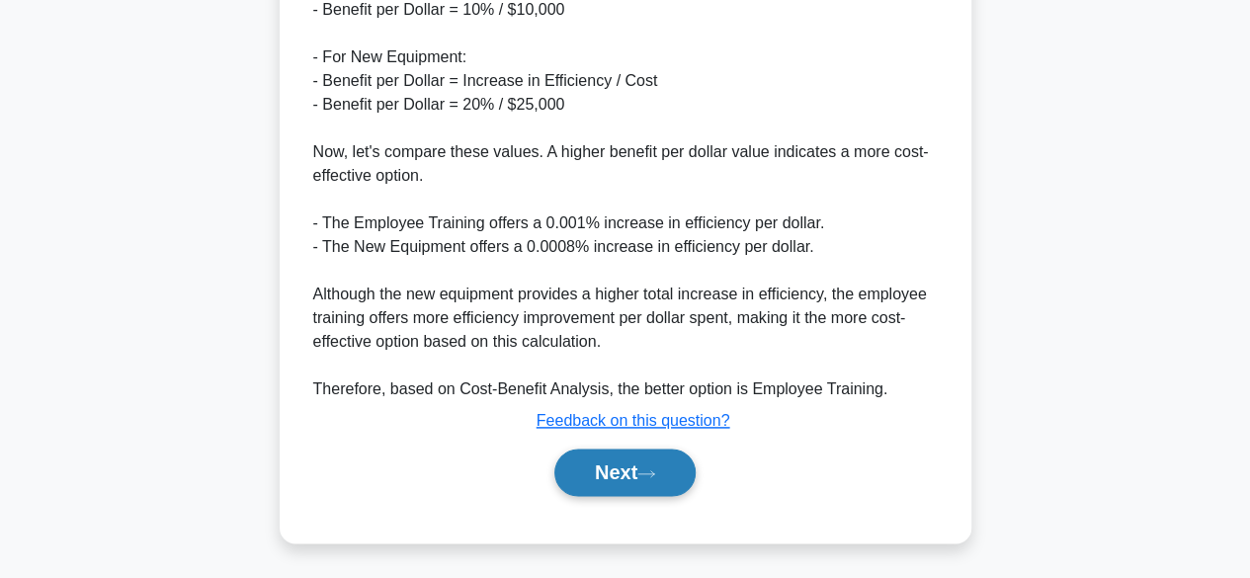
click at [647, 479] on button "Next" at bounding box center [624, 472] width 141 height 47
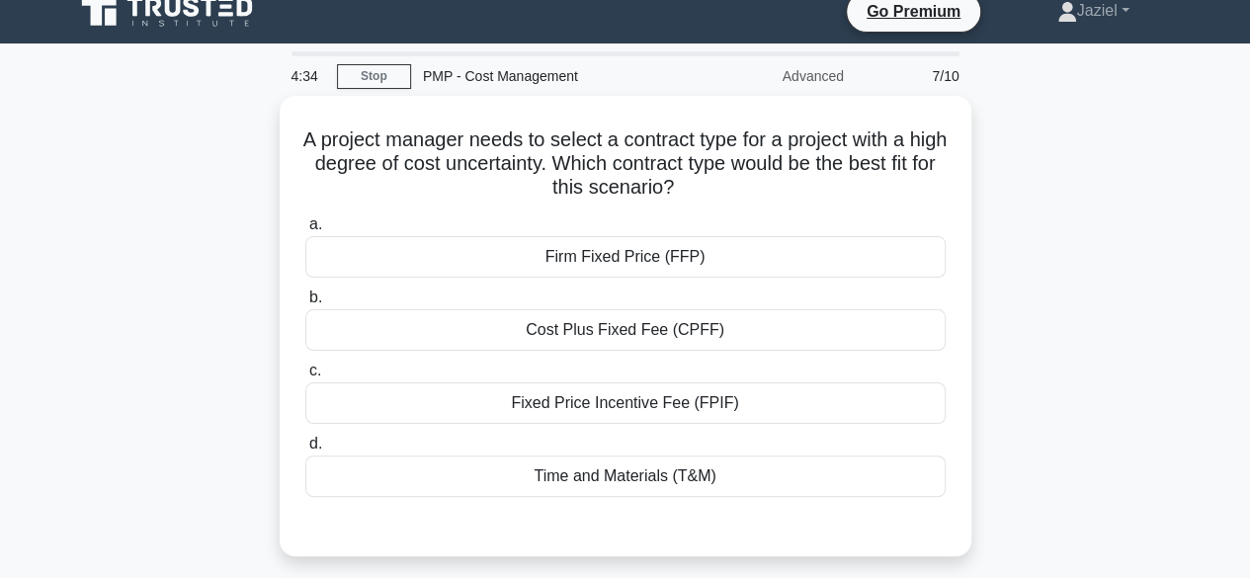
scroll to position [0, 0]
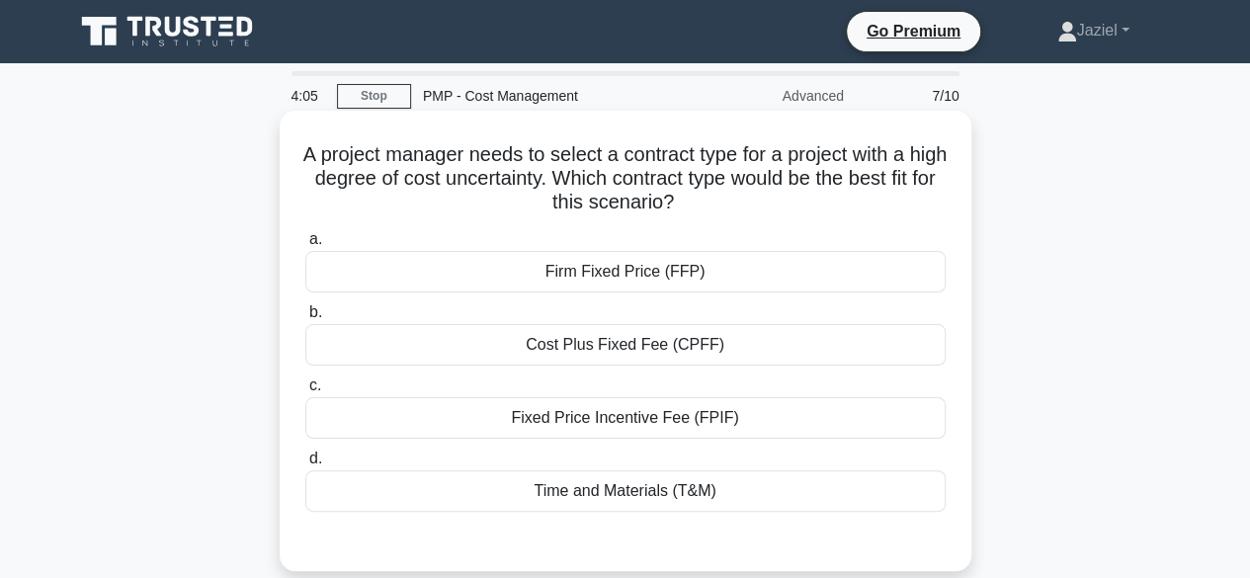
click at [651, 433] on div "Fixed Price Incentive Fee (FPIF)" at bounding box center [625, 418] width 640 height 42
click at [305, 392] on input "c. Fixed Price Incentive Fee (FPIF)" at bounding box center [305, 385] width 0 height 13
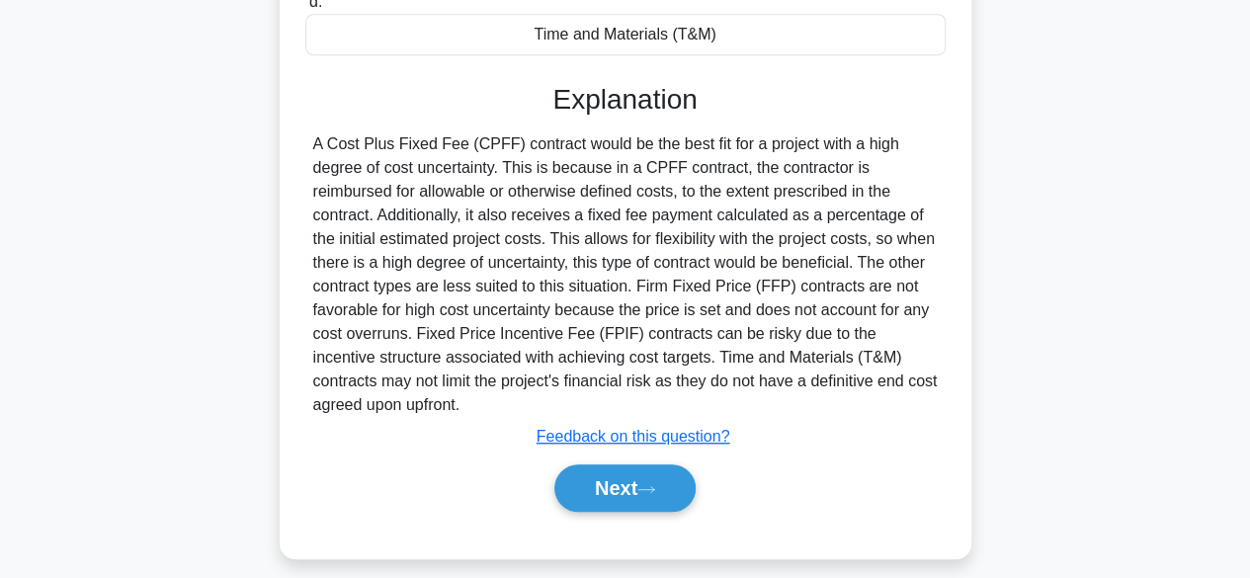
scroll to position [489, 0]
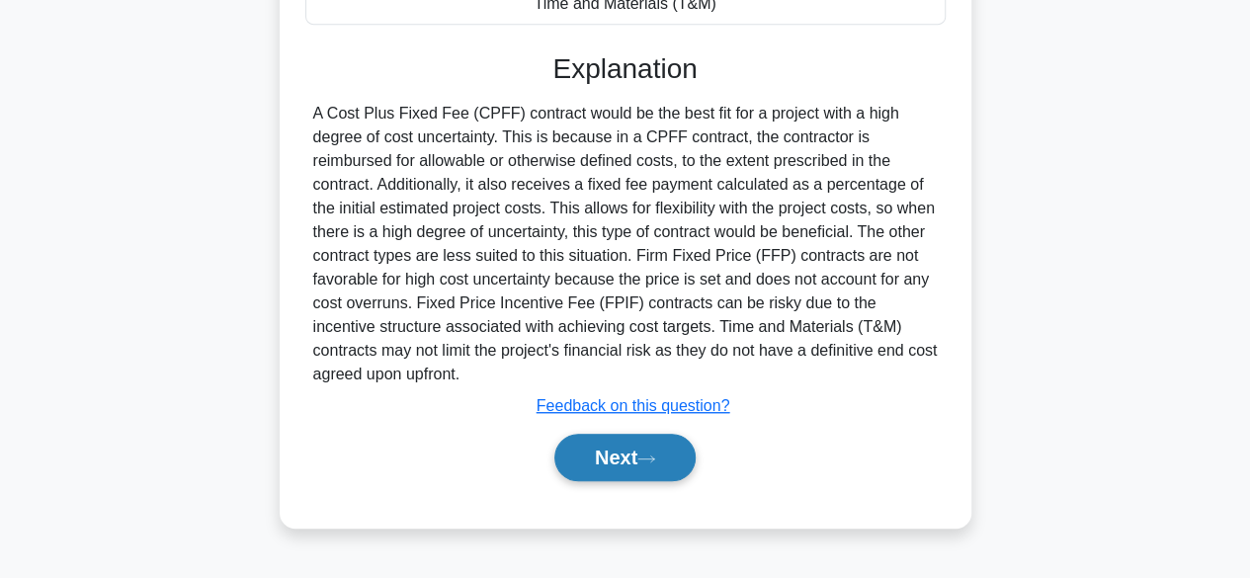
click at [617, 469] on button "Next" at bounding box center [624, 457] width 141 height 47
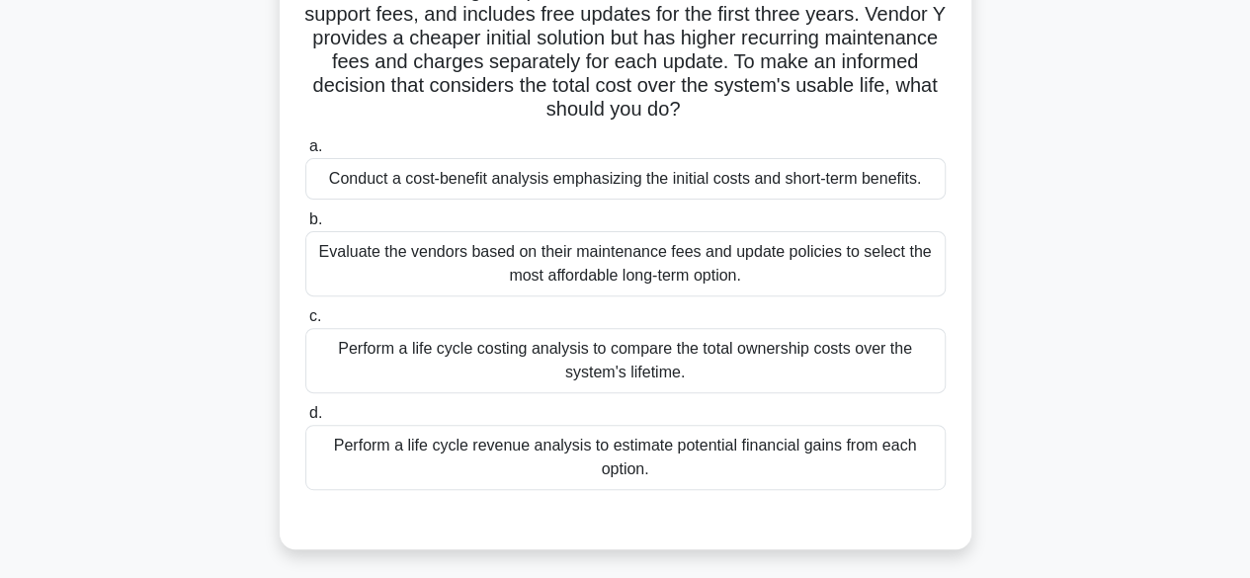
scroll to position [223, 0]
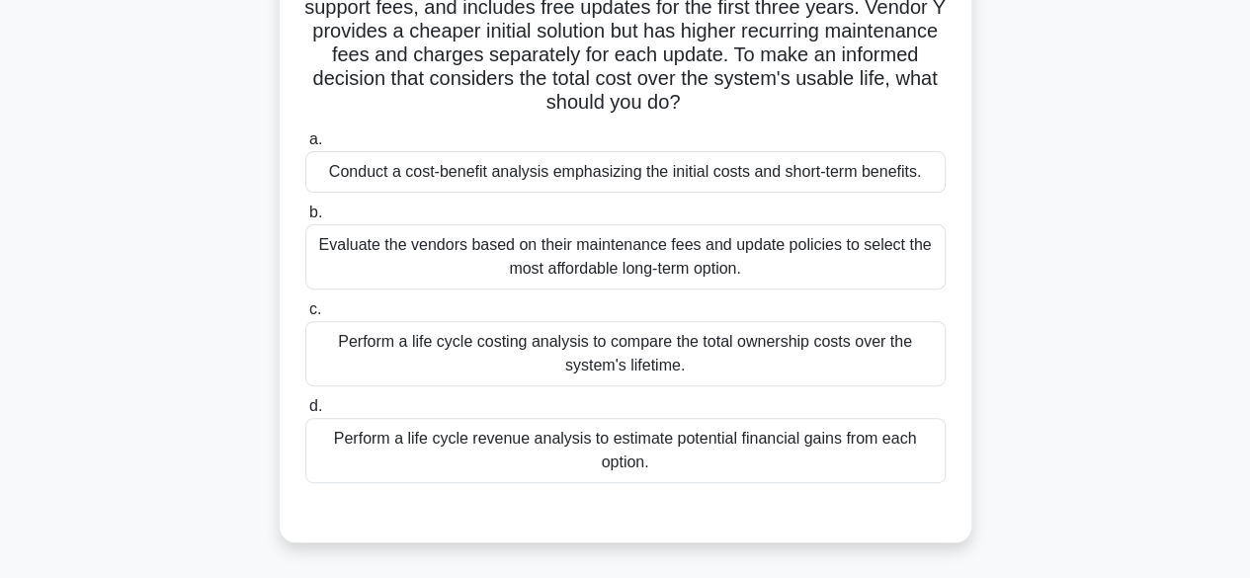
click at [617, 469] on div "Perform a life cycle revenue analysis to estimate potential financial gains fro…" at bounding box center [625, 450] width 640 height 65
click at [305, 413] on input "d. Perform a life cycle revenue analysis to estimate potential financial gains …" at bounding box center [305, 406] width 0 height 13
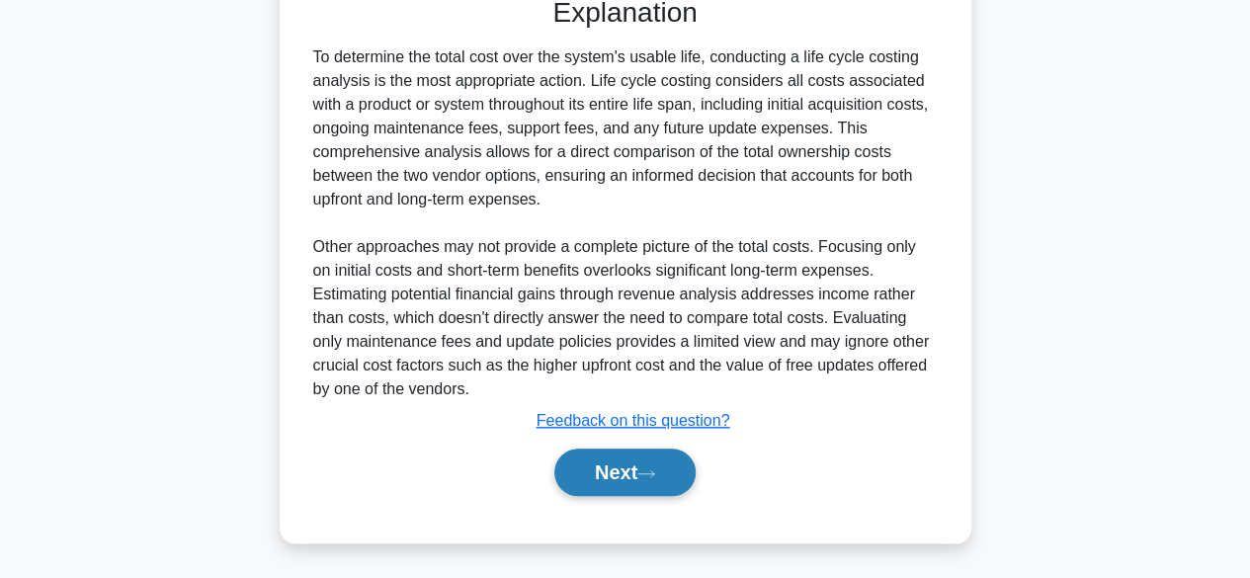
click at [617, 469] on button "Next" at bounding box center [624, 472] width 141 height 47
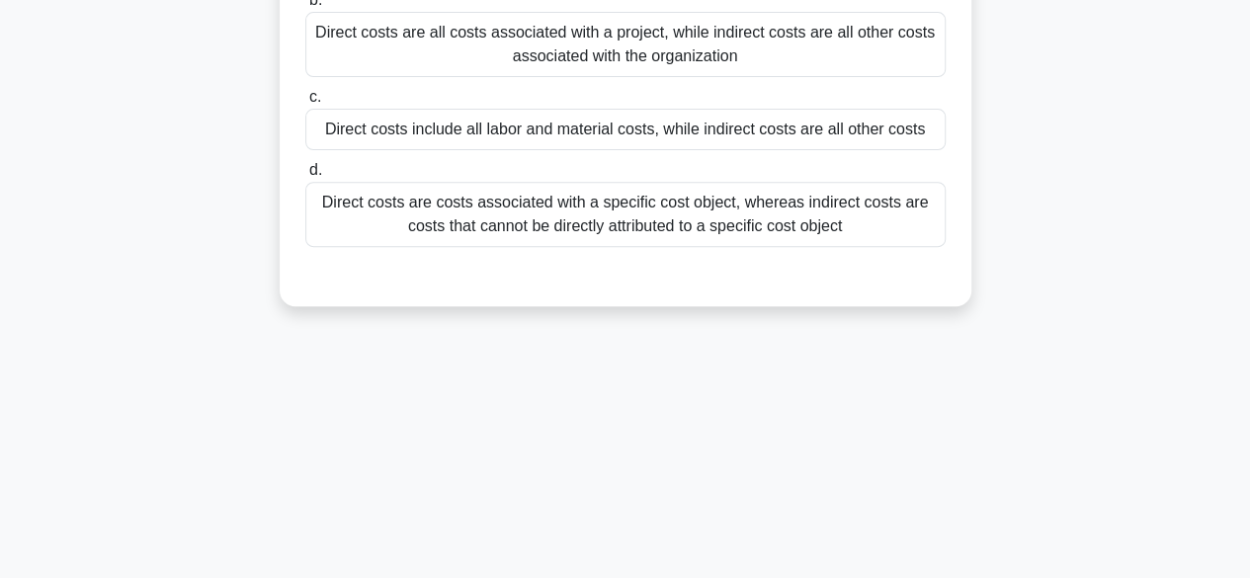
scroll to position [0, 0]
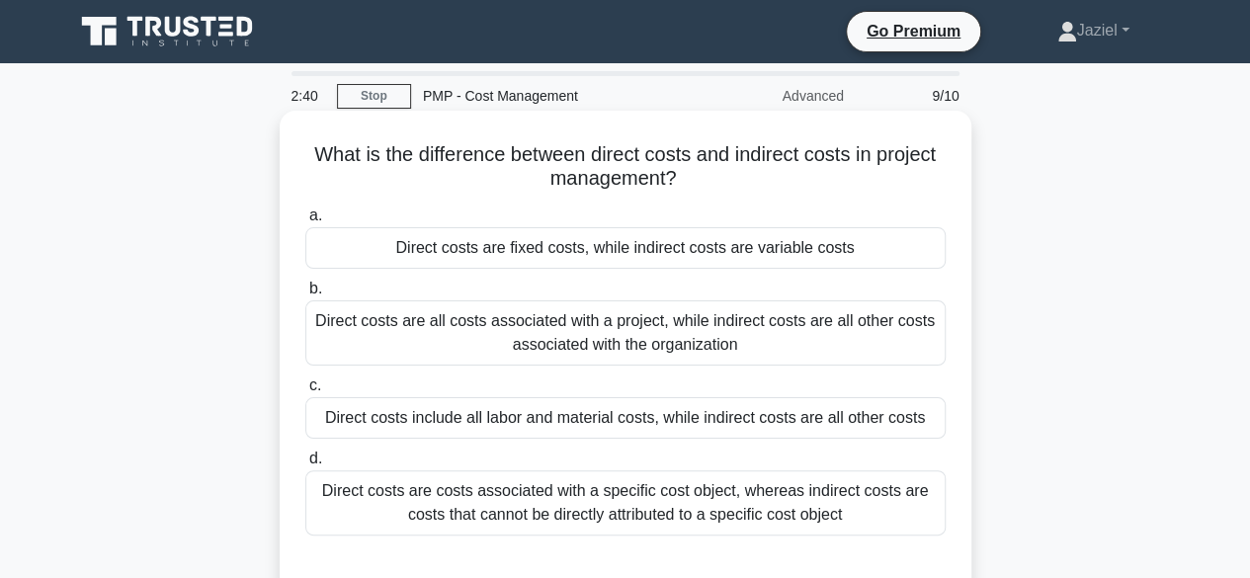
click at [640, 505] on div "Direct costs are costs associated with a specific cost object, whereas indirect…" at bounding box center [625, 502] width 640 height 65
click at [305, 465] on input "d. Direct costs are costs associated with a specific cost object, whereas indir…" at bounding box center [305, 459] width 0 height 13
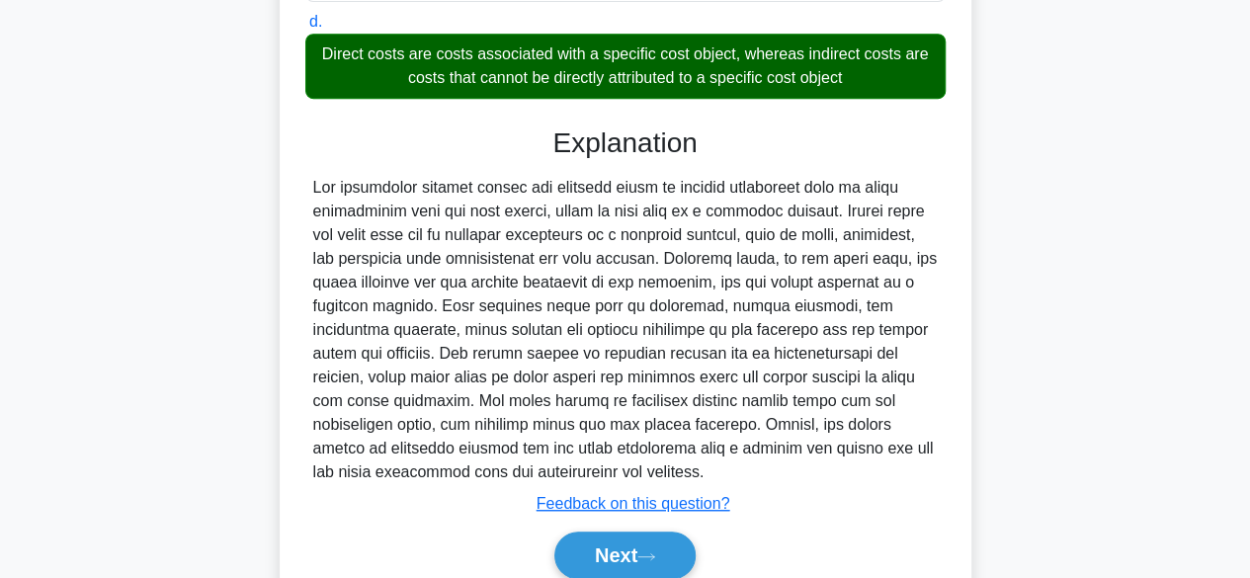
scroll to position [441, 0]
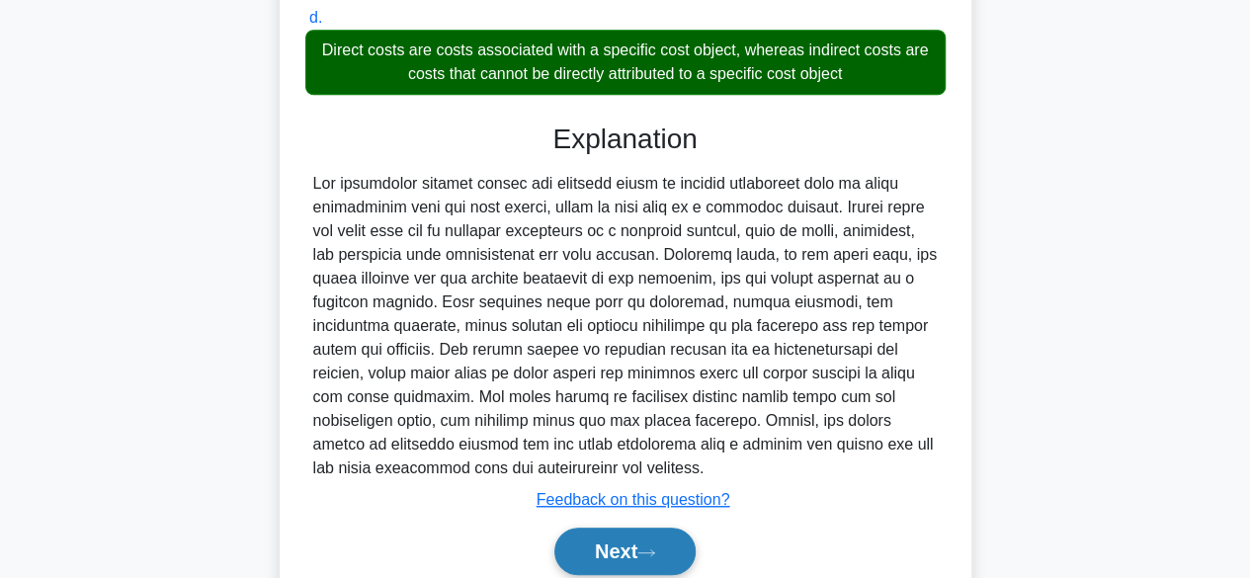
click at [629, 540] on button "Next" at bounding box center [624, 551] width 141 height 47
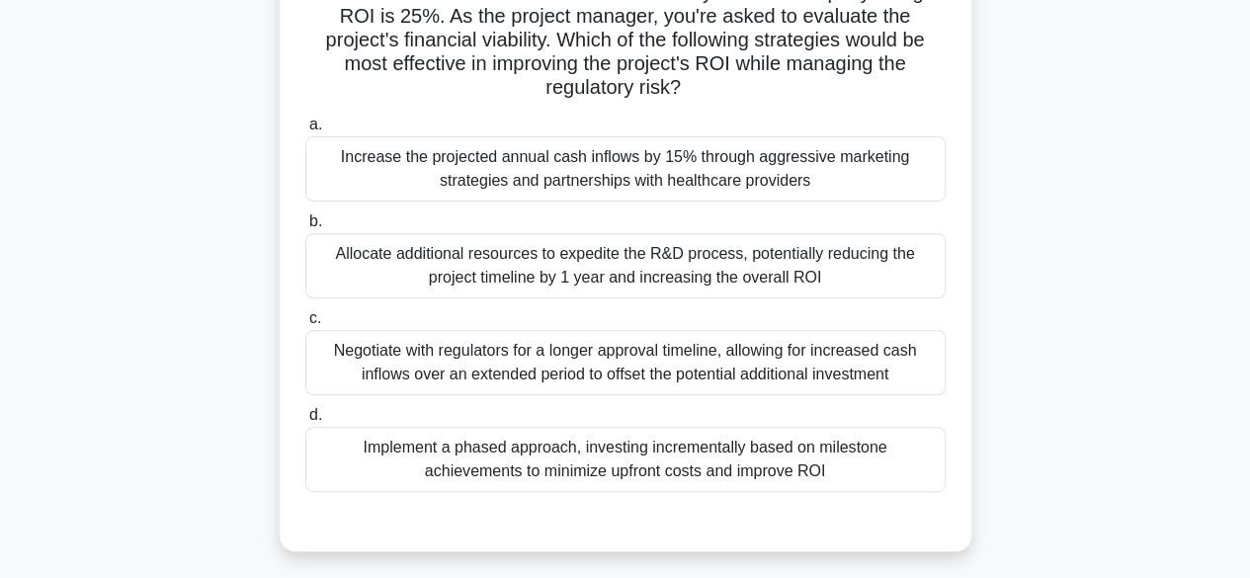
scroll to position [264, 0]
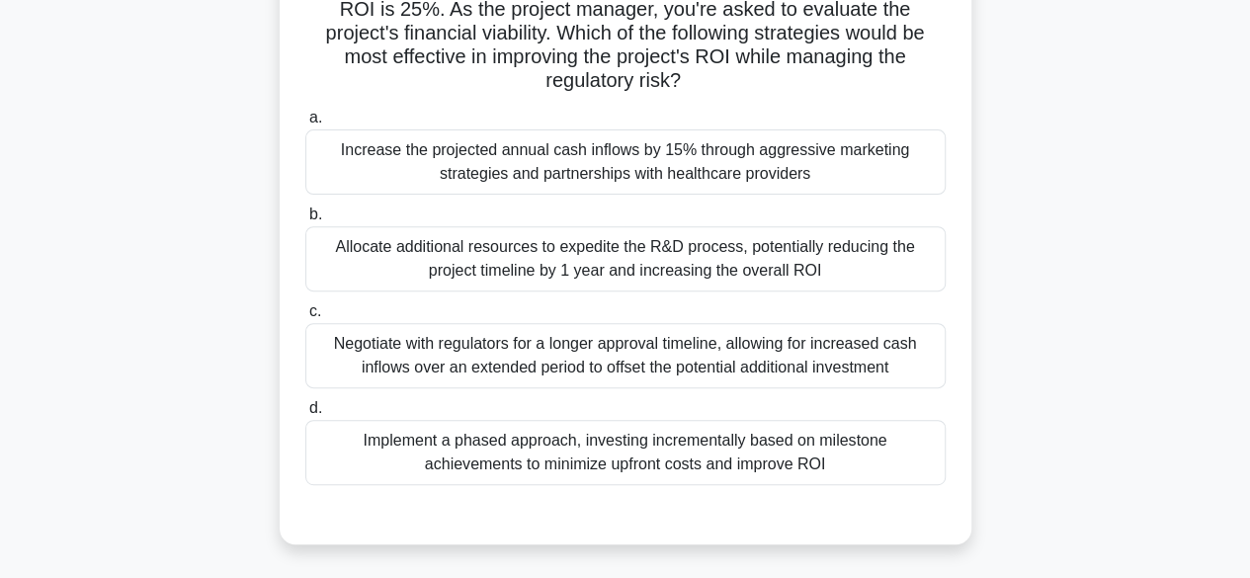
drag, startPoint x: 647, startPoint y: 487, endPoint x: 608, endPoint y: 435, distance: 65.6
click at [608, 435] on div "a. Increase the projected annual cash inflows by 15% through aggressive marketi…" at bounding box center [625, 295] width 664 height 387
click at [608, 435] on div "Implement a phased approach, investing incrementally based on milestone achieve…" at bounding box center [625, 452] width 640 height 65
click at [305, 415] on input "d. Implement a phased approach, investing incrementally based on milestone achi…" at bounding box center [305, 408] width 0 height 13
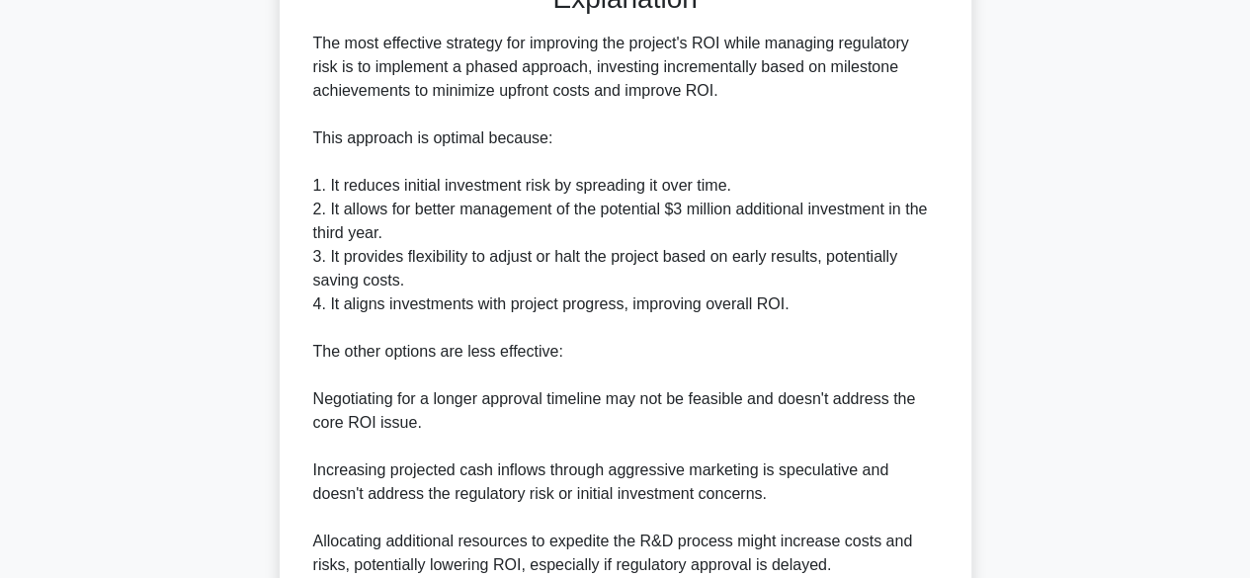
scroll to position [1040, 0]
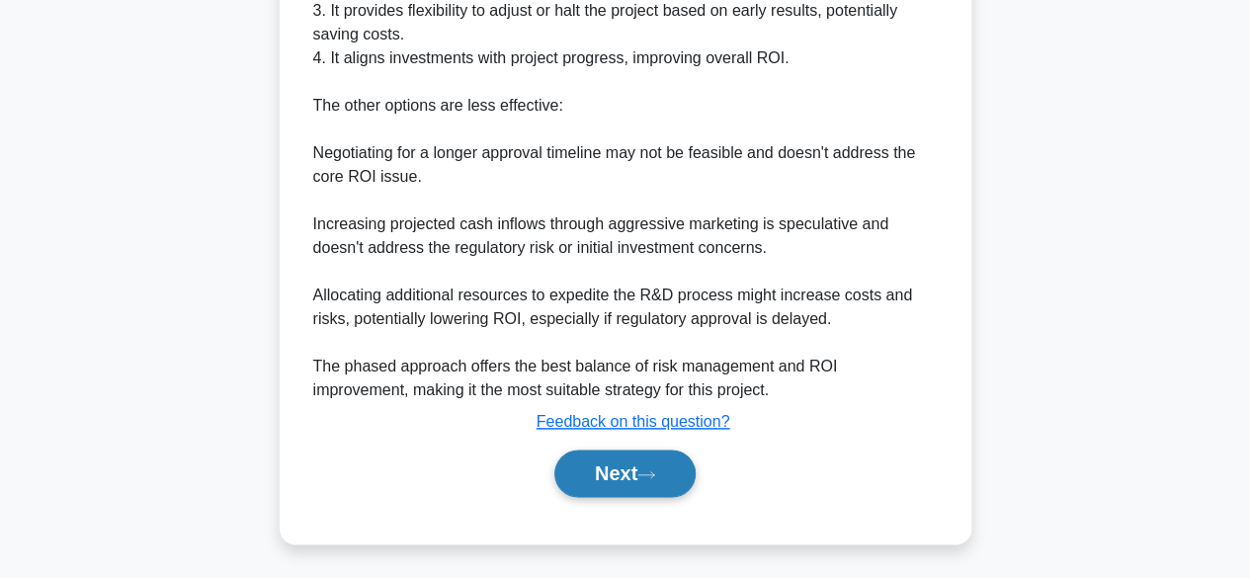
click at [636, 483] on button "Next" at bounding box center [624, 473] width 141 height 47
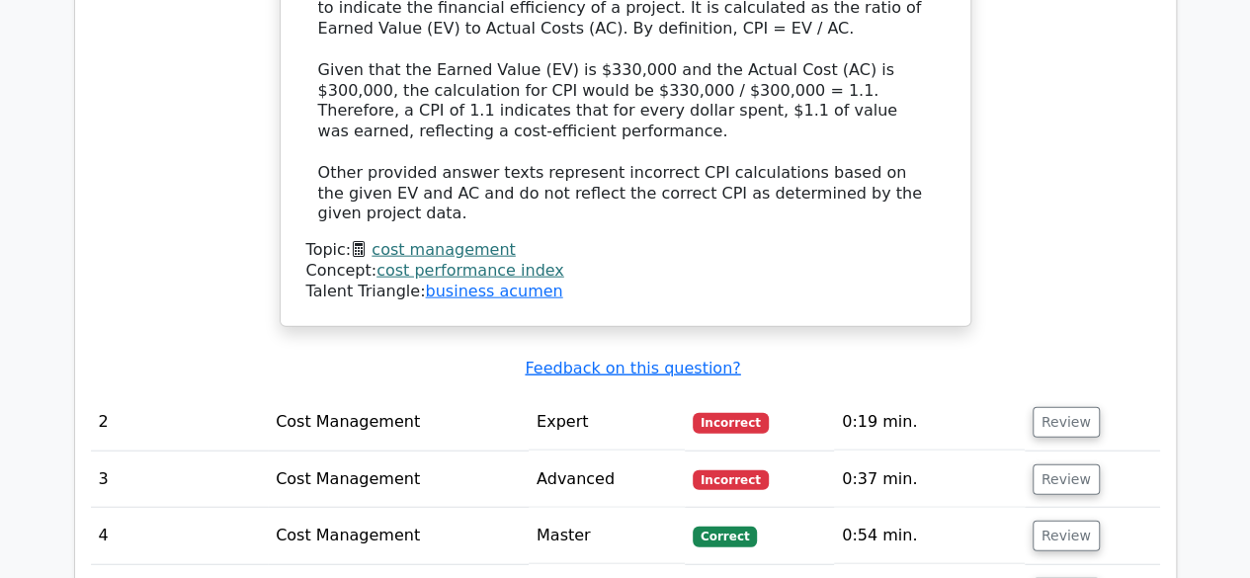
scroll to position [2191, 0]
